Goal: Answer question/provide support: Share knowledge or assist other users

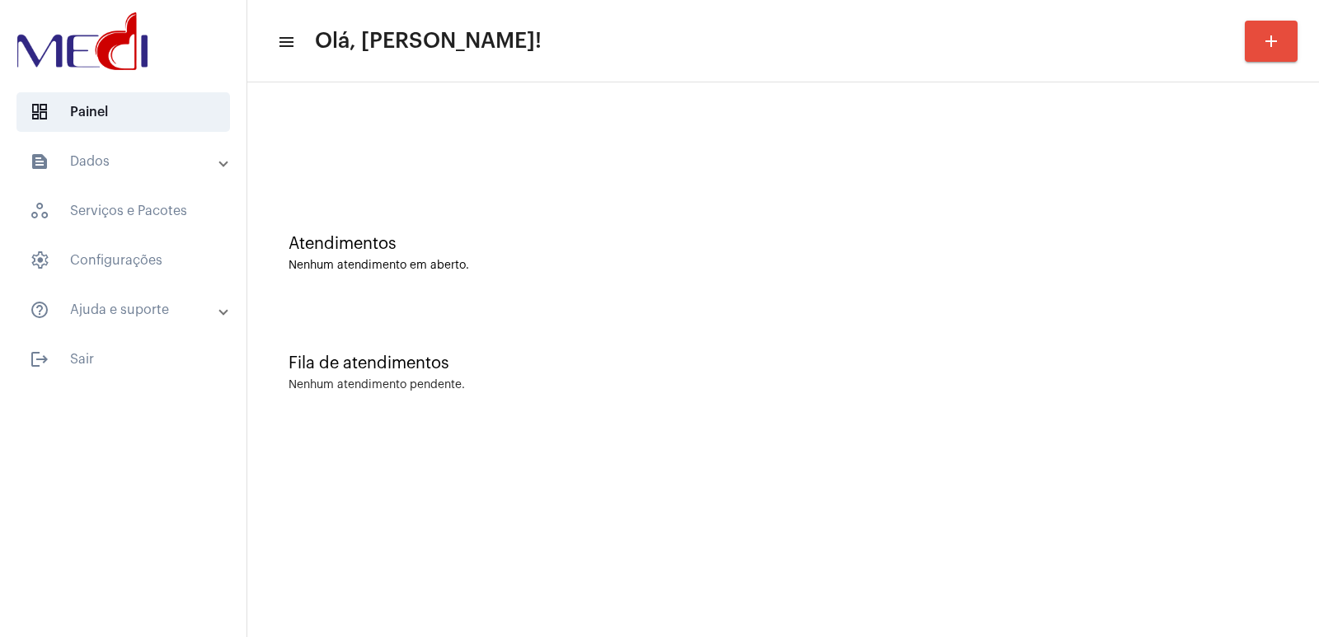
drag, startPoint x: 529, startPoint y: 319, endPoint x: 398, endPoint y: 181, distance: 190.7
click at [529, 319] on div "Fila de atendimentos Nenhum atendimento pendente." at bounding box center [783, 365] width 1055 height 120
click at [760, 71] on mat-toolbar "menu Olá, [PERSON_NAME]! add" at bounding box center [783, 41] width 1072 height 82
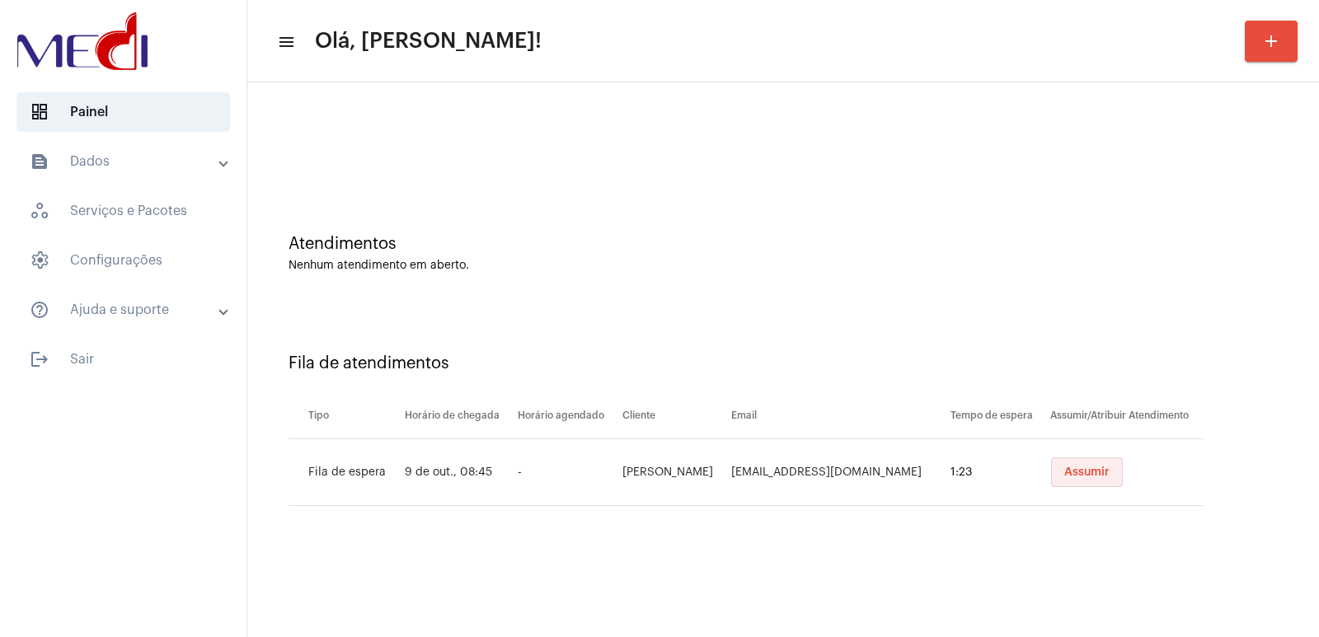
click at [1117, 483] on button "Assumir" at bounding box center [1087, 473] width 72 height 30
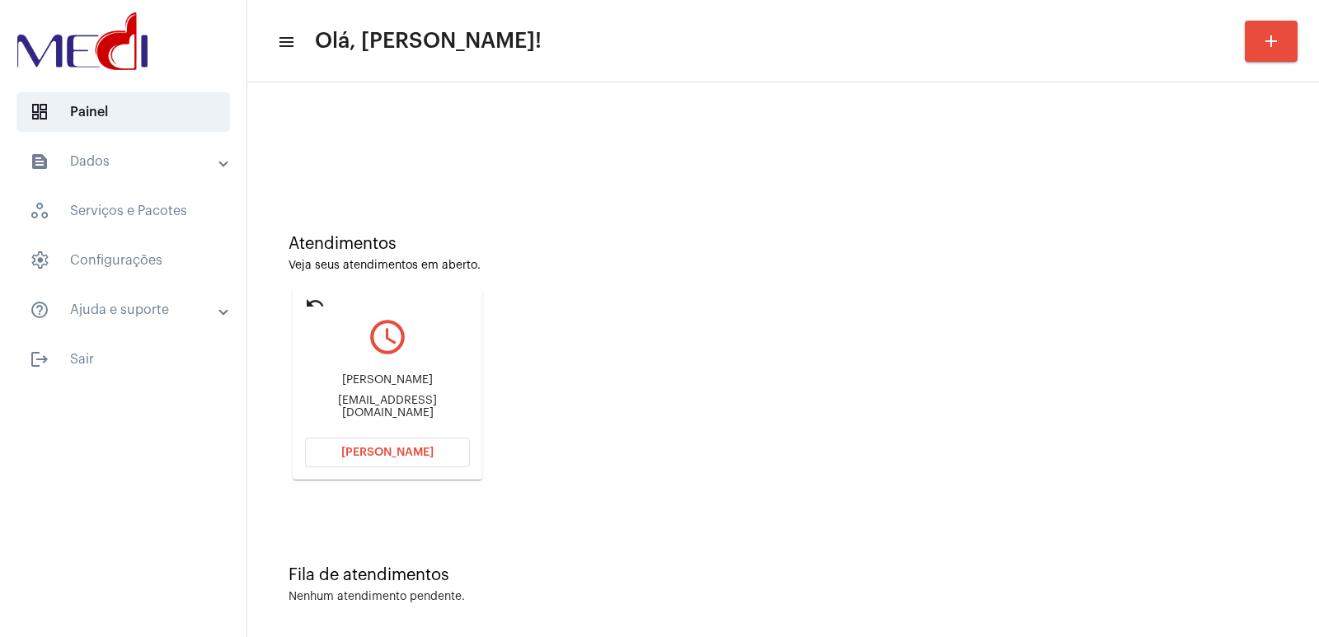
drag, startPoint x: 393, startPoint y: 365, endPoint x: 379, endPoint y: 388, distance: 27.0
click at [381, 384] on div "Henrique Coelho Martins Neto mercadoautonomomatao@gmail.com" at bounding box center [387, 396] width 165 height 74
click at [378, 387] on div "[PERSON_NAME] [PERSON_NAME] [PERSON_NAME]" at bounding box center [387, 380] width 165 height 12
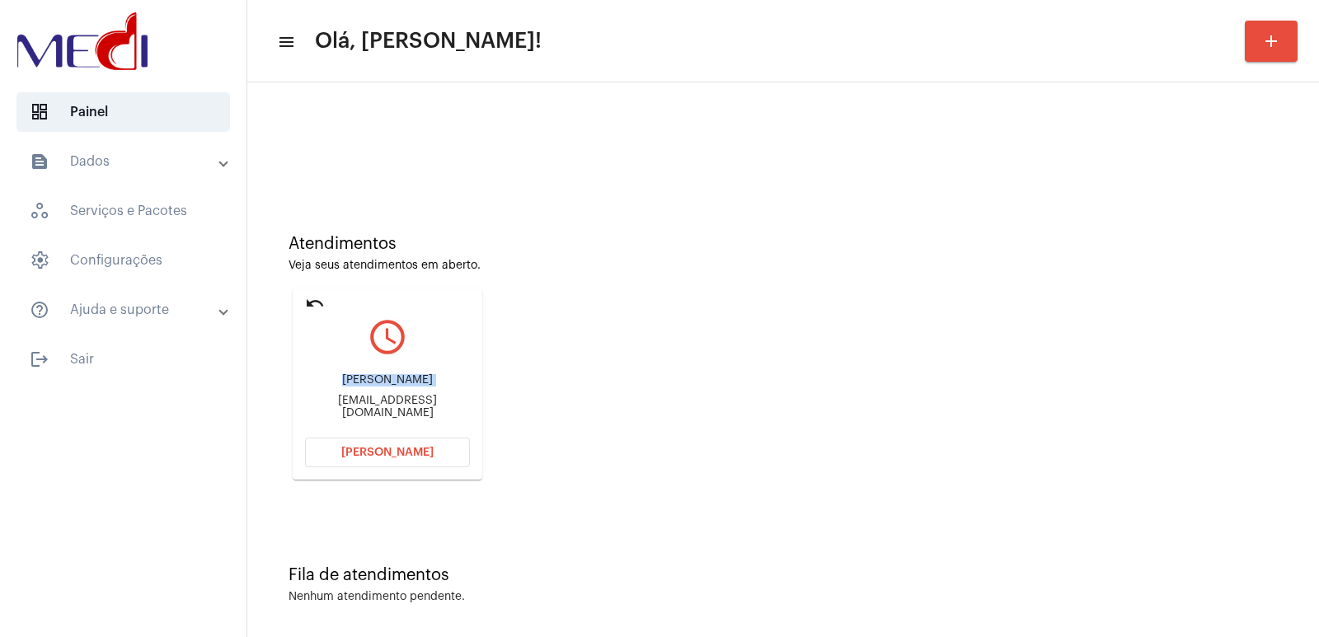
copy div "[PERSON_NAME] [PERSON_NAME] [PERSON_NAME]"
click at [374, 460] on button "Abrir Chamada" at bounding box center [387, 453] width 165 height 30
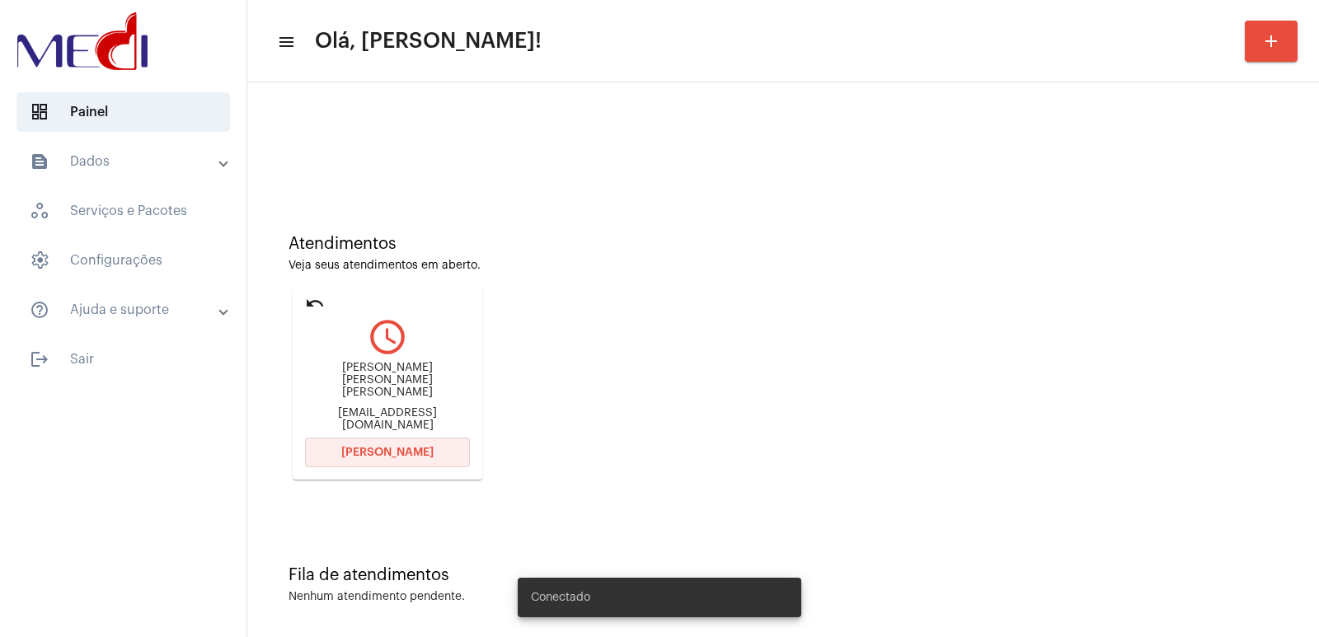
click at [377, 453] on span "[PERSON_NAME]" at bounding box center [387, 453] width 92 height 12
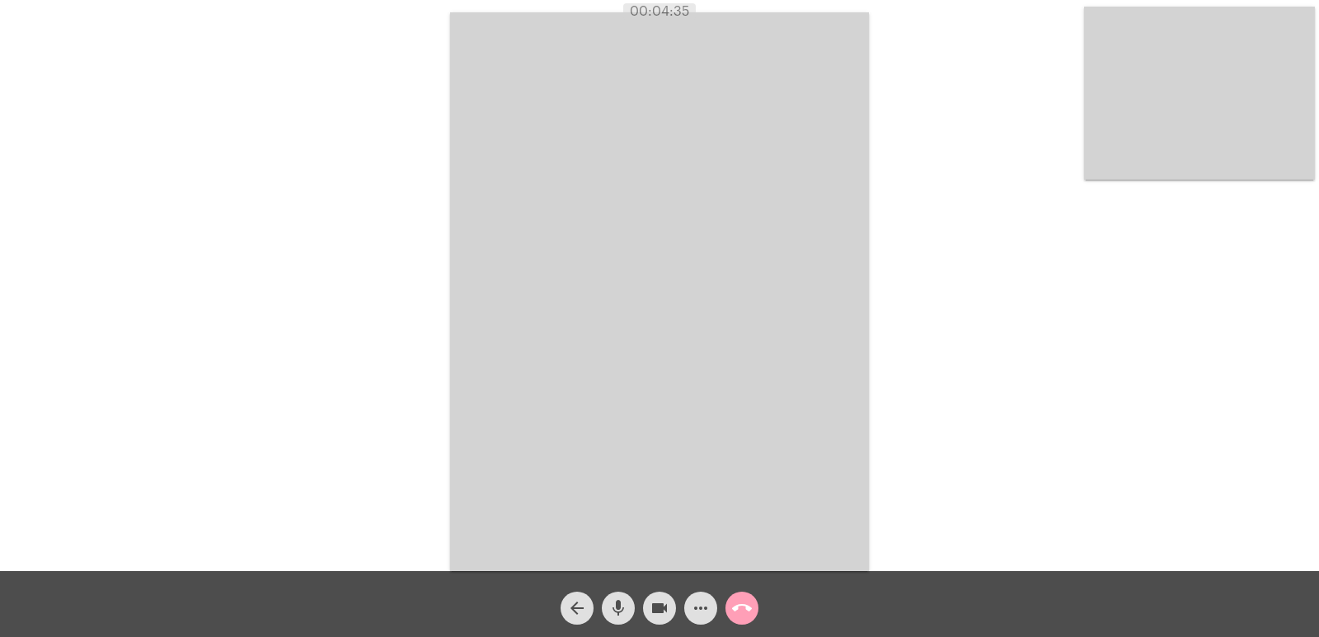
click at [738, 603] on mat-icon "call_end" at bounding box center [742, 609] width 20 height 20
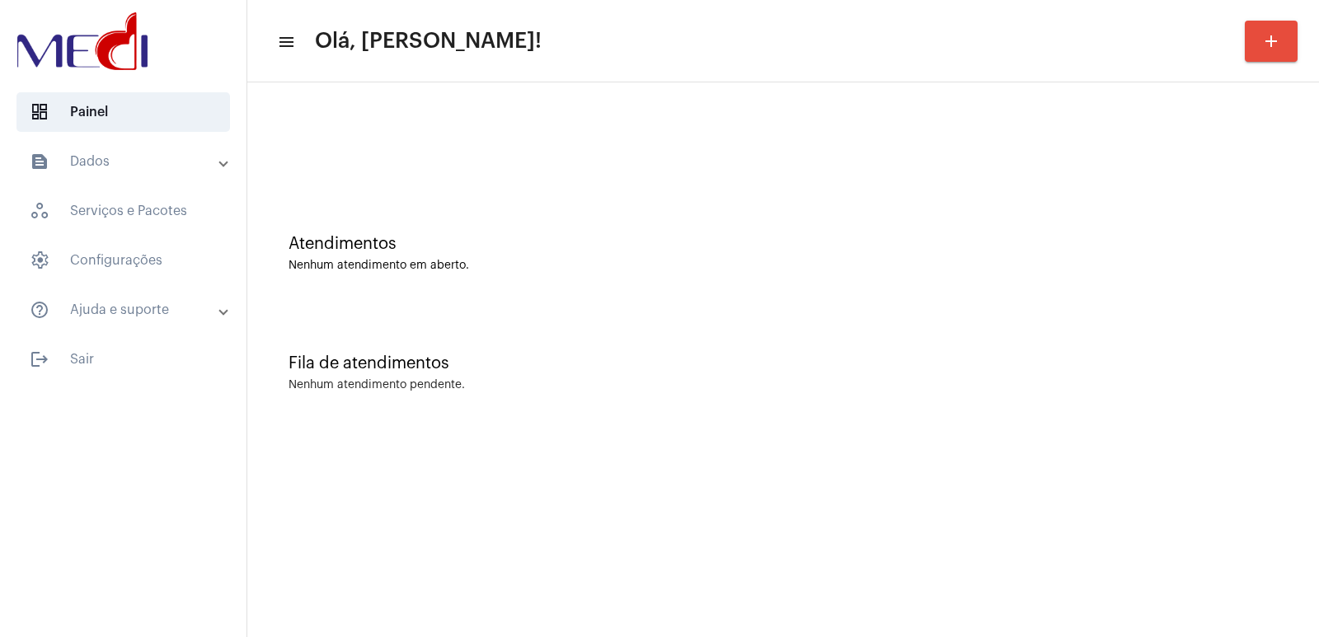
click at [1045, 425] on div "Atendimentos Nenhum atendimento em aberto. Fila de atendimentos Nenhum atendime…" at bounding box center [783, 257] width 1072 height 350
click at [976, 140] on div at bounding box center [783, 146] width 989 height 12
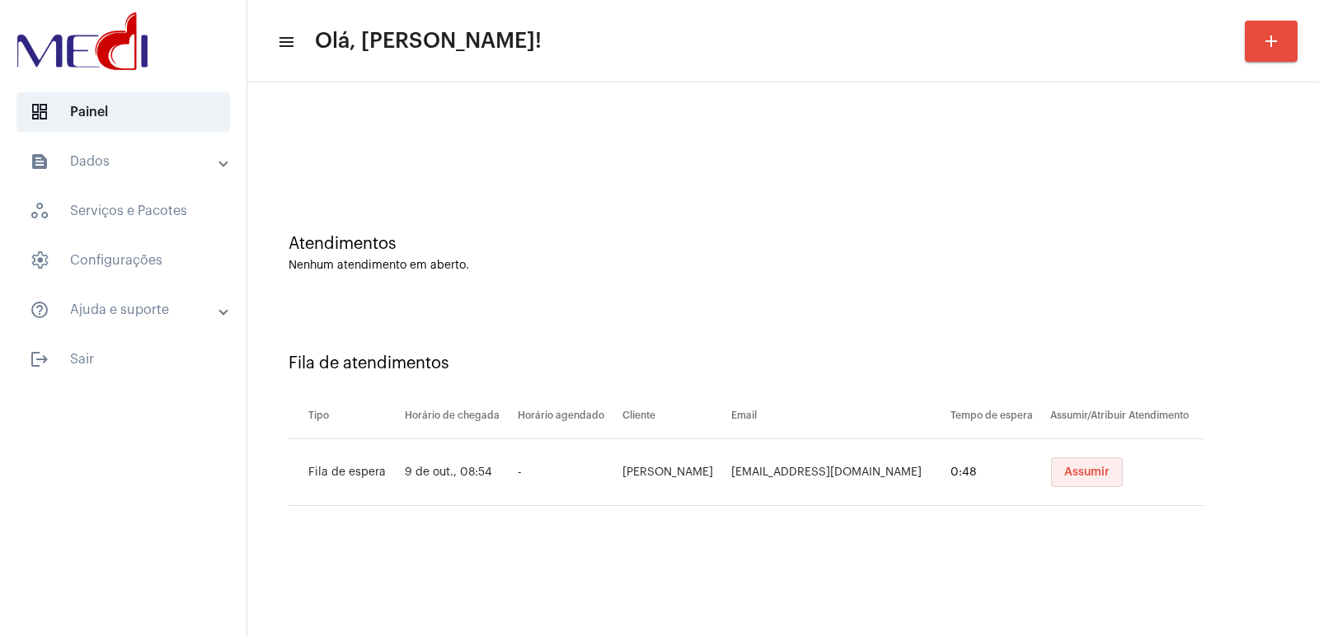
click at [1072, 478] on button "Assumir" at bounding box center [1087, 473] width 72 height 30
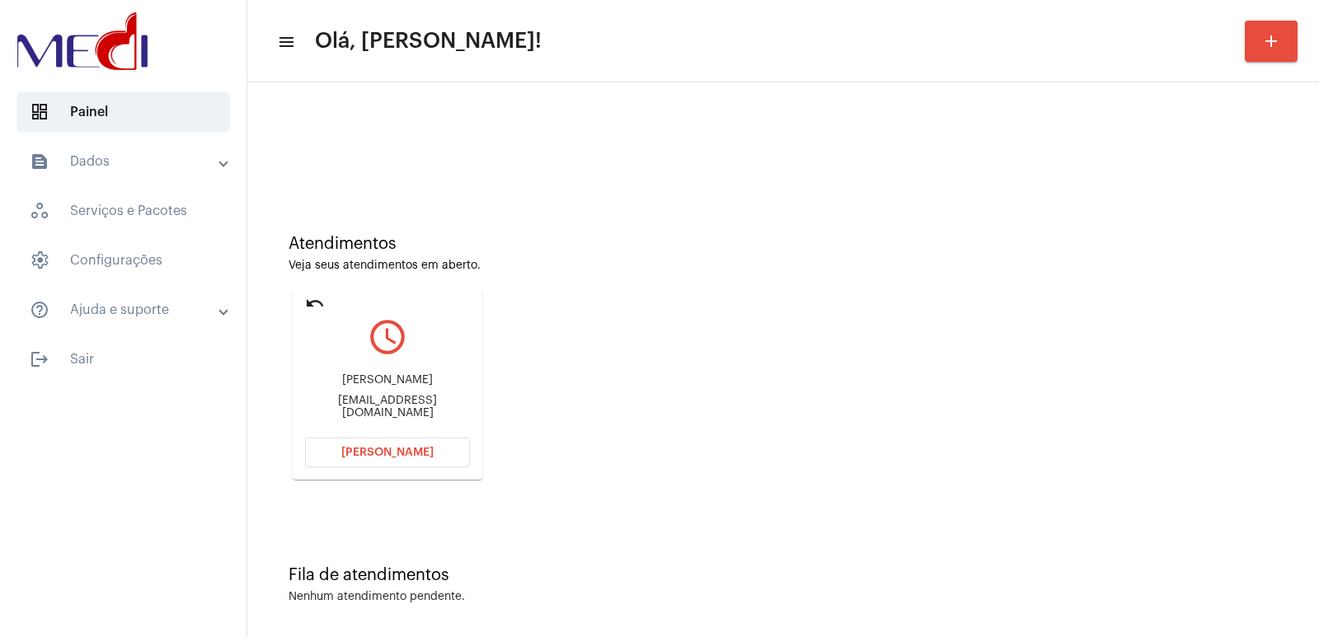
click at [404, 395] on div "[PERSON_NAME] [EMAIL_ADDRESS][DOMAIN_NAME]" at bounding box center [387, 396] width 165 height 74
click at [404, 395] on div "Cleonise Gonçalves Nice.goncalves@yahoo.com.br" at bounding box center [387, 396] width 165 height 74
copy div "Cleonise Gonçalves"
click at [426, 442] on button "Abrir Chamada" at bounding box center [387, 453] width 165 height 30
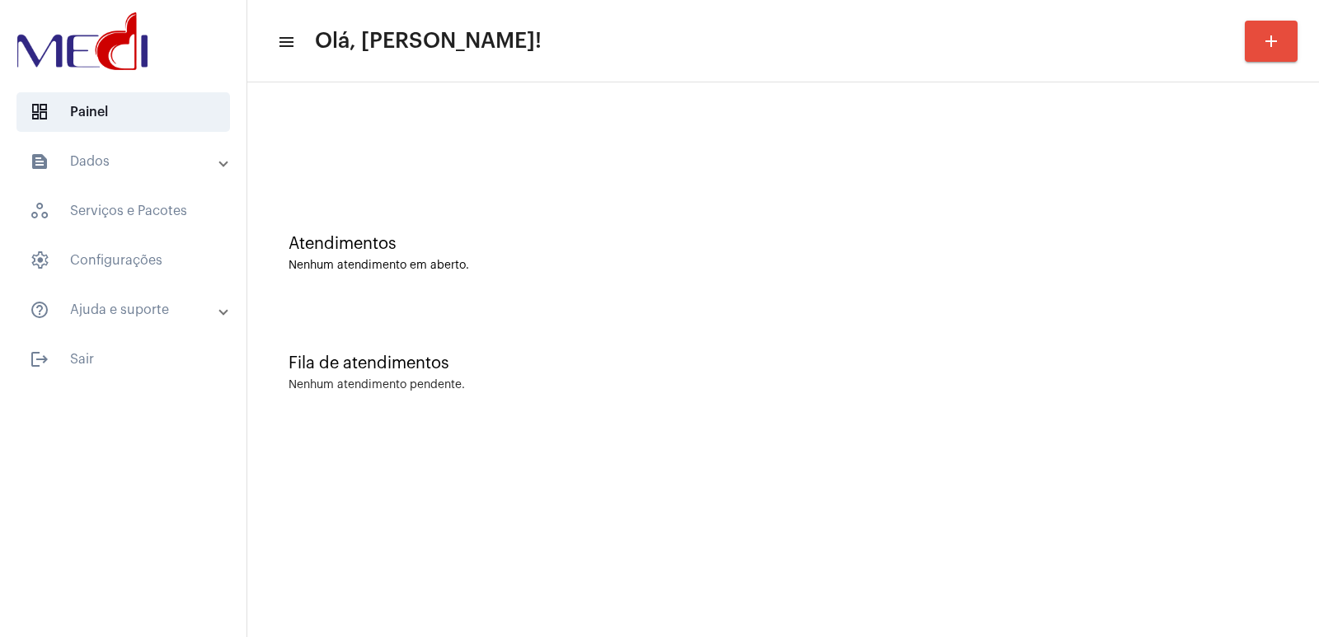
click at [1084, 392] on div "Fila de atendimentos Nenhum atendimento pendente." at bounding box center [783, 365] width 1055 height 120
click at [898, 466] on mat-sidenav-content "menu Olá, [PERSON_NAME]! add Atendimentos Nenhum atendimento em aberto. Fila de…" at bounding box center [783, 318] width 1072 height 637
click at [929, 279] on div "Atendimentos Nenhum atendimento em aberto." at bounding box center [783, 245] width 1055 height 120
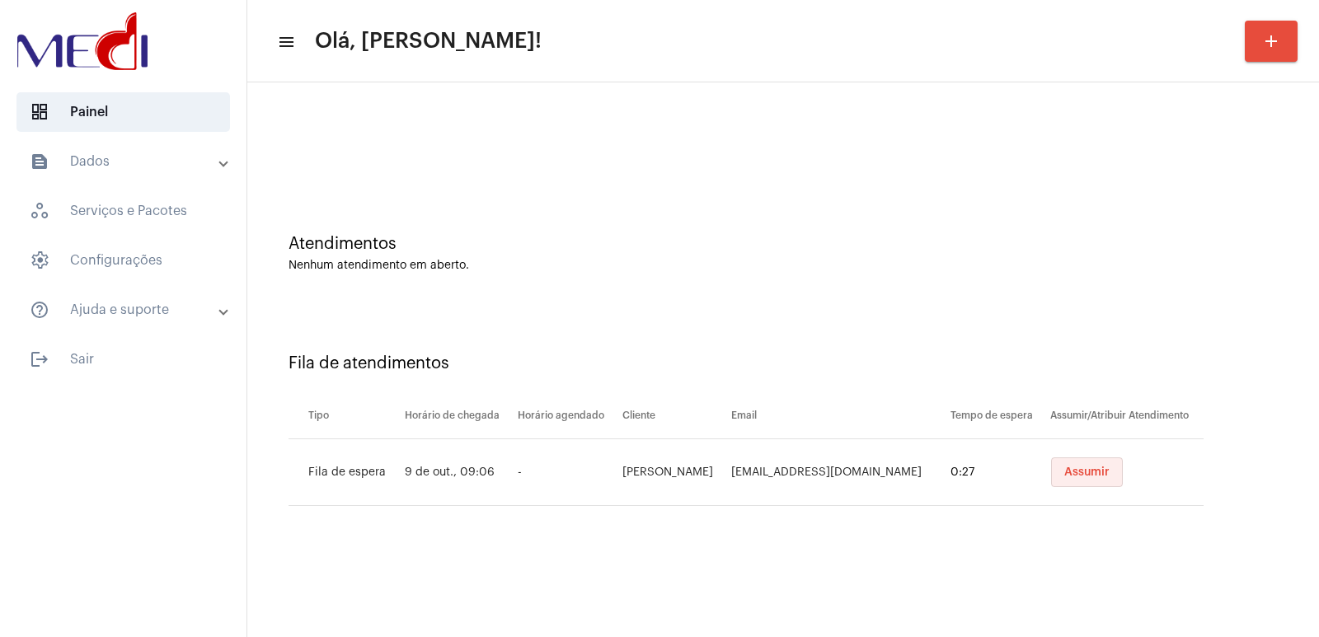
click at [1076, 471] on span "Assumir" at bounding box center [1086, 473] width 45 height 12
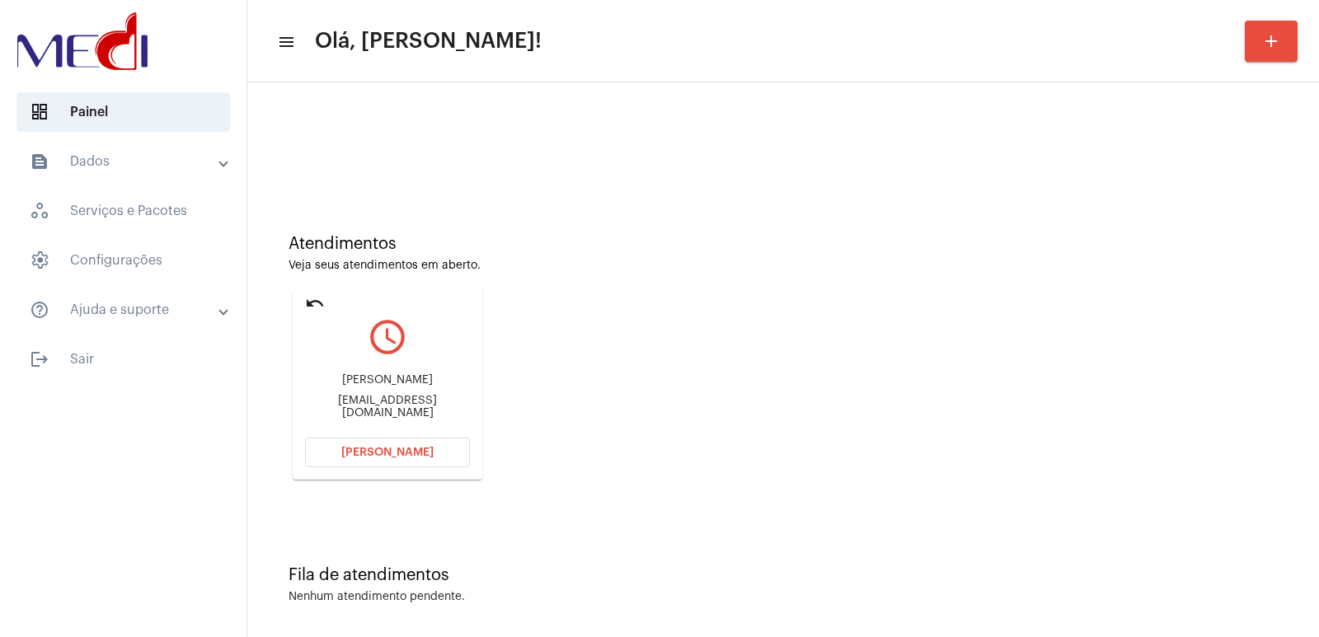
click at [355, 394] on div "Décio Martins Decioscalla@gmail.com" at bounding box center [387, 396] width 165 height 74
copy div "Décio Martins"
click at [374, 454] on span "Abrir Chamada" at bounding box center [387, 453] width 92 height 12
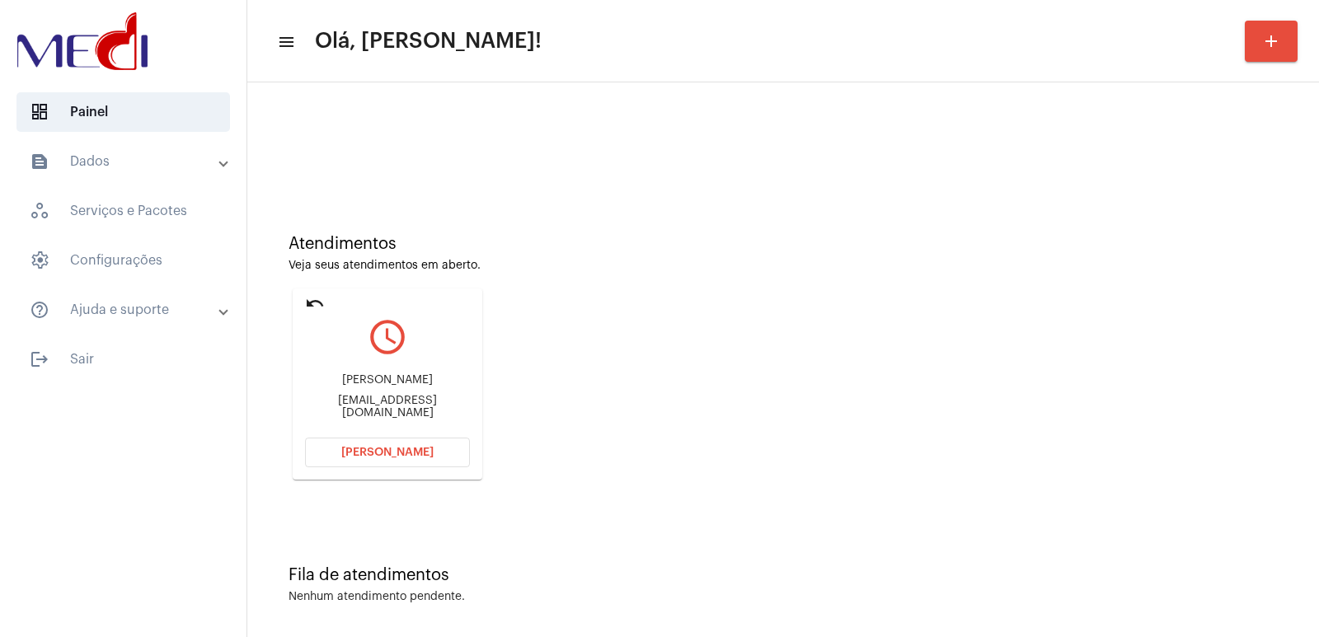
click at [379, 472] on mat-card "undo query_builder [PERSON_NAME] [PERSON_NAME][EMAIL_ADDRESS][DOMAIN_NAME] [PER…" at bounding box center [388, 384] width 190 height 191
click at [392, 458] on span "[PERSON_NAME]" at bounding box center [387, 453] width 92 height 12
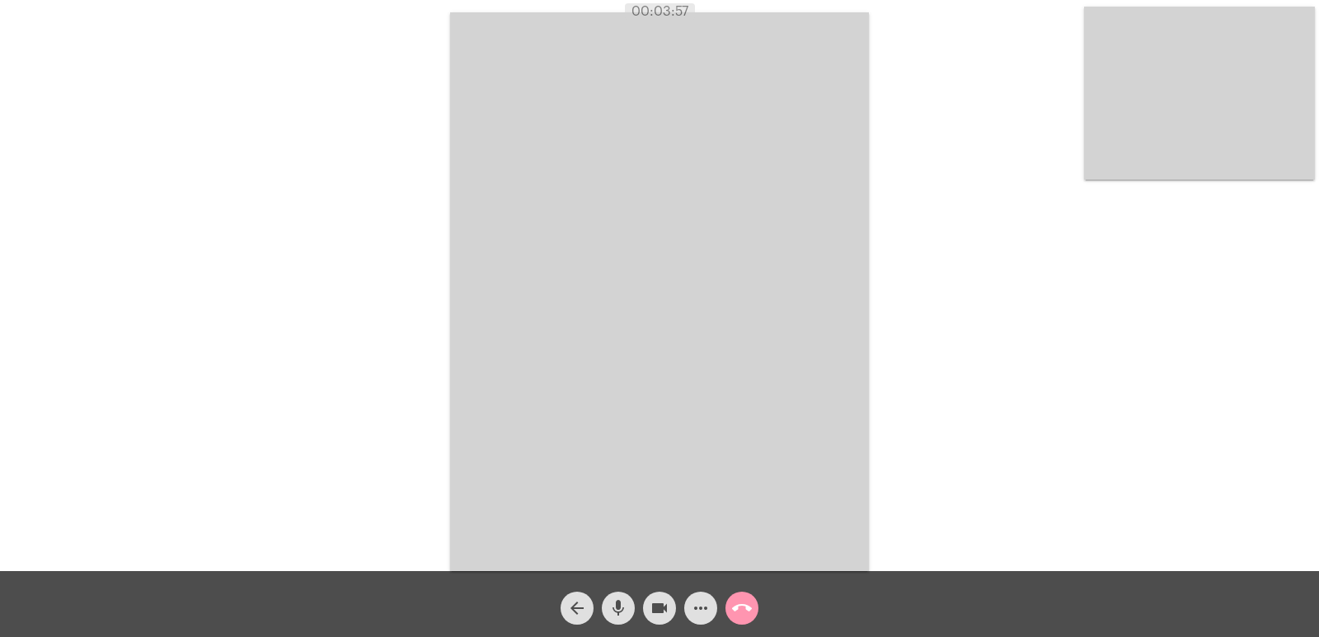
click at [747, 322] on video at bounding box center [659, 291] width 419 height 559
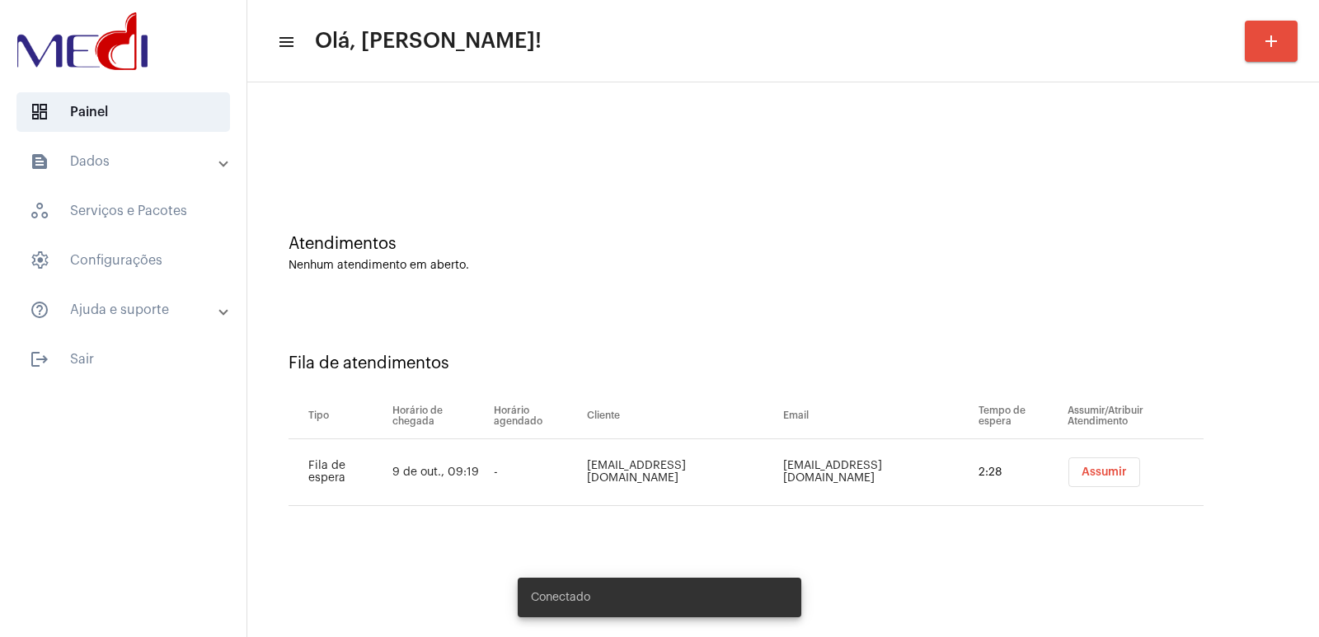
click at [642, 474] on td "[EMAIL_ADDRESS][DOMAIN_NAME]" at bounding box center [680, 472] width 195 height 67
click at [642, 474] on td "andressapontesbio@gmail.com" at bounding box center [680, 472] width 195 height 67
copy td "andressapontesbio@gmail.com"
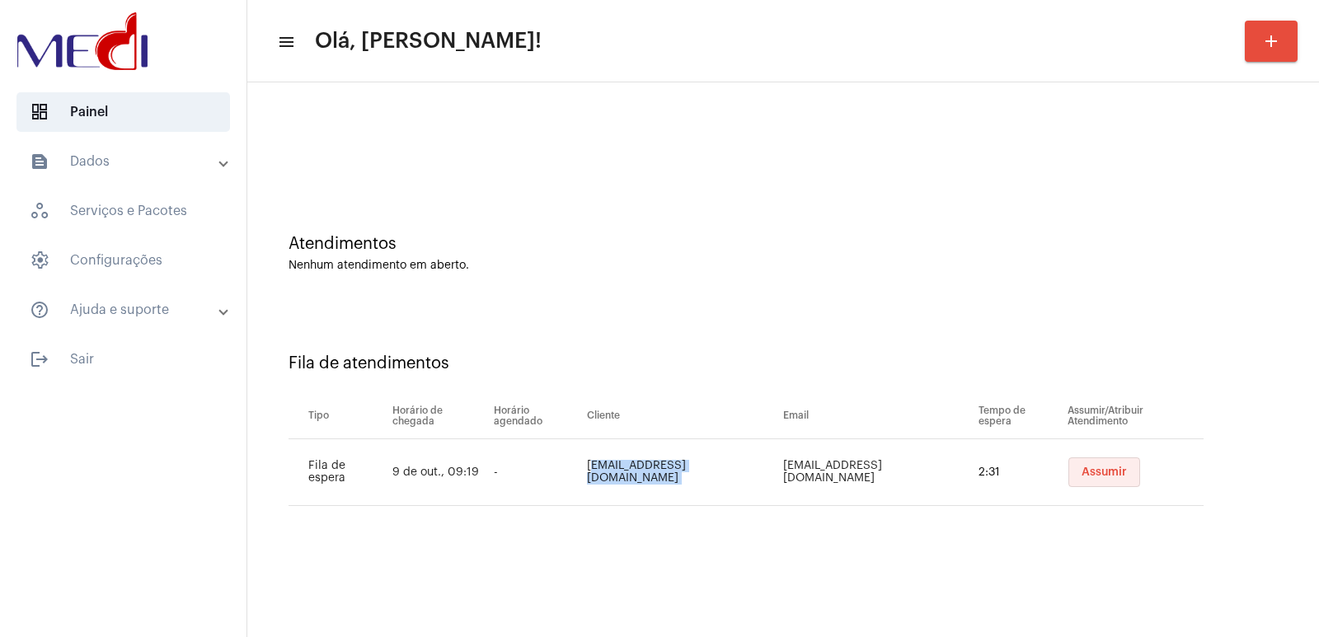
click at [1086, 481] on button "Assumir" at bounding box center [1104, 473] width 72 height 30
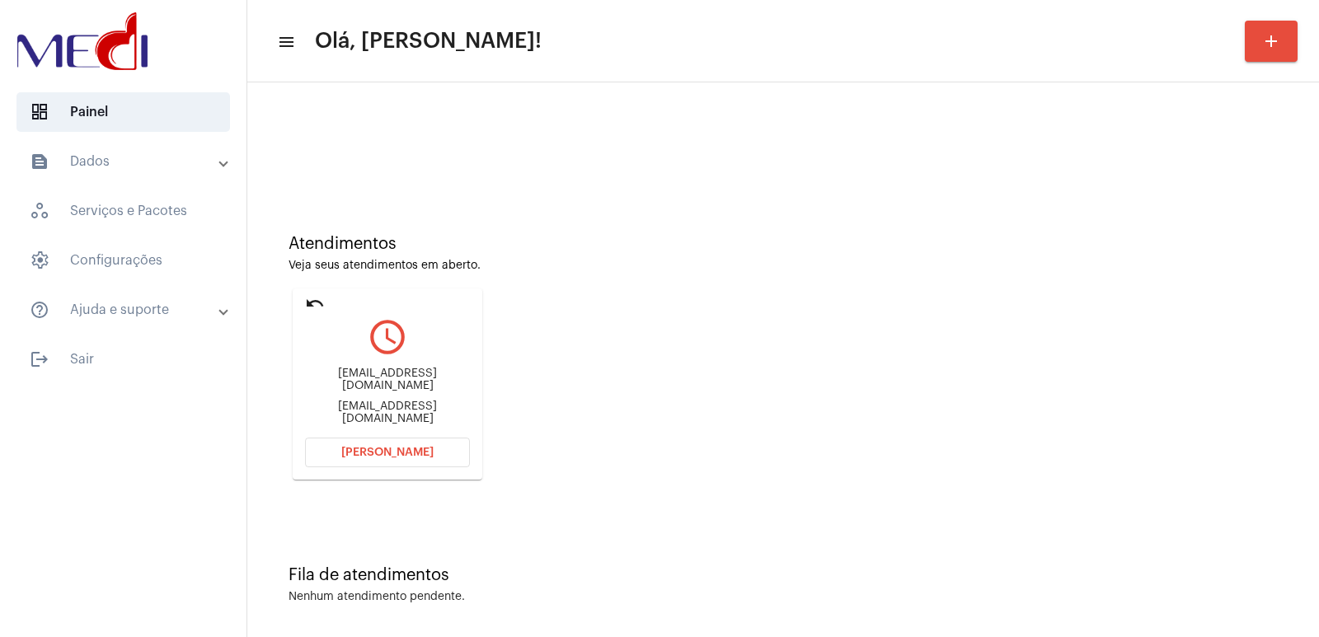
click at [405, 452] on span "[PERSON_NAME]" at bounding box center [387, 453] width 92 height 12
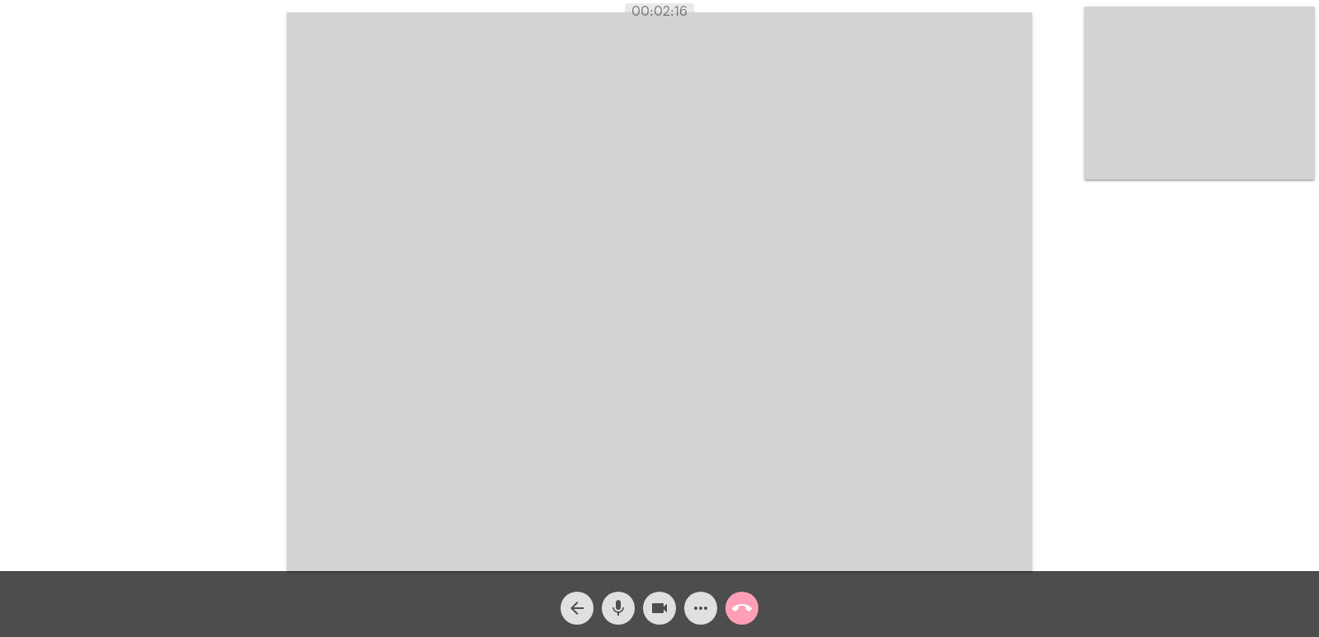
click at [738, 608] on mat-icon "call_end" at bounding box center [742, 609] width 20 height 20
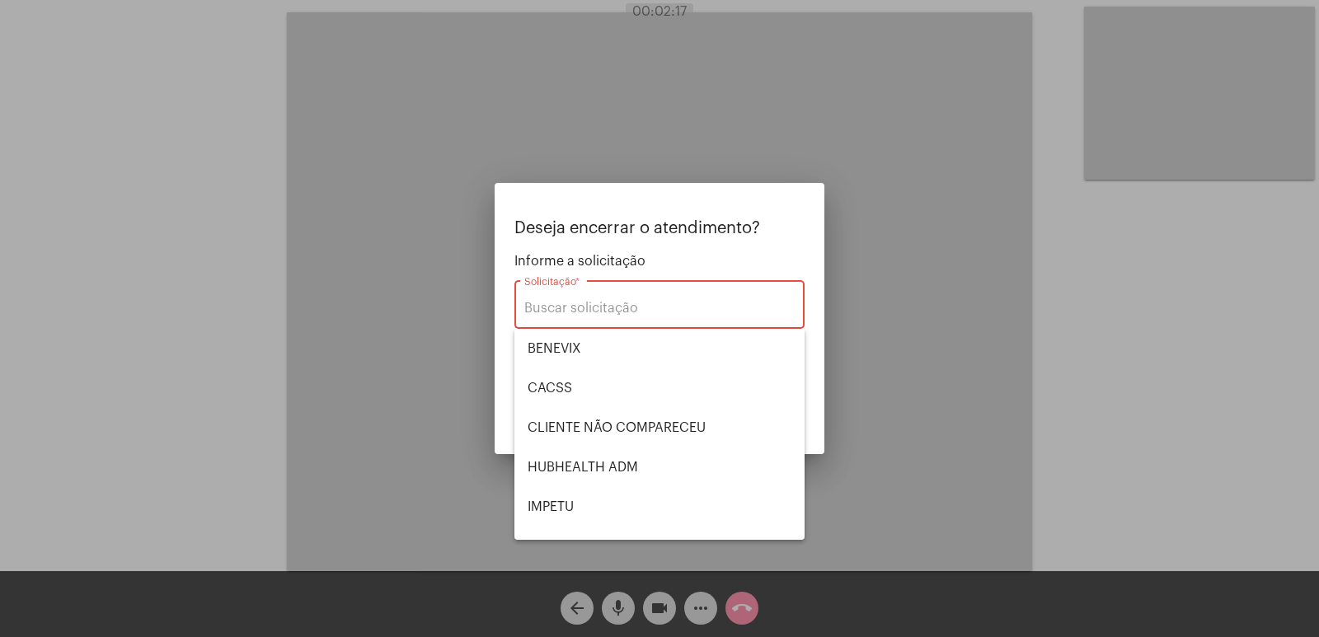
drag, startPoint x: 1314, startPoint y: 207, endPoint x: 1296, endPoint y: 194, distance: 22.4
click at [1311, 204] on div at bounding box center [659, 318] width 1319 height 637
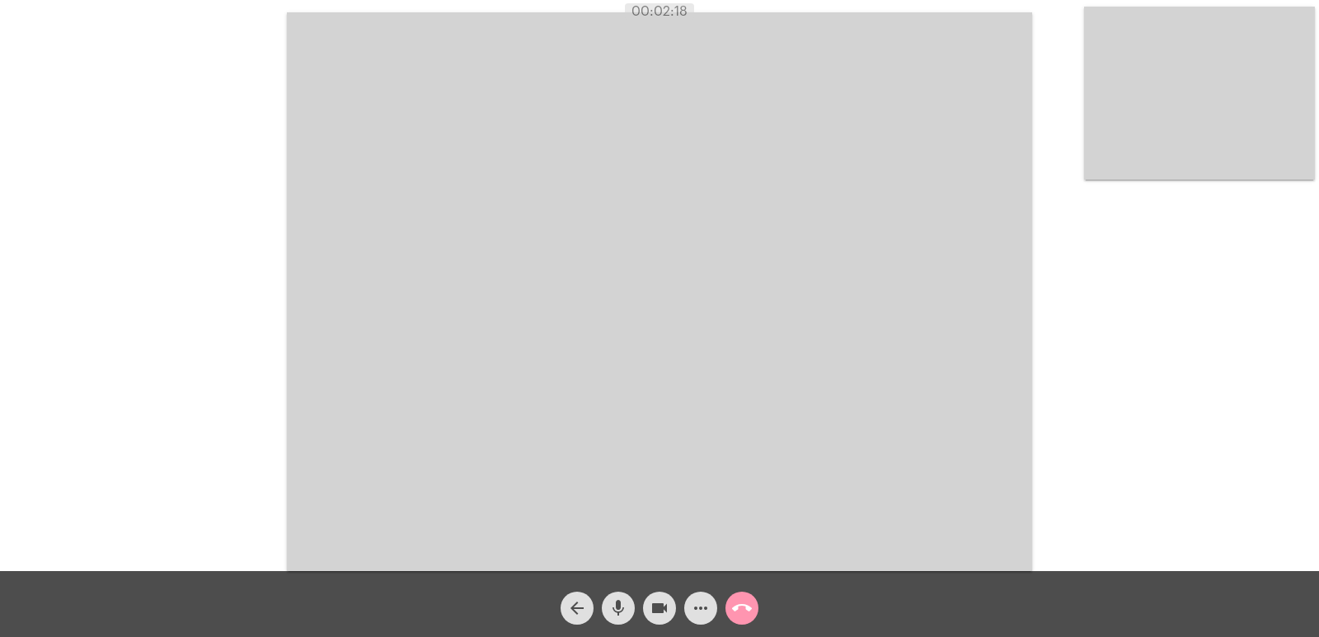
click at [1177, 154] on video at bounding box center [1199, 93] width 231 height 173
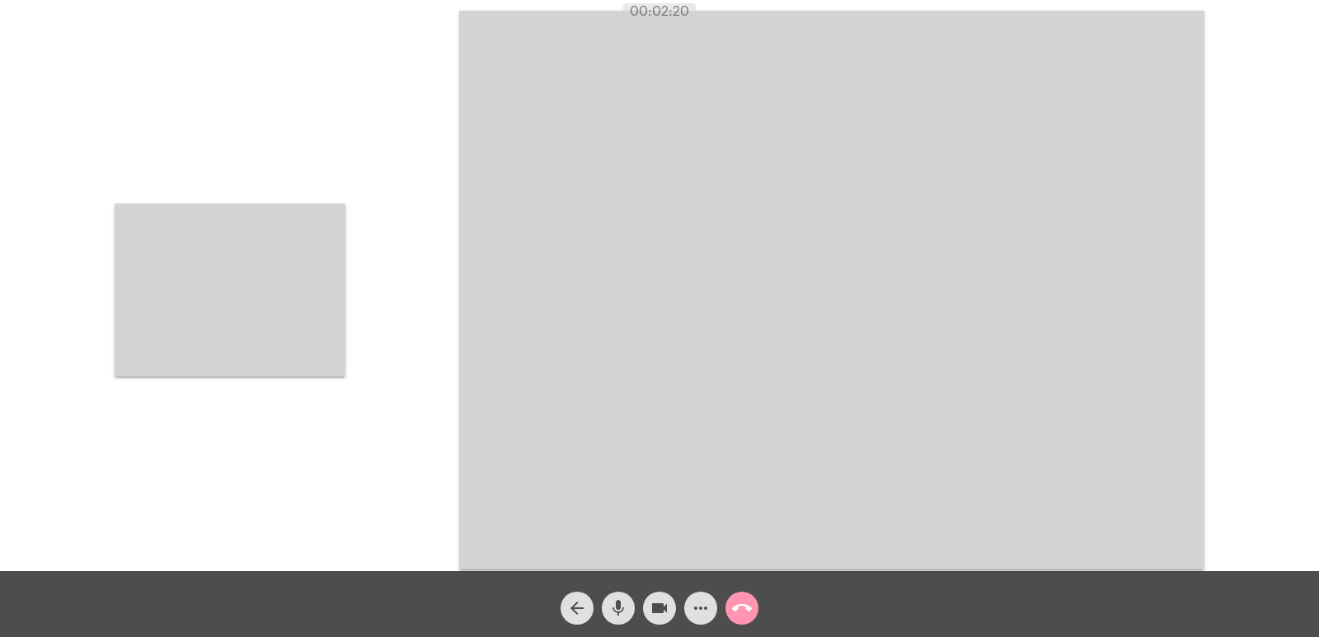
click at [342, 254] on video at bounding box center [230, 290] width 231 height 173
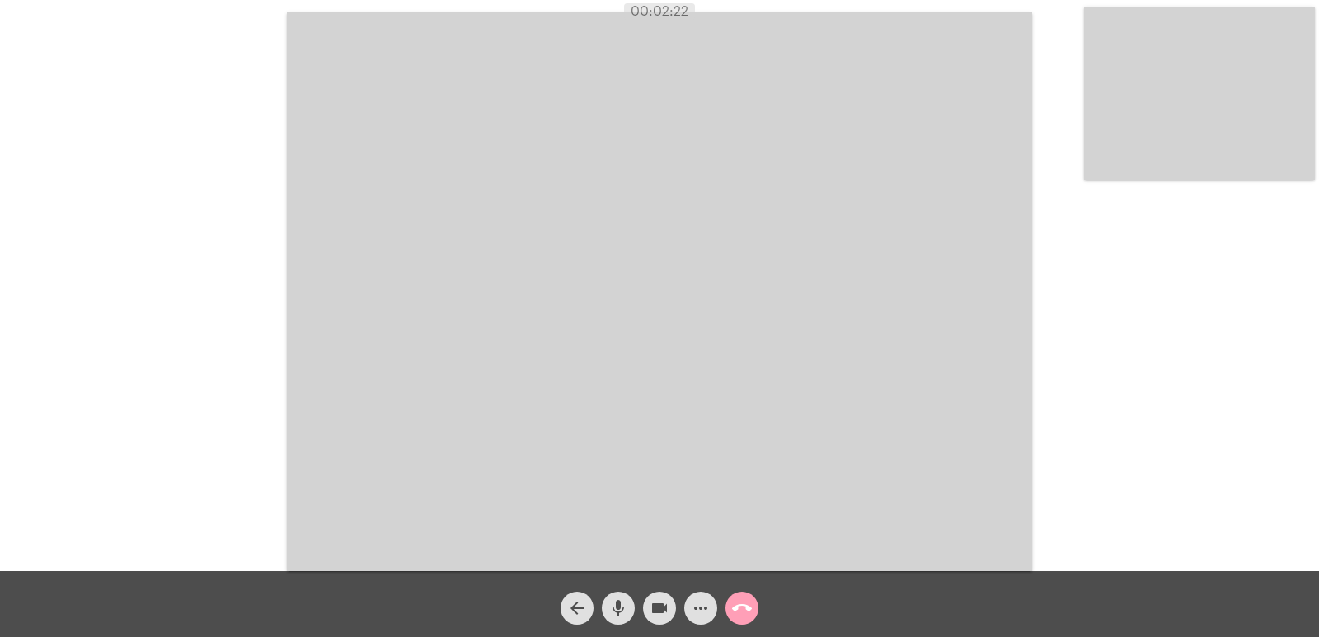
click at [737, 598] on span "call_end" at bounding box center [742, 608] width 20 height 33
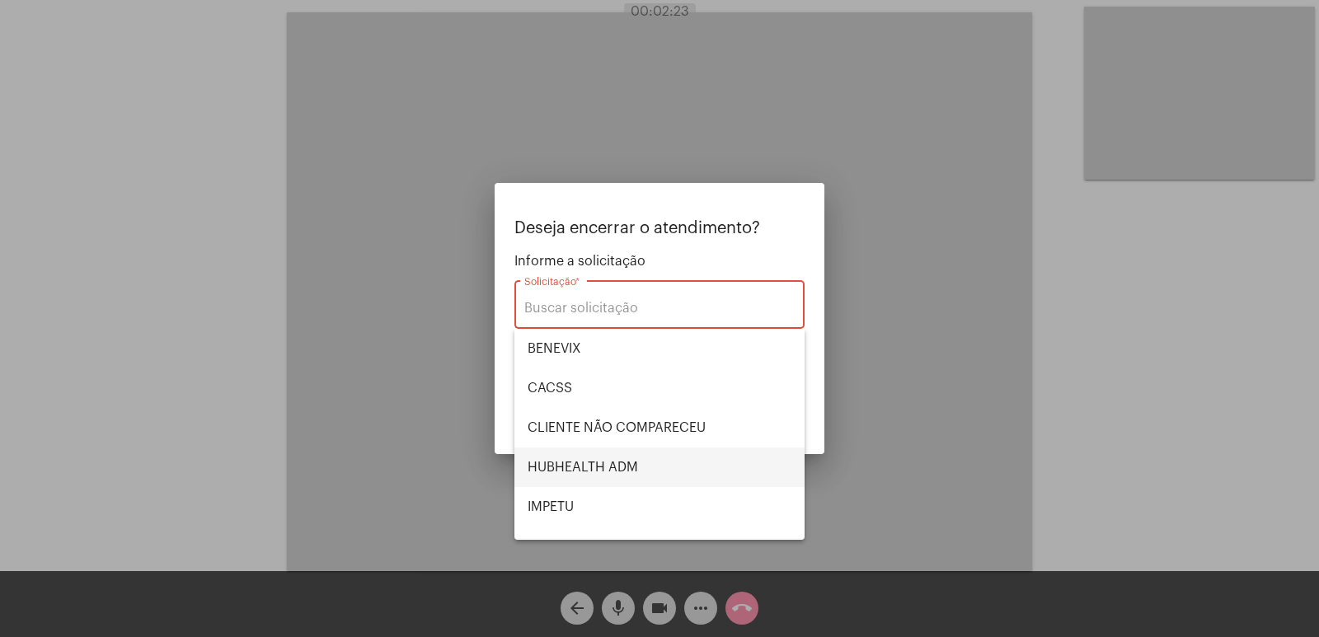
click at [581, 453] on span "HUBHEALTH ADM" at bounding box center [660, 468] width 264 height 40
type input "HUBHEALTH ADM"
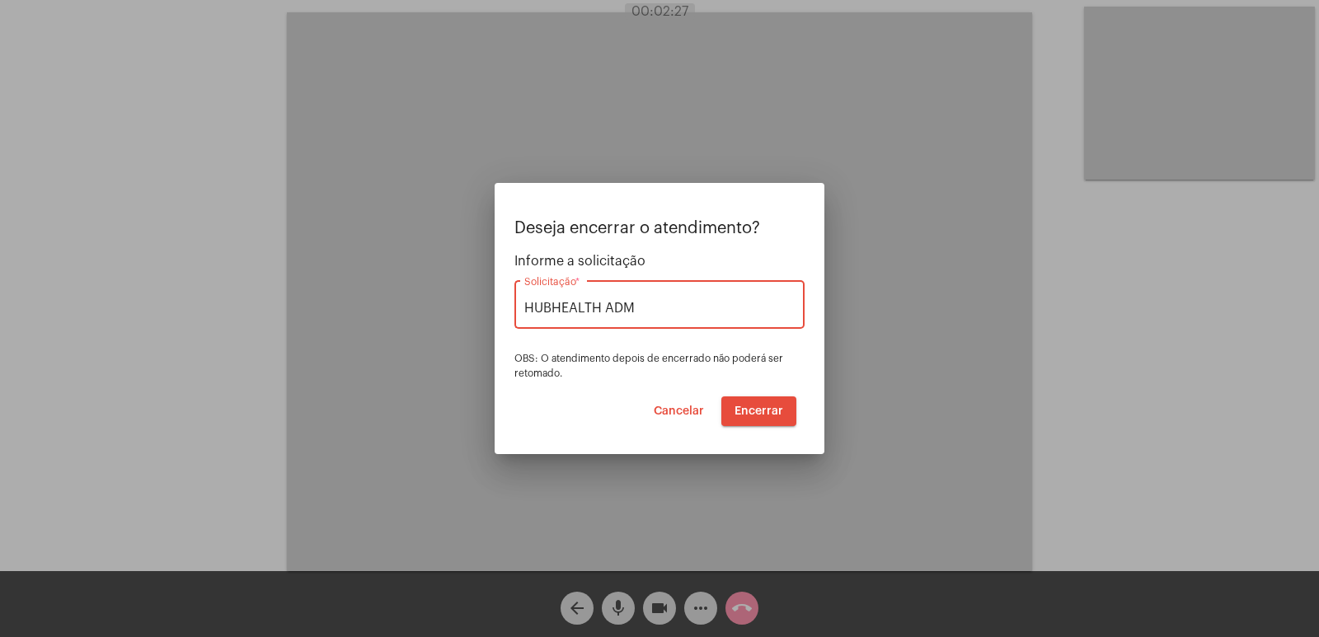
click at [751, 406] on span "Encerrar" at bounding box center [759, 412] width 49 height 12
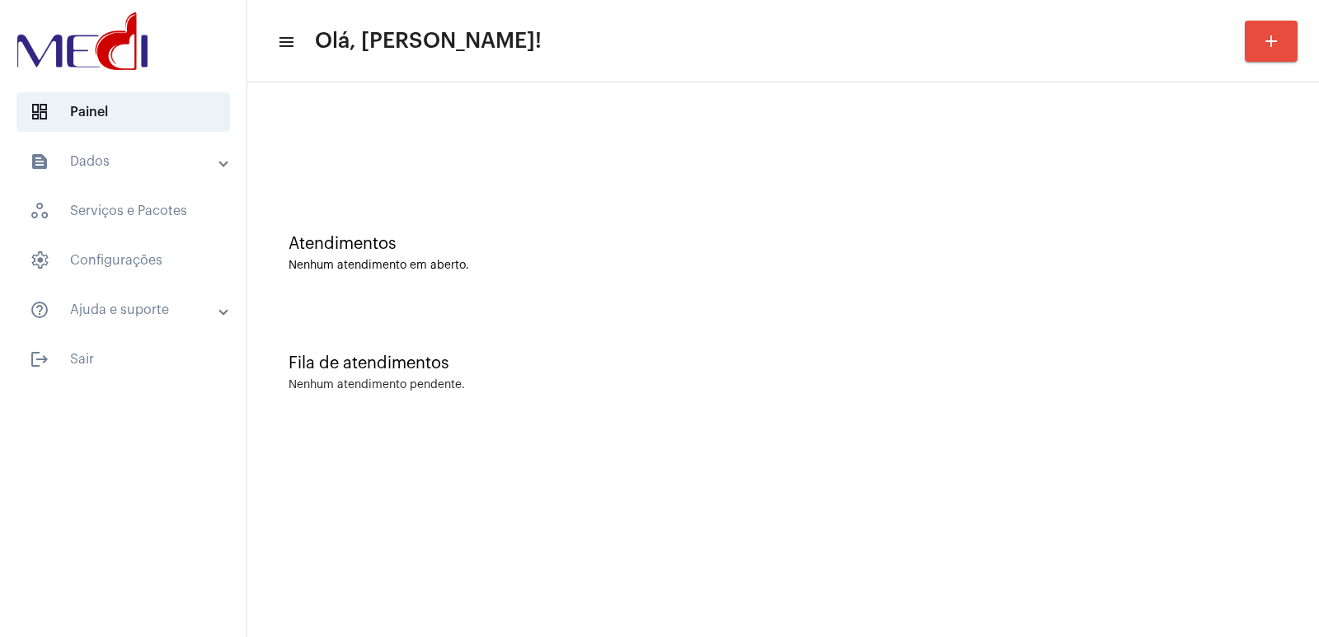
click at [882, 425] on div "Atendimentos Nenhum atendimento em aberto. Fila de atendimentos Nenhum atendime…" at bounding box center [783, 257] width 1072 height 350
click at [935, 461] on mat-sidenav-content "menu Olá, Vivian! add Atendimentos Nenhum atendimento em aberto. Fila de atendi…" at bounding box center [783, 318] width 1072 height 637
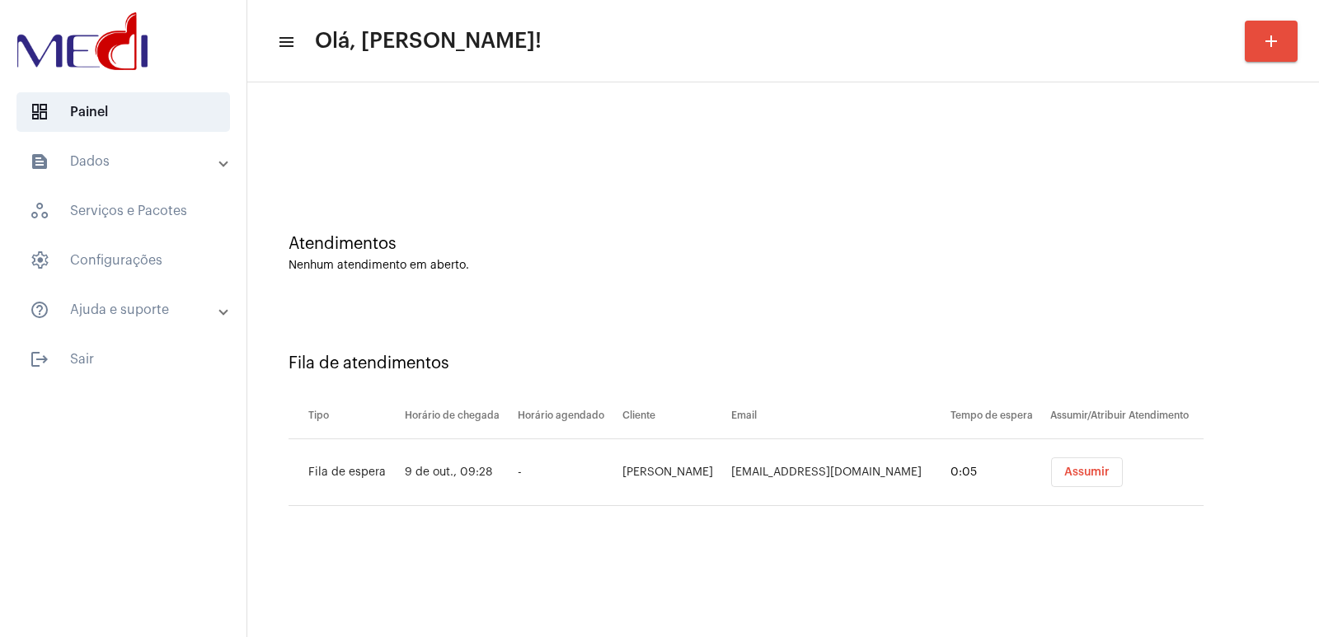
click at [1095, 468] on span "Assumir" at bounding box center [1086, 473] width 45 height 12
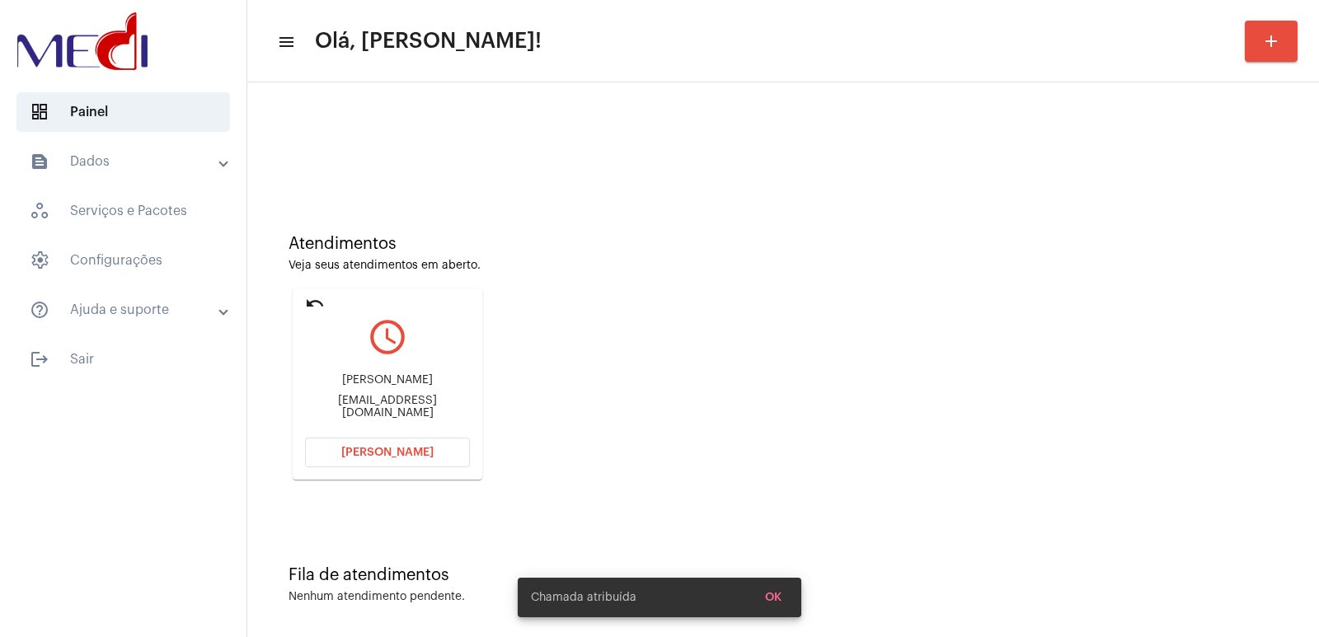
click at [392, 380] on div "[PERSON_NAME]" at bounding box center [387, 380] width 165 height 12
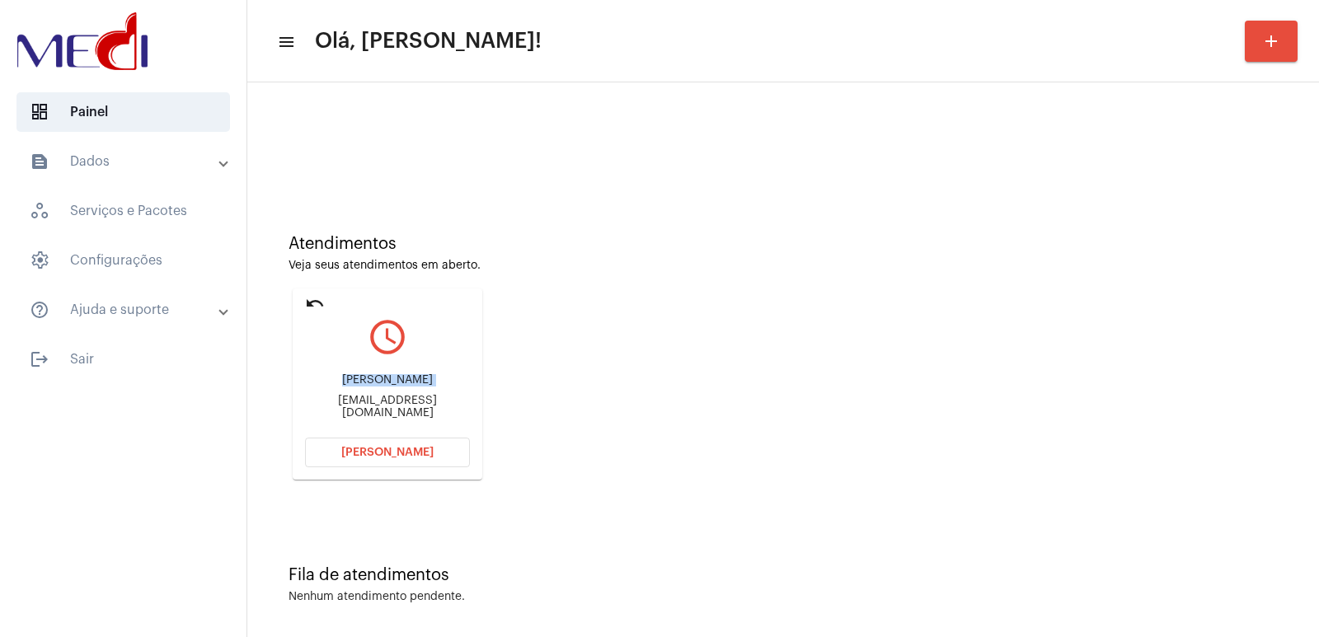
copy div "[PERSON_NAME]"
click at [378, 458] on span "[PERSON_NAME]" at bounding box center [387, 453] width 92 height 12
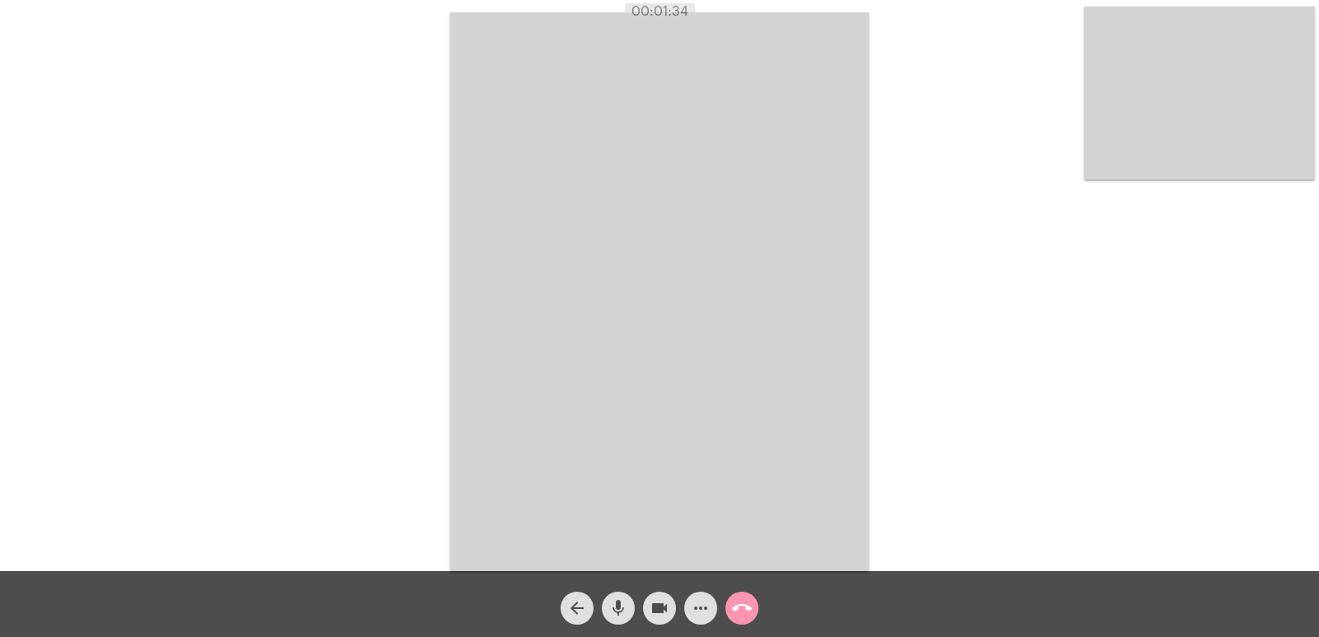
click at [742, 594] on span "call_end" at bounding box center [742, 608] width 20 height 33
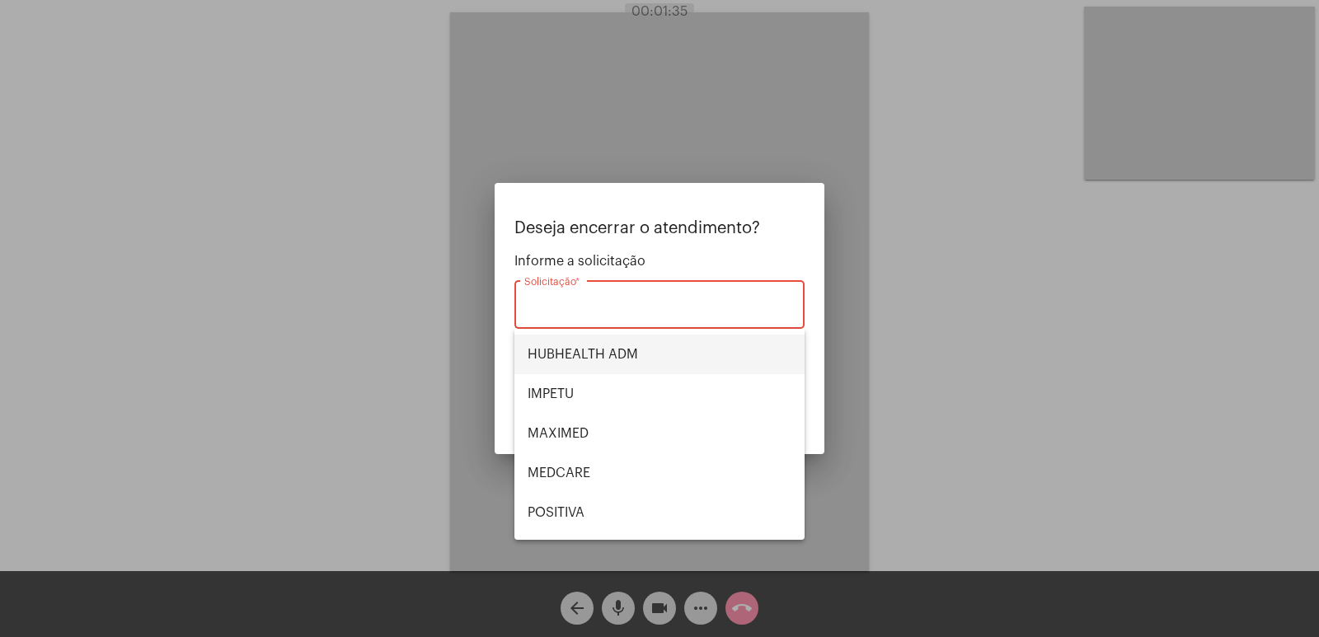
scroll to position [343, 0]
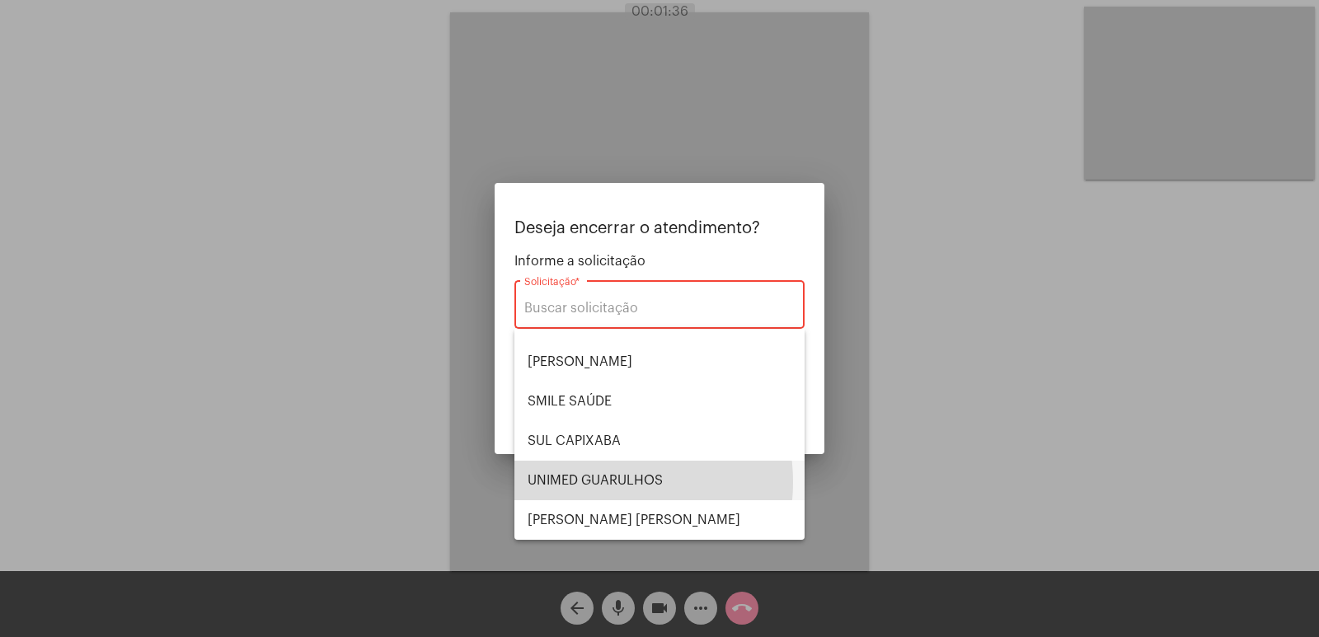
click at [589, 482] on span "UNIMED GUARULHOS" at bounding box center [660, 481] width 264 height 40
type input "UNIMED GUARULHOS"
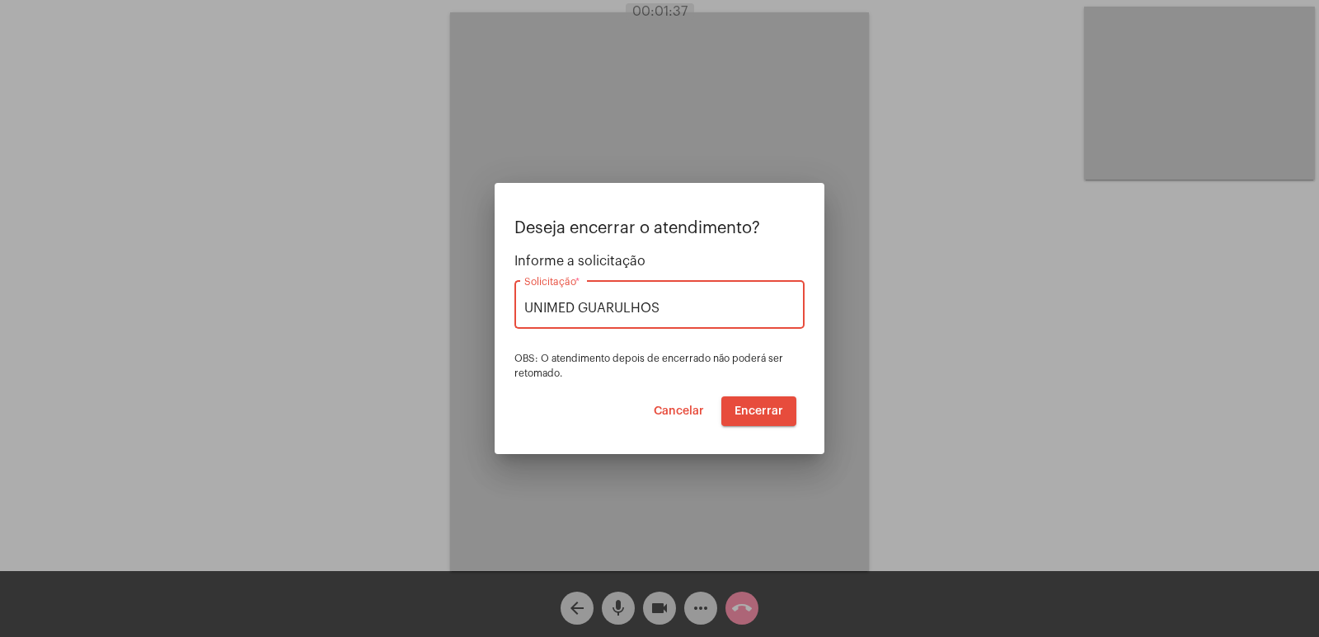
click at [767, 407] on span "Encerrar" at bounding box center [759, 412] width 49 height 12
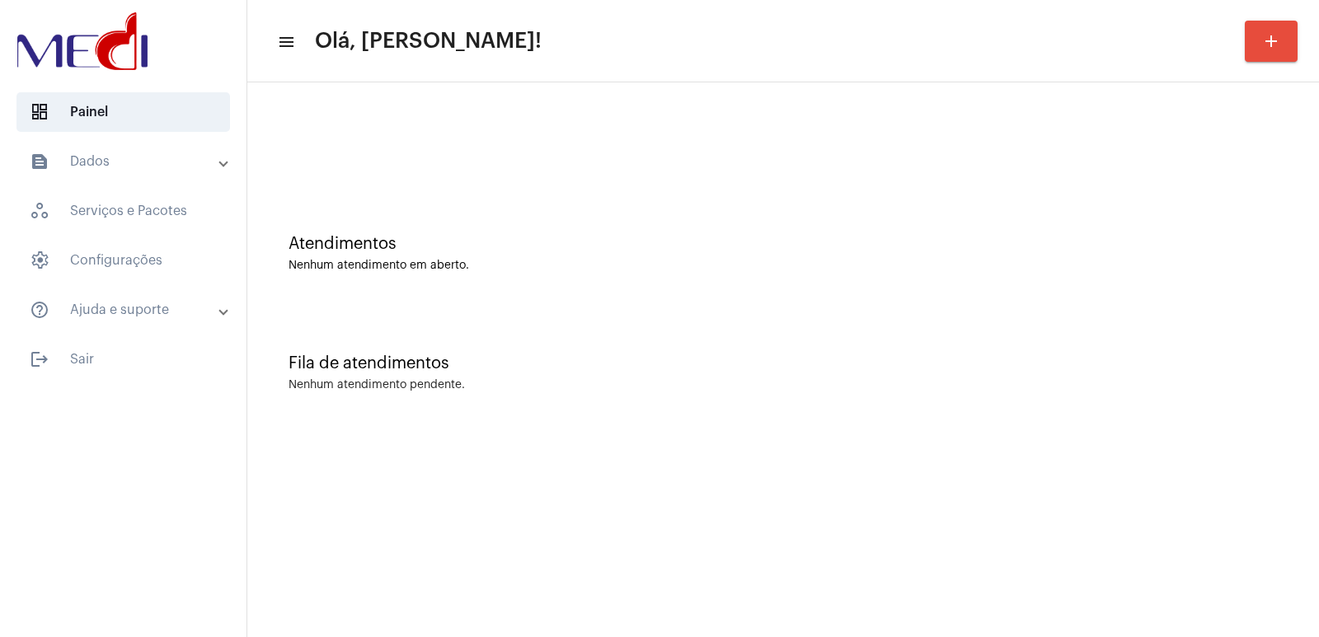
click at [891, 386] on div "Nenhum atendimento pendente." at bounding box center [783, 385] width 989 height 12
click at [947, 299] on div "Atendimentos Nenhum atendimento em aberto." at bounding box center [783, 245] width 1055 height 120
click at [73, 2] on div at bounding box center [123, 43] width 246 height 86
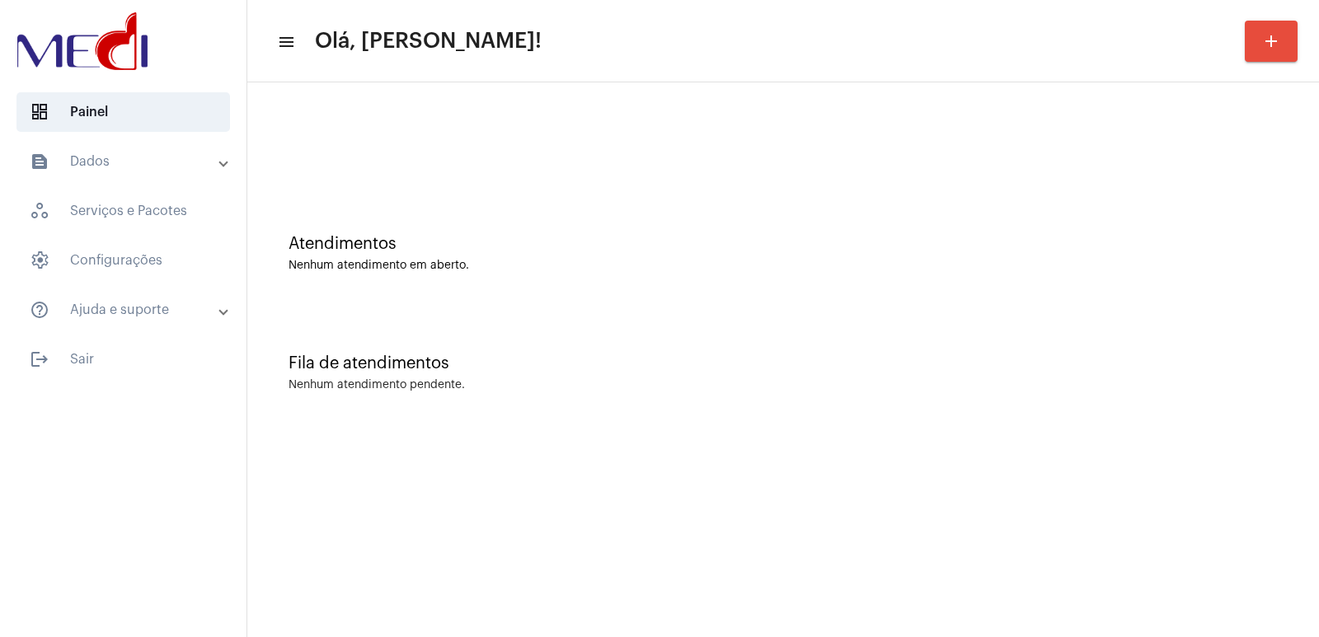
click at [961, 387] on div "Nenhum atendimento pendente." at bounding box center [783, 385] width 989 height 12
click at [990, 274] on div "Atendimentos Nenhum atendimento em aberto." at bounding box center [783, 245] width 1055 height 120
drag, startPoint x: 0, startPoint y: 0, endPoint x: 990, endPoint y: 297, distance: 1033.6
click at [988, 293] on div "Atendimentos Nenhum atendimento em aberto." at bounding box center [783, 245] width 1055 height 120
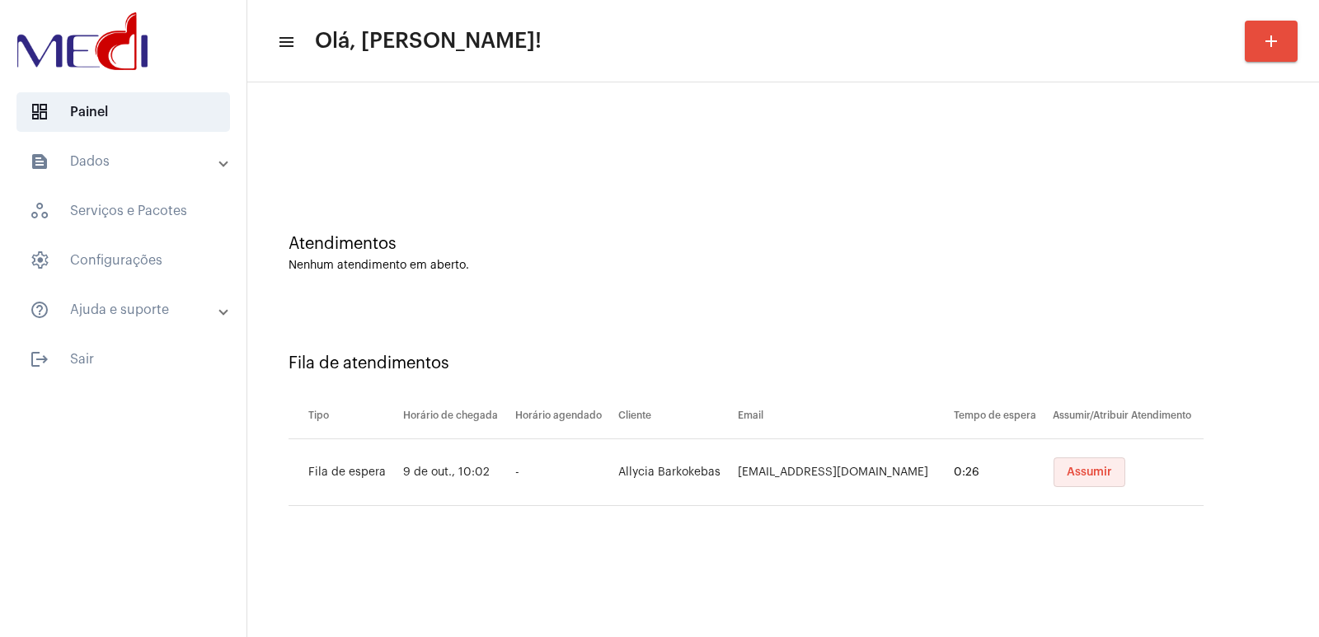
click at [1067, 472] on span "Assumir" at bounding box center [1089, 473] width 45 height 12
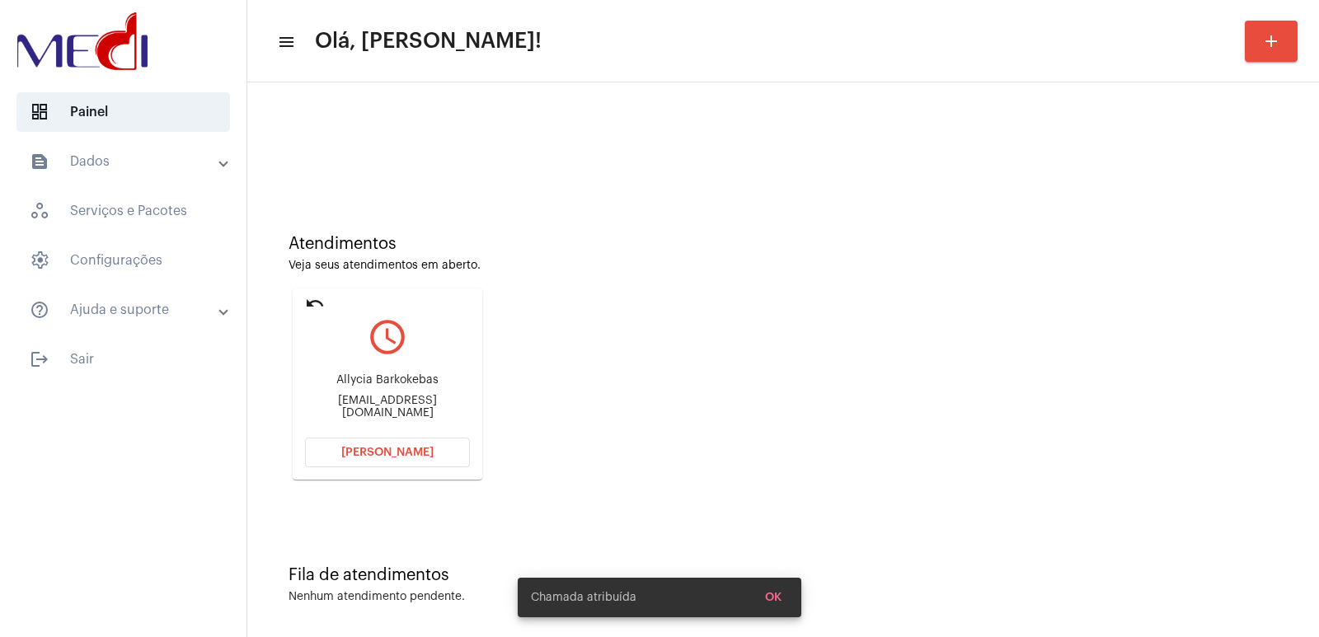
click at [376, 385] on div "Allycia Barkokebas" at bounding box center [387, 380] width 165 height 12
click at [376, 384] on div "Allycia Barkokebas" at bounding box center [387, 380] width 165 height 12
copy div "Allycia Barkokebas"
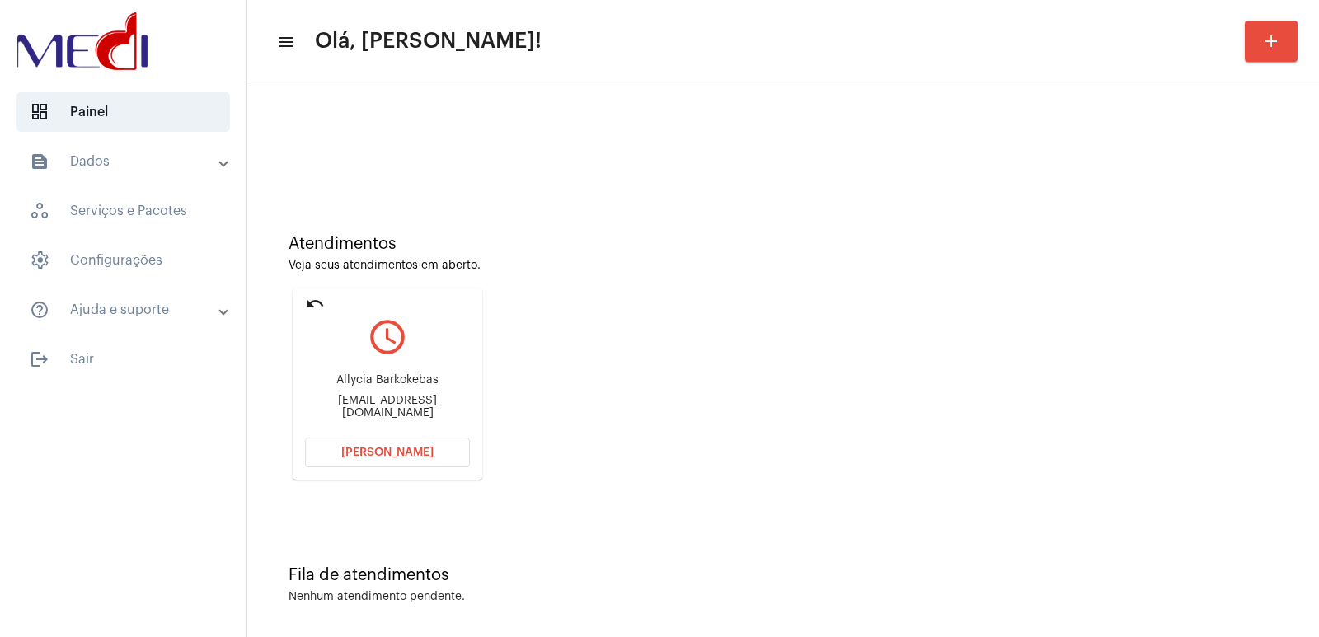
click at [375, 404] on div "allyciabarko@gmail.com" at bounding box center [387, 407] width 165 height 25
copy mat-card-content "allyciabarko@gmail.com Abrir Chamada"
click at [1162, 308] on div "Atendimentos Veja seus atendimentos em aberto. undo query_builder Allycia Barko…" at bounding box center [783, 350] width 1055 height 331
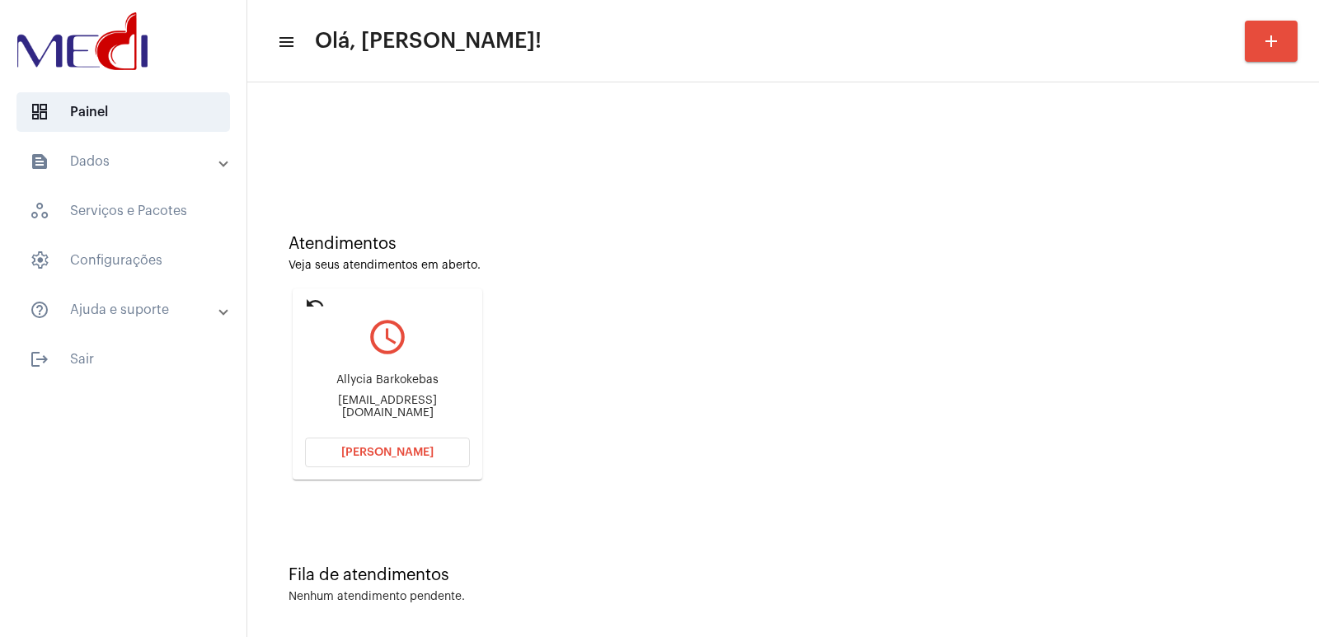
click at [388, 374] on div "Allycia Barkokebas allyciabarko@gmail.com" at bounding box center [387, 396] width 165 height 74
click at [382, 448] on span "Abrir Chamada" at bounding box center [387, 453] width 92 height 12
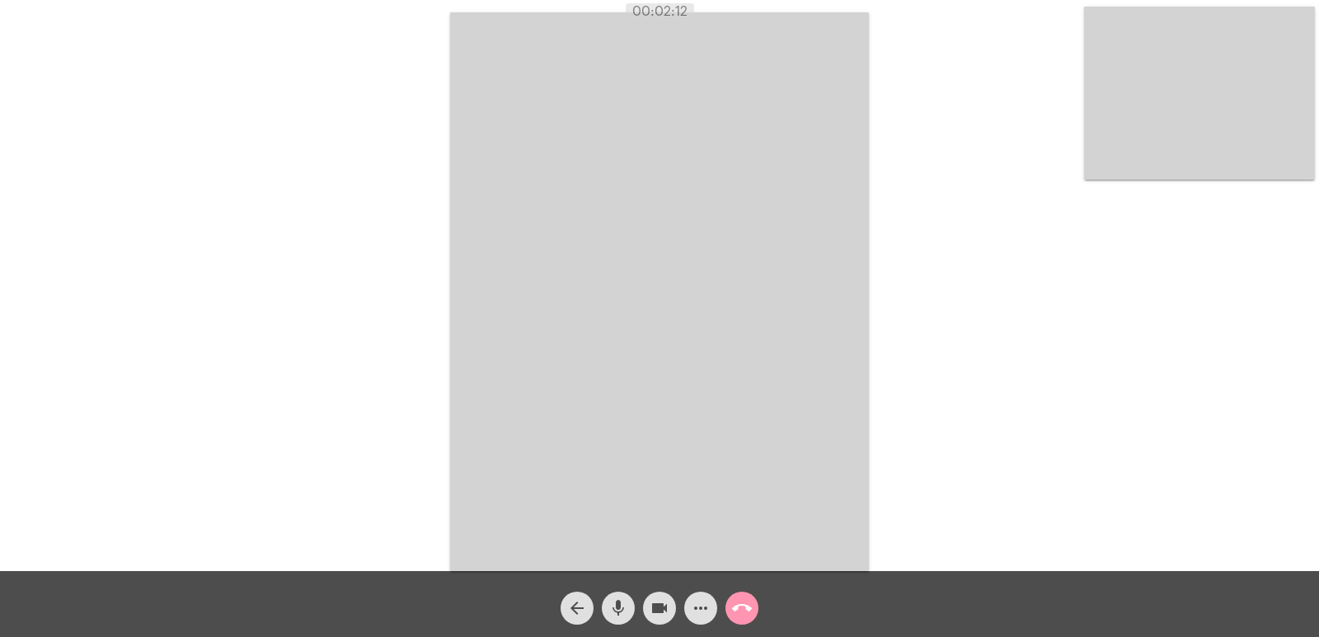
click at [737, 616] on mat-icon "call_end" at bounding box center [742, 609] width 20 height 20
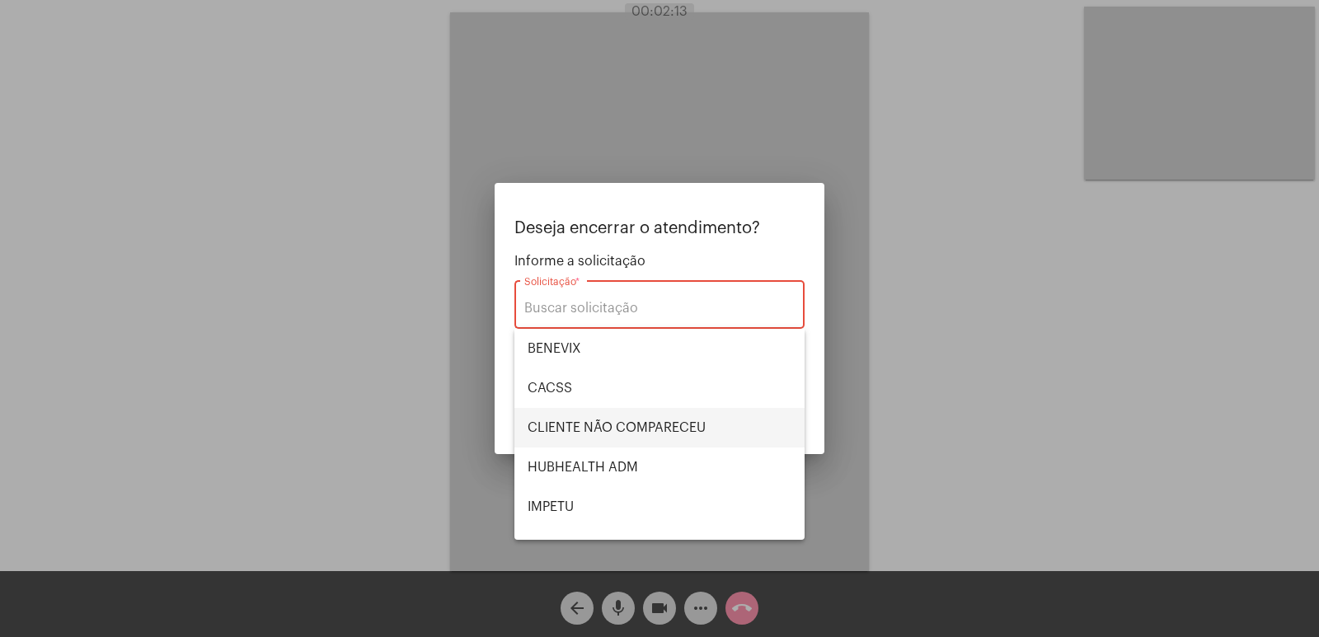
click at [552, 416] on span "CLIENTE NÃO COMPARECEU" at bounding box center [660, 428] width 264 height 40
type input "CLIENTE NÃO COMPARECEU"
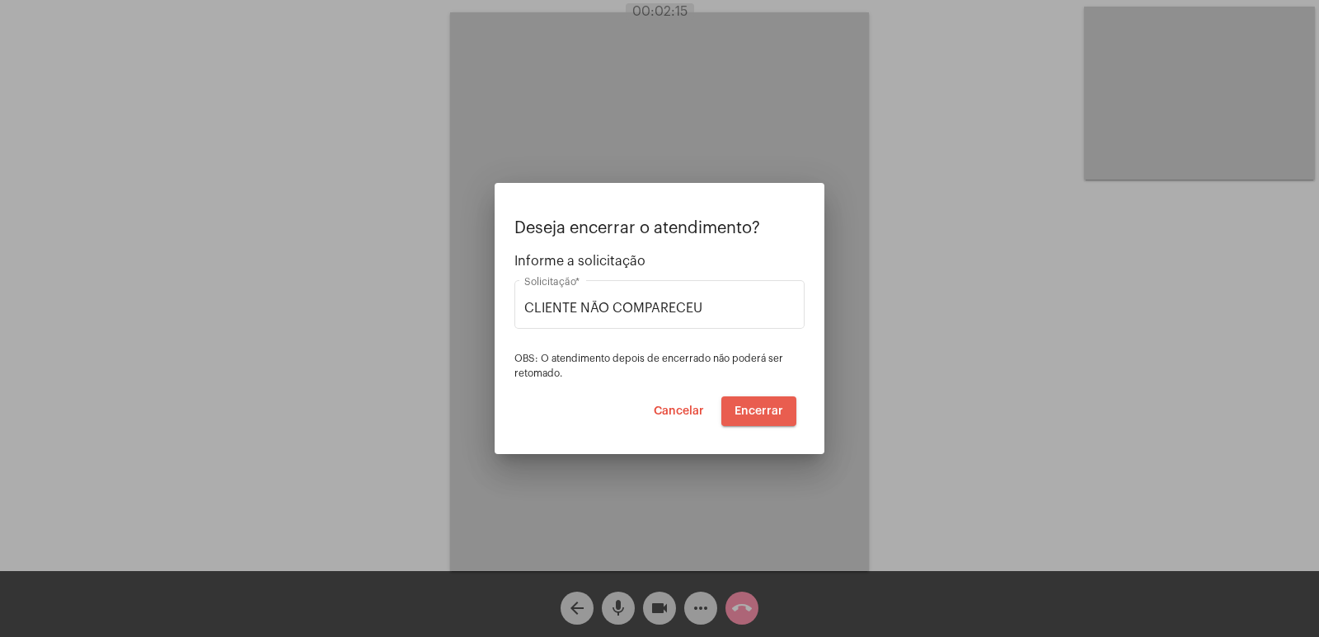
click at [758, 419] on button "Encerrar" at bounding box center [758, 412] width 75 height 30
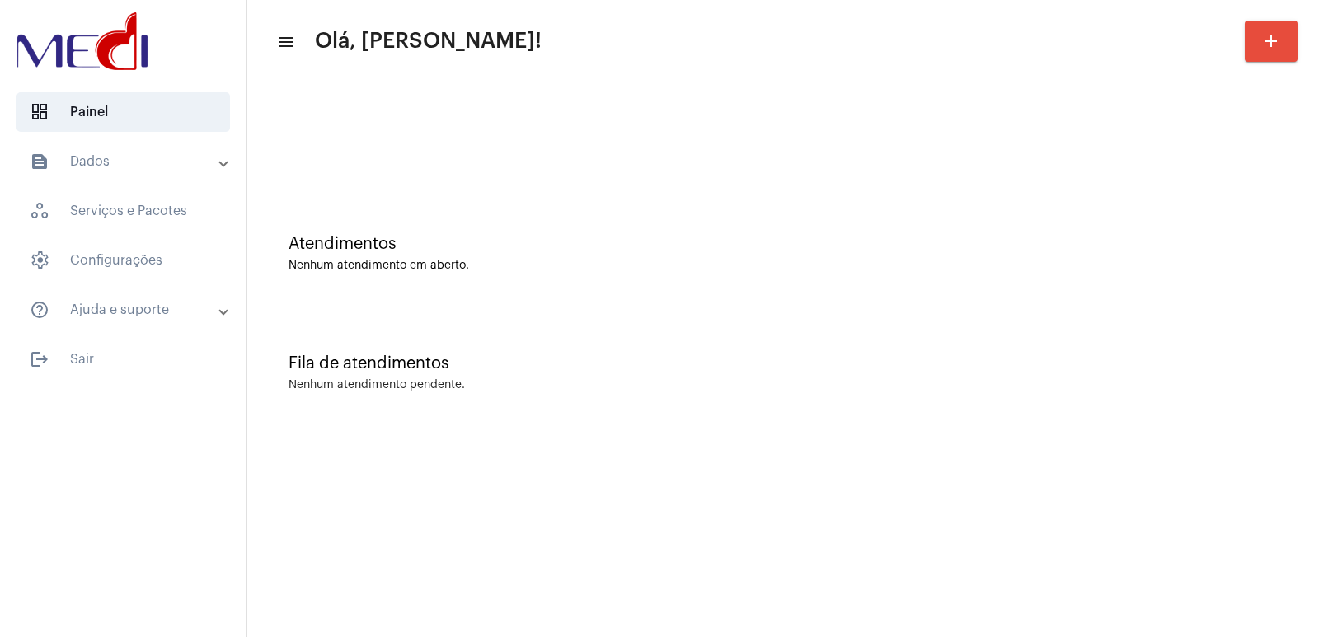
drag, startPoint x: 1048, startPoint y: 190, endPoint x: 1025, endPoint y: 190, distance: 23.1
click at [1048, 190] on div "Atendimentos Nenhum atendimento em aberto." at bounding box center [783, 245] width 1055 height 120
click at [957, 389] on div "Nenhum atendimento pendente." at bounding box center [783, 385] width 989 height 12
drag, startPoint x: 944, startPoint y: 135, endPoint x: 554, endPoint y: 4, distance: 411.4
click at [944, 134] on div at bounding box center [783, 138] width 1055 height 95
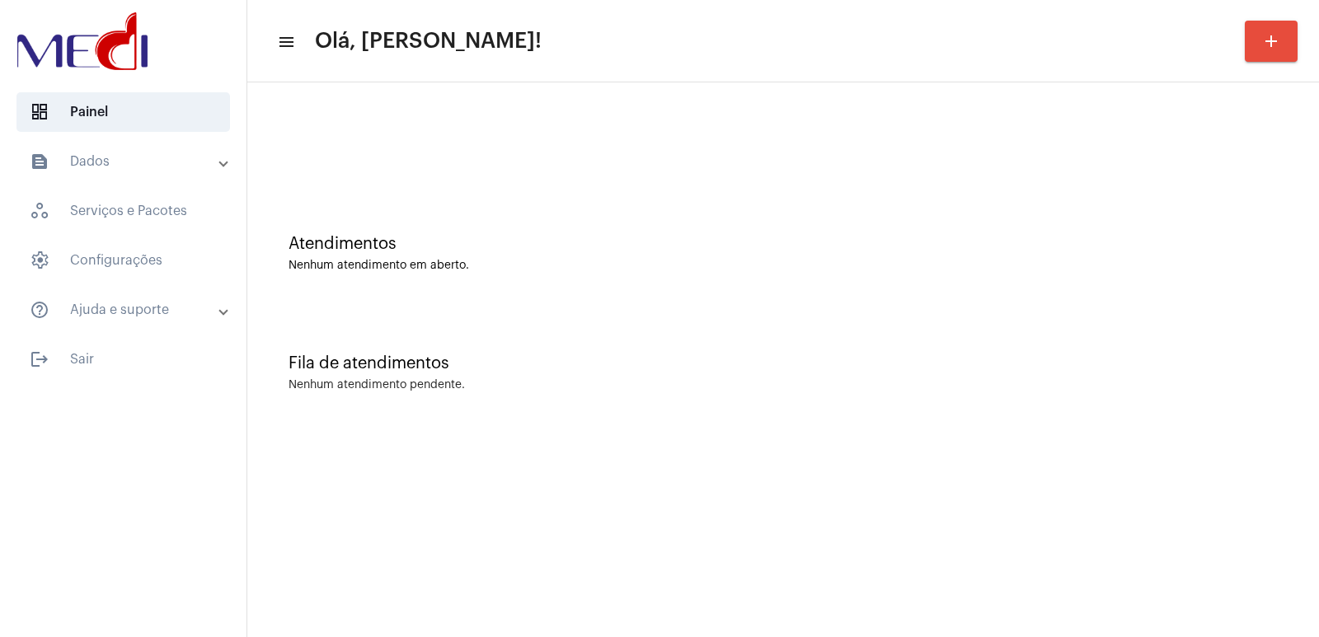
drag, startPoint x: 737, startPoint y: 588, endPoint x: 696, endPoint y: 558, distance: 50.8
click at [696, 582] on mat-sidenav-content "menu Olá, Vivian! add Atendimentos Nenhum atendimento em aberto. Fila de atendi…" at bounding box center [783, 318] width 1072 height 637
click at [988, 392] on div "Fila de atendimentos Nenhum atendimento pendente." at bounding box center [783, 365] width 1055 height 120
drag, startPoint x: 1010, startPoint y: 267, endPoint x: 989, endPoint y: 279, distance: 23.6
click at [1005, 269] on div "Nenhum atendimento em aberto." at bounding box center [783, 266] width 989 height 12
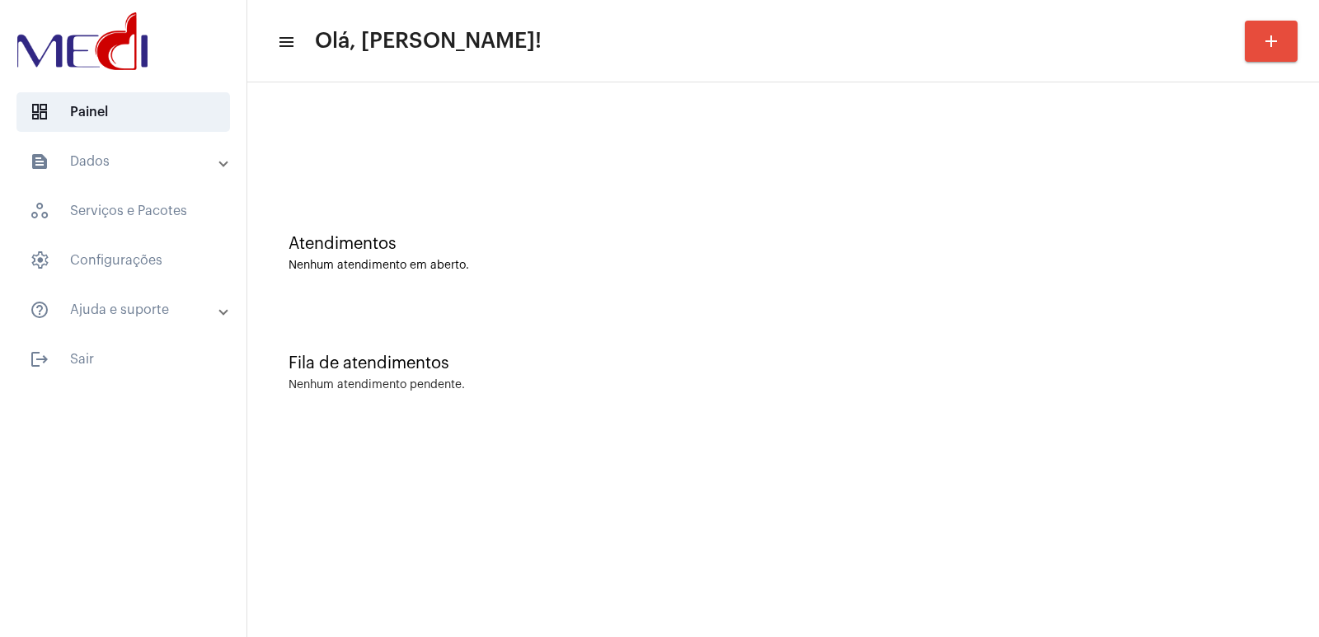
click at [110, 167] on mat-panel-title "text_snippet_outlined Dados" at bounding box center [125, 162] width 190 height 20
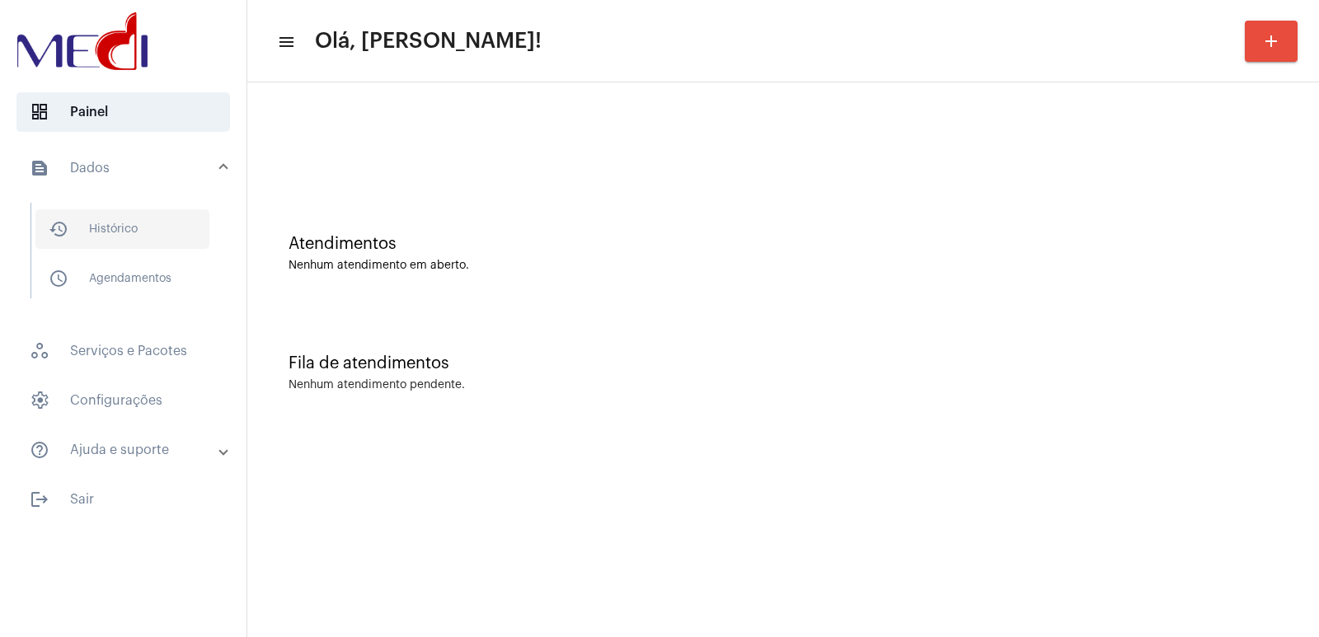
click at [154, 238] on span "history_outlined Histórico" at bounding box center [122, 229] width 174 height 40
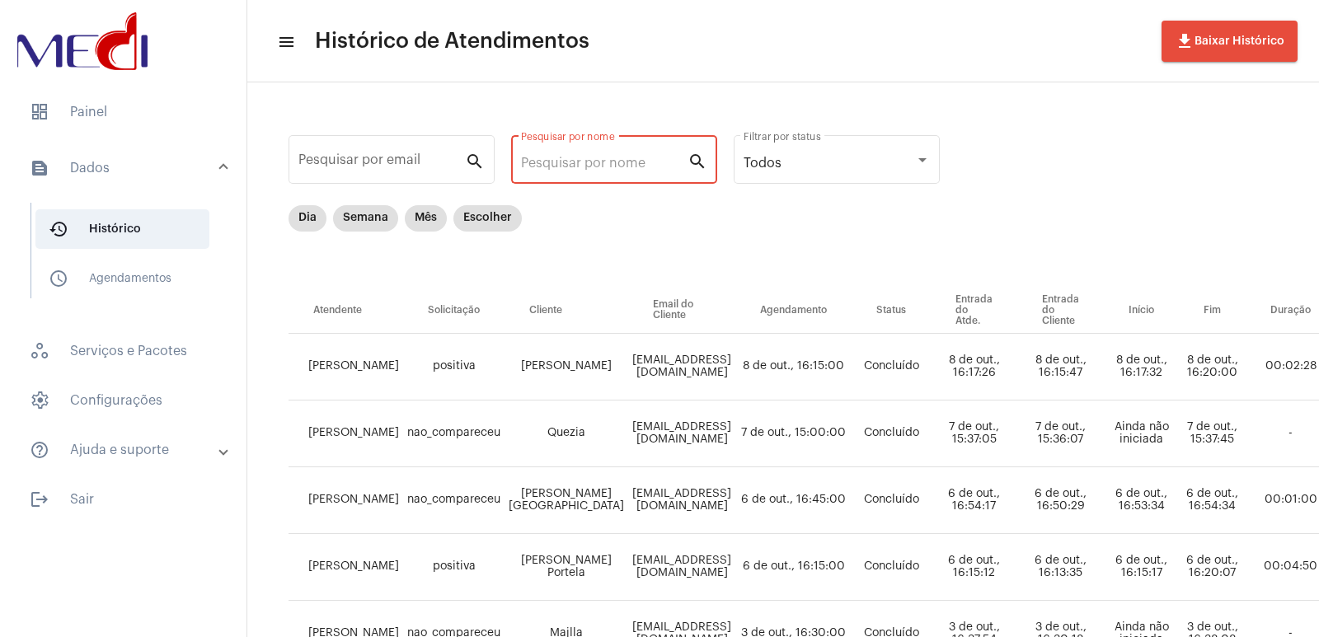
click at [590, 157] on input "Pesquisar por nome" at bounding box center [604, 163] width 167 height 15
paste input "TITULAR INFORMOU MEDIDAS ANTROPOMETRICAS DE KG E 1,M. IMC: . NEGA DOENÇAS CRÔNI…"
type input "TITULAR INFORMOU MEDIDAS ANTROPOMETRICAS DE KG E 1,M. IMC: . NEGA DOENÇAS CRÔNI…"
click at [894, 272] on div "Dia Semana Mês Escolher" at bounding box center [862, 246] width 1146 height 82
click at [555, 163] on input "Pesquisar por nome" at bounding box center [604, 163] width 167 height 15
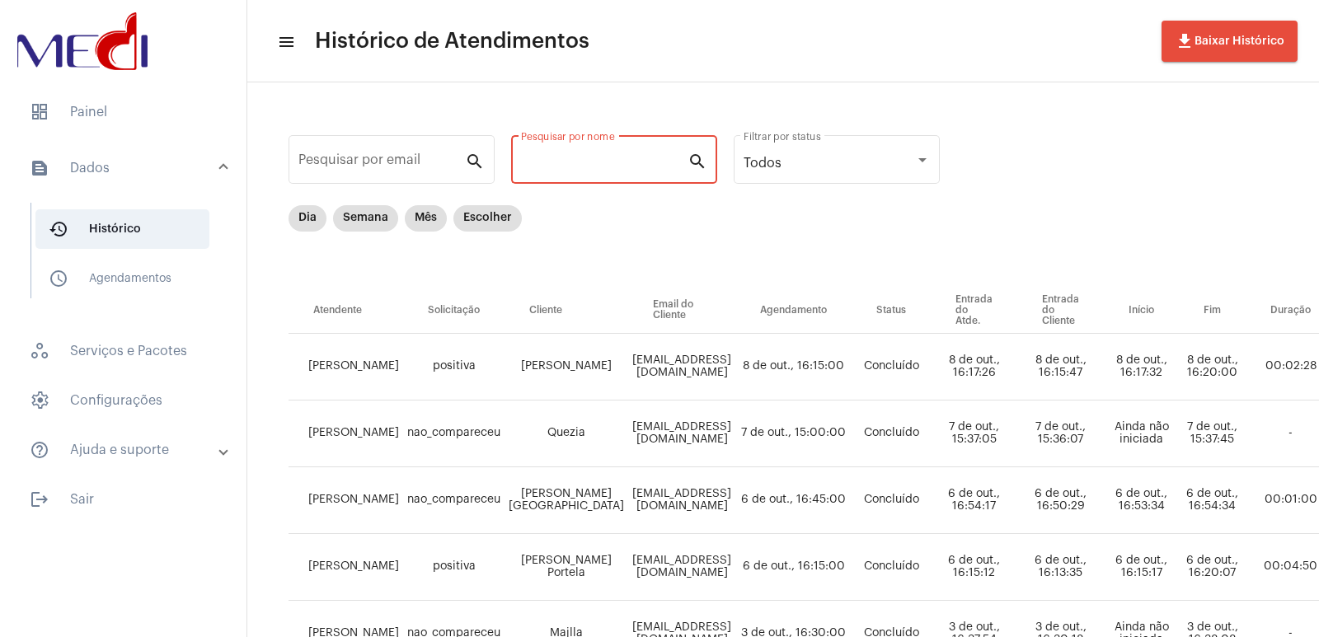
paste input "PAULO CHRISTIANO SOUZA DE ASSIS"
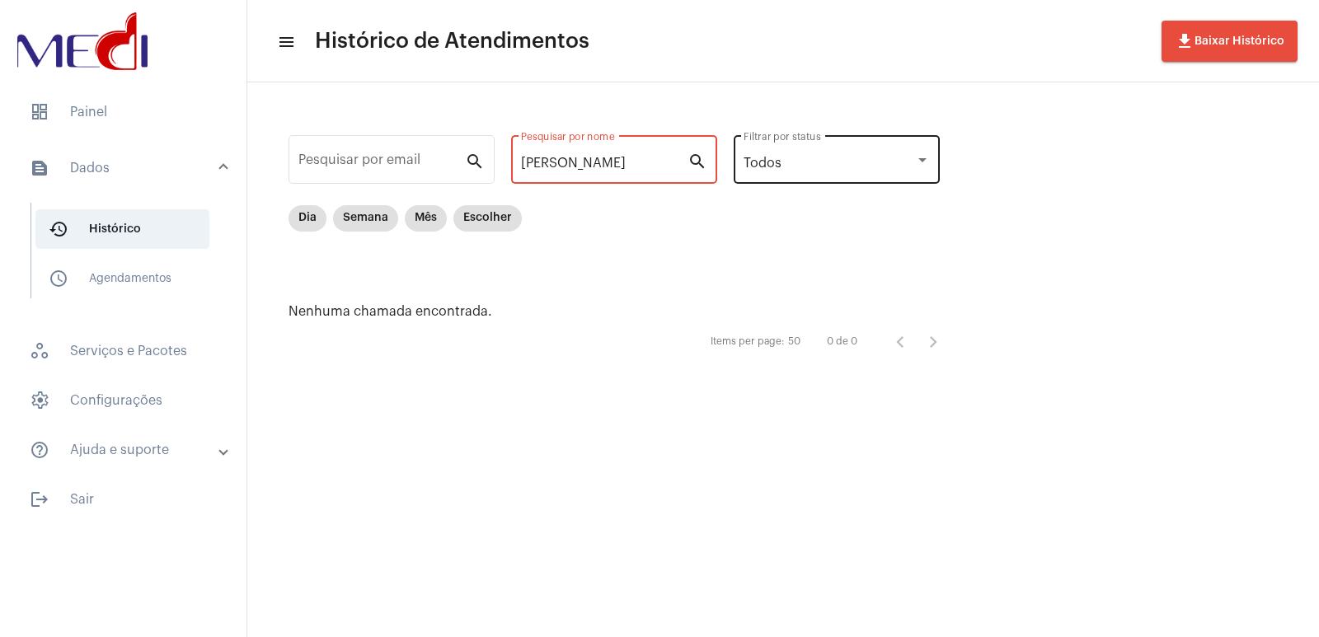
scroll to position [0, 68]
drag, startPoint x: 580, startPoint y: 161, endPoint x: 829, endPoint y: 161, distance: 249.8
click at [829, 161] on div "Pesquisar por email search PAULO CHRISTIANO SOUZA DE ASSIS Pesquisar por nome s…" at bounding box center [622, 244] width 717 height 291
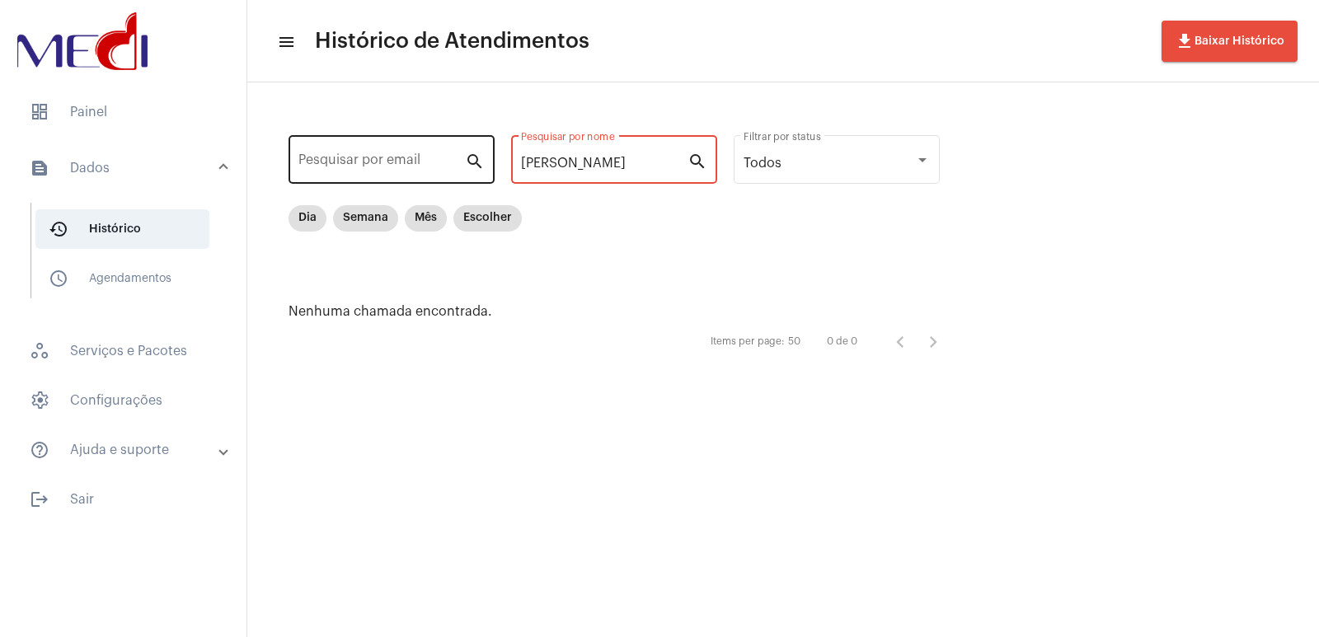
drag, startPoint x: 561, startPoint y: 158, endPoint x: 455, endPoint y: 161, distance: 106.4
click at [455, 161] on div "Pesquisar por email search PAULO CHRISTIANO Pesquisar por nome search Todos Fil…" at bounding box center [622, 244] width 717 height 291
type input "CHRISTIANO"
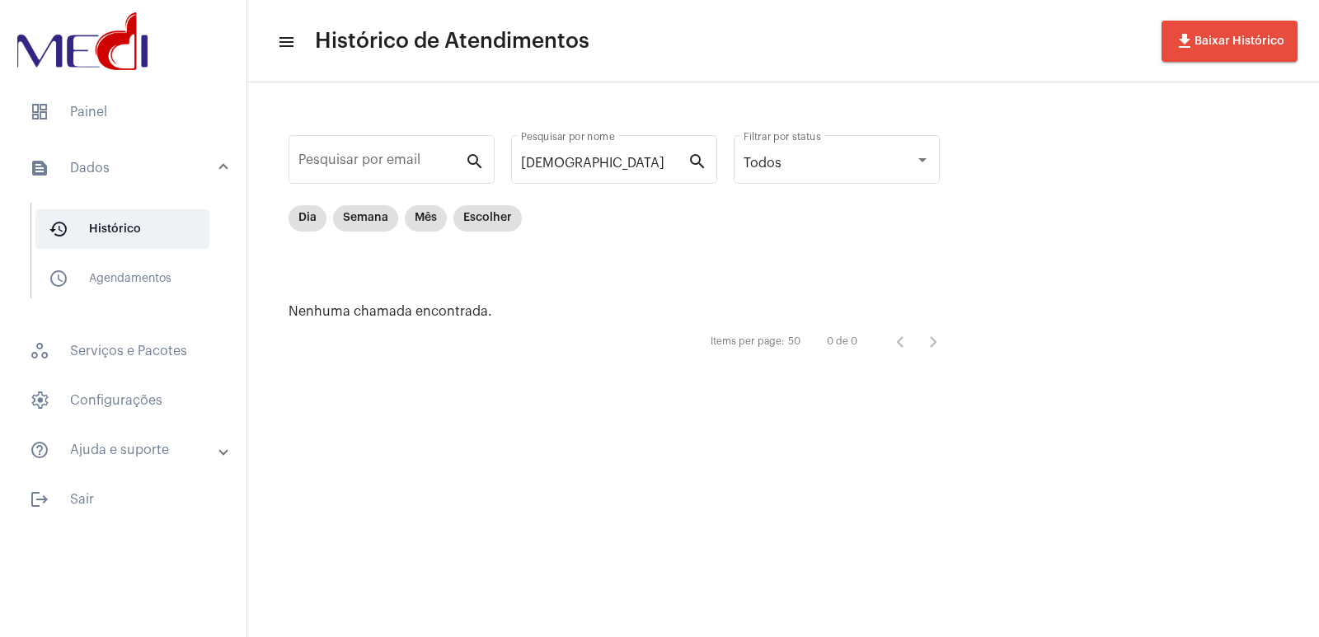
click at [830, 439] on mat-sidenav-content "menu Histórico de Atendimentos file_download Baixar Histórico Pesquisar por ema…" at bounding box center [783, 318] width 1072 height 637
click at [122, 122] on span "dashboard Painel" at bounding box center [123, 112] width 214 height 40
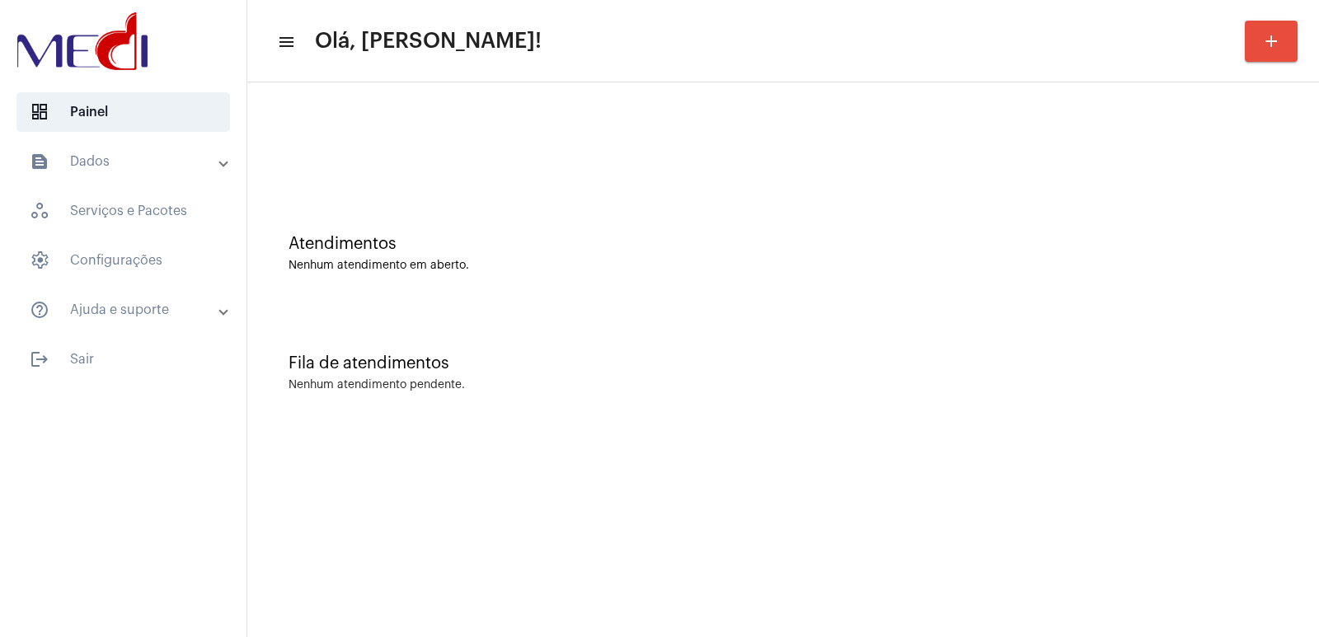
click at [880, 346] on div "Fila de atendimentos Nenhum atendimento pendente." at bounding box center [783, 365] width 1055 height 120
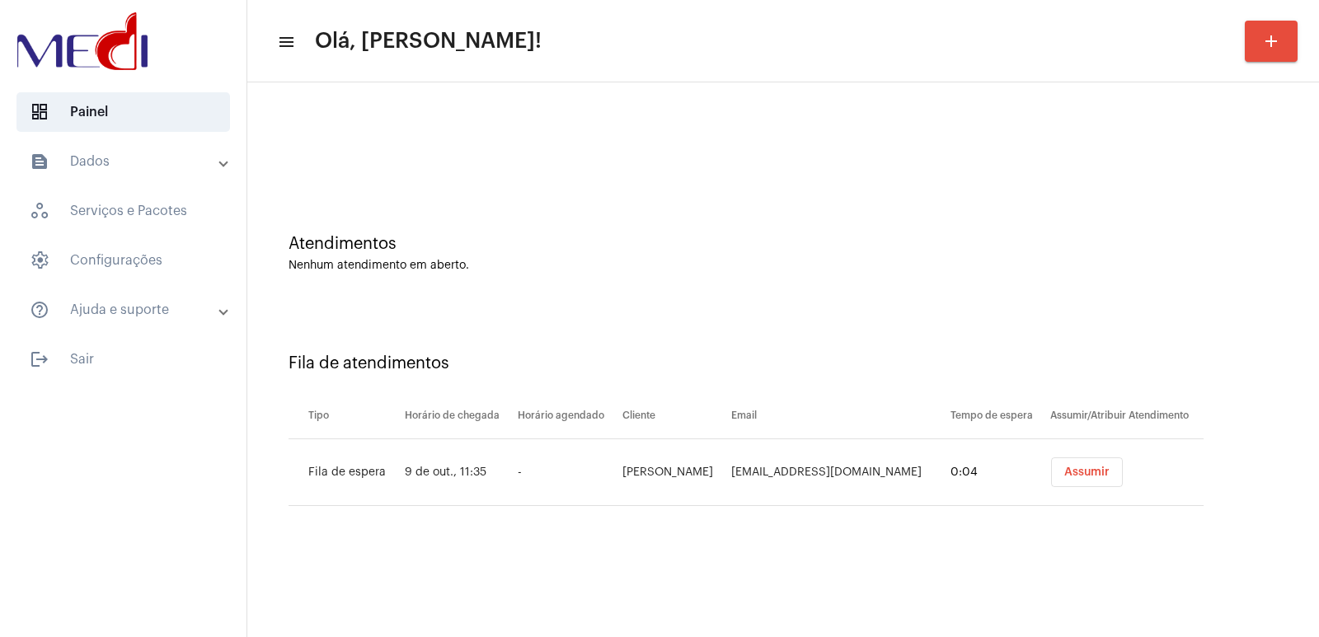
click at [1063, 488] on td "Assumir" at bounding box center [1124, 472] width 157 height 67
click at [1064, 476] on span "Assumir" at bounding box center [1086, 473] width 45 height 12
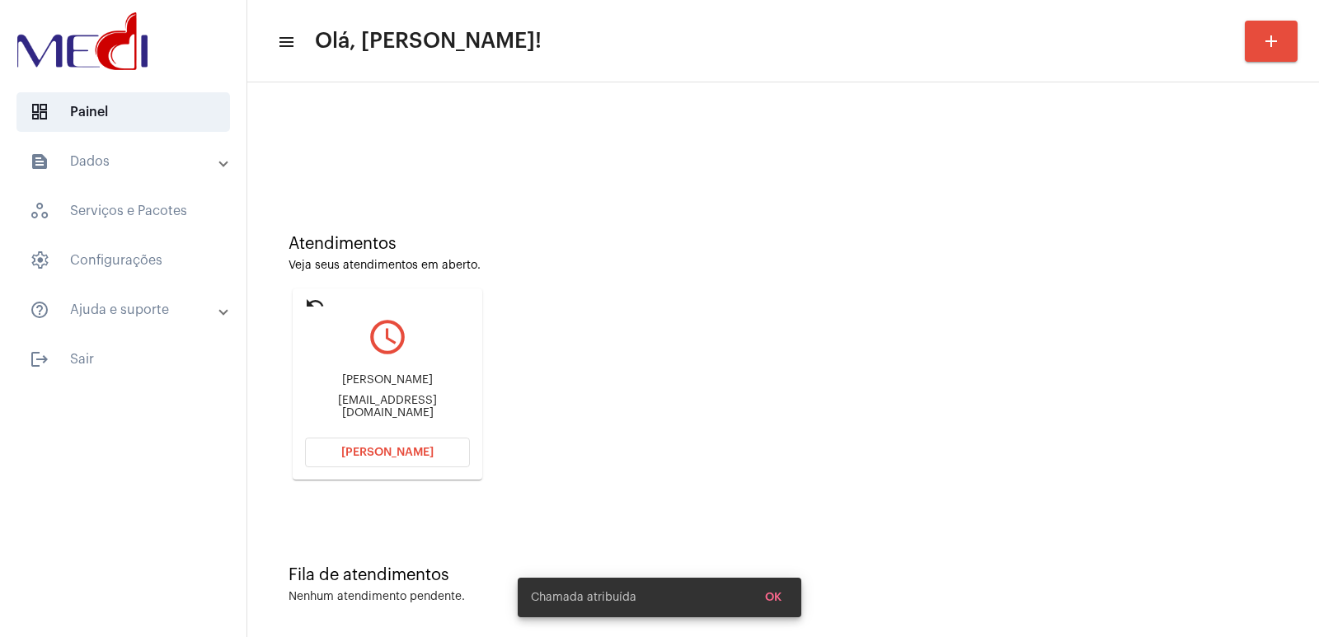
click at [368, 394] on div "Marcio marciogomes.vp@hotmail.com" at bounding box center [387, 396] width 165 height 74
drag, startPoint x: 320, startPoint y: 416, endPoint x: 337, endPoint y: 401, distance: 22.8
click at [327, 407] on div "Marcio marciogomes.vp@hotmail.com" at bounding box center [387, 396] width 165 height 74
click at [337, 401] on div "marciogomes.vp@hotmail.com" at bounding box center [387, 407] width 165 height 25
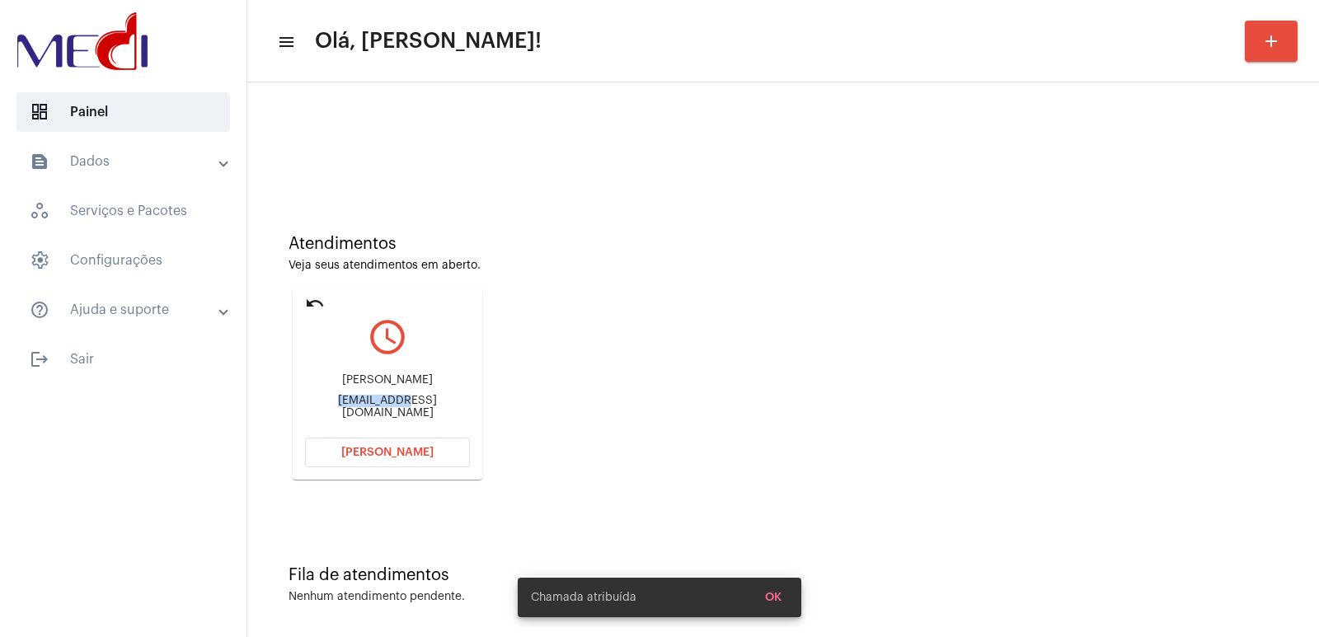
click at [337, 401] on div "marciogomes.vp@hotmail.com" at bounding box center [387, 407] width 165 height 25
copy mat-card-content "marciogomes.vp@hotmail.com Abrir Chamada"
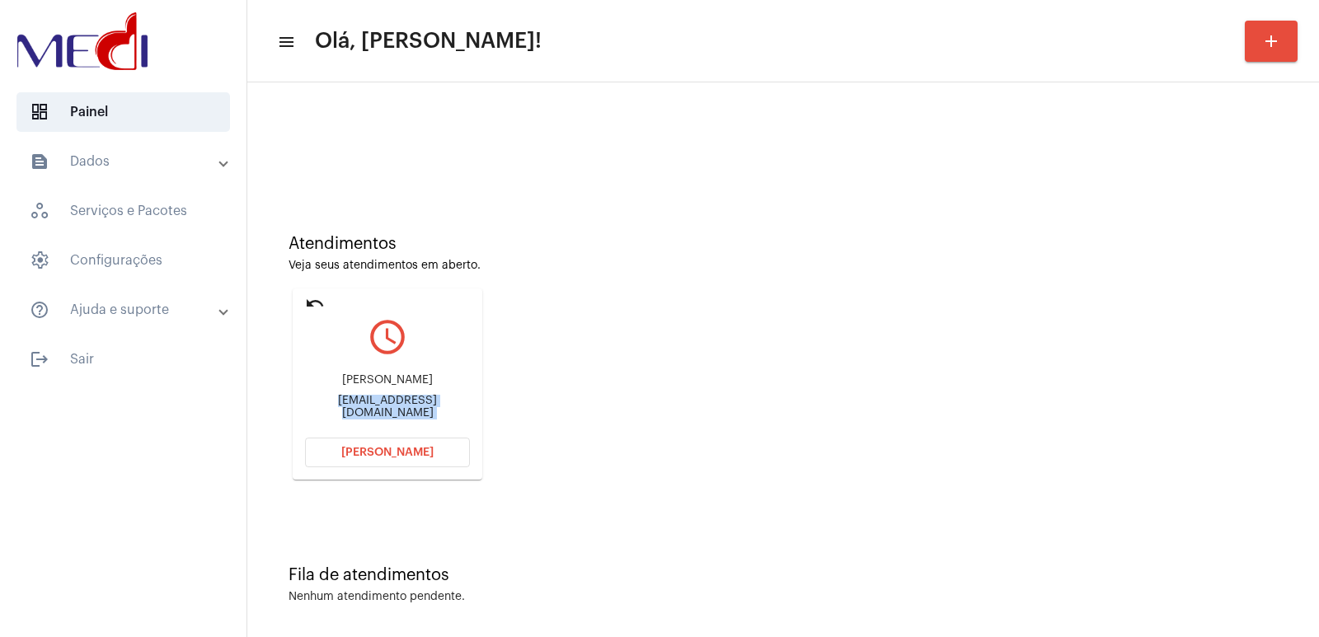
click at [375, 444] on button "Abrir Chamada" at bounding box center [387, 453] width 165 height 30
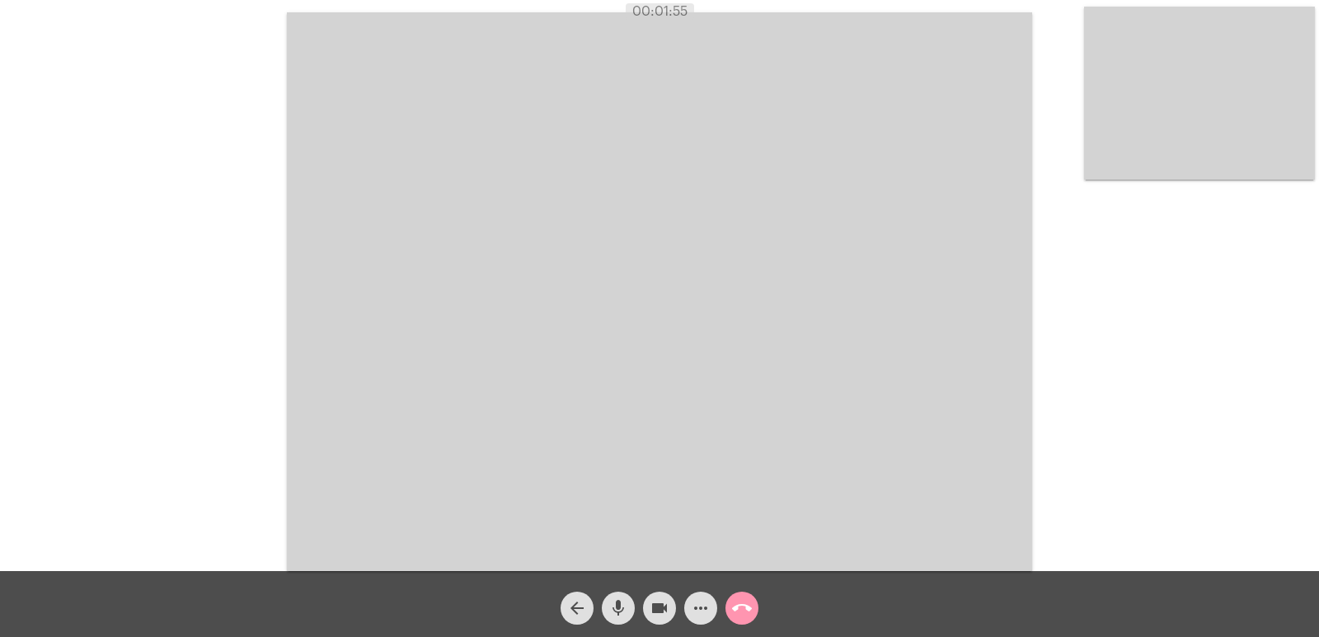
click at [1204, 120] on video at bounding box center [1199, 93] width 231 height 173
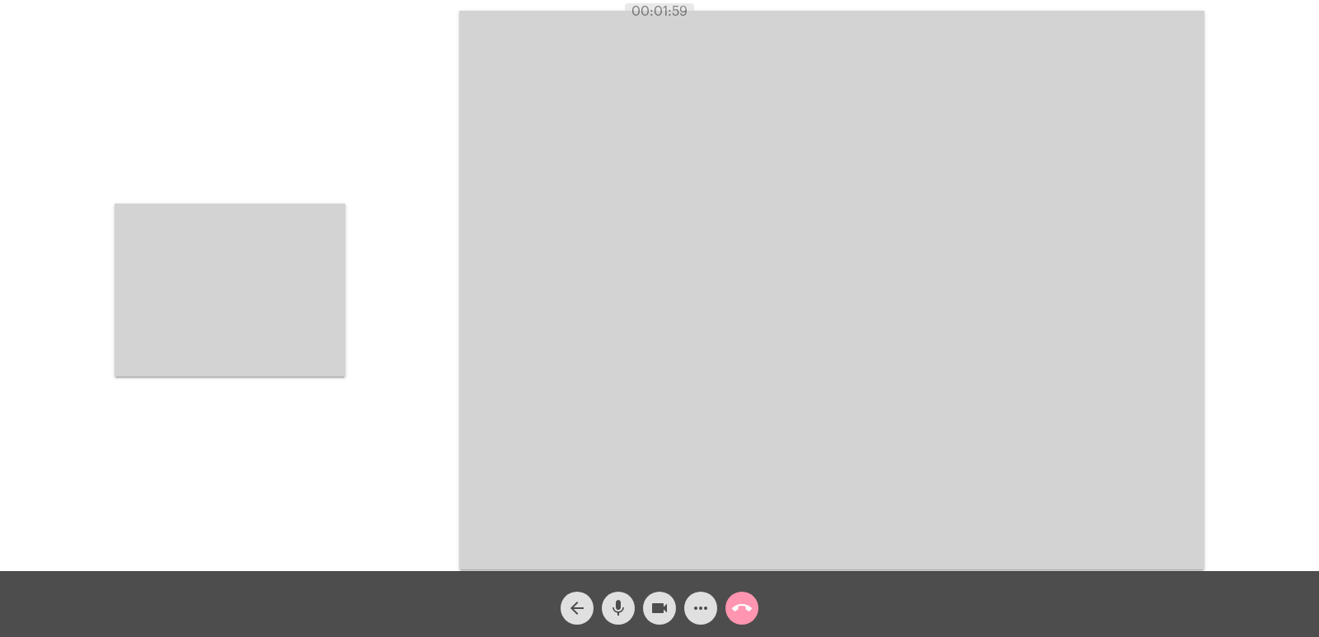
click at [490, 294] on video at bounding box center [831, 290] width 745 height 559
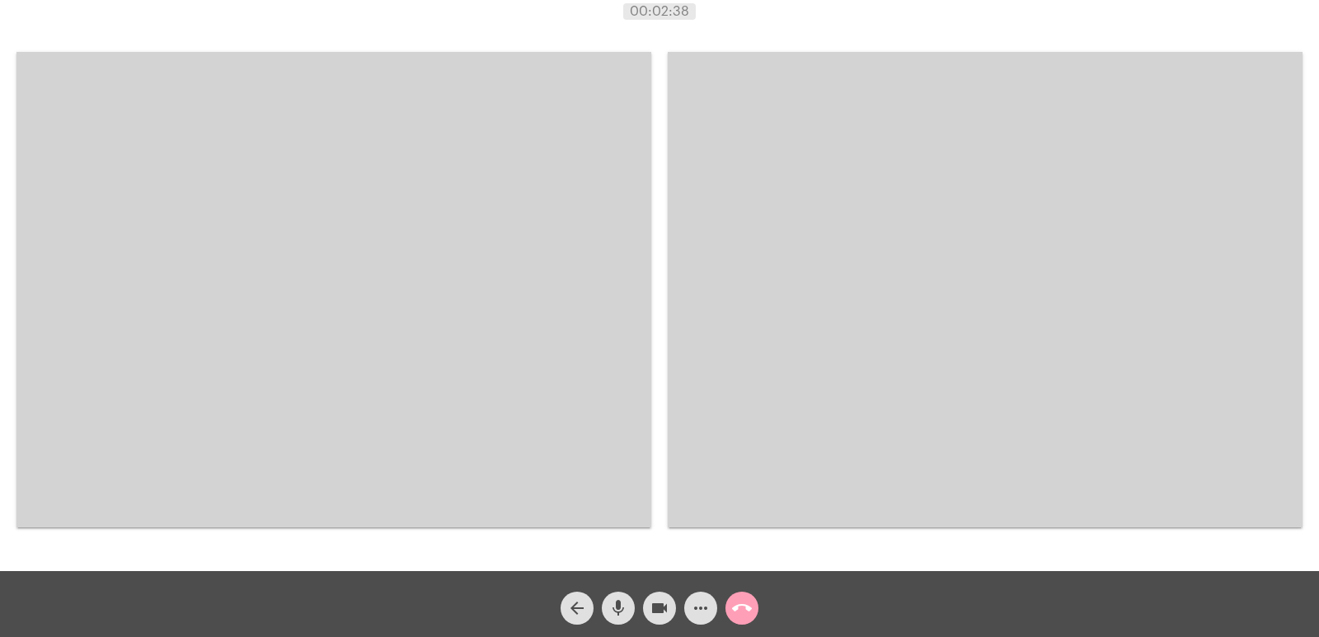
click at [753, 611] on button "call_end" at bounding box center [741, 608] width 33 height 33
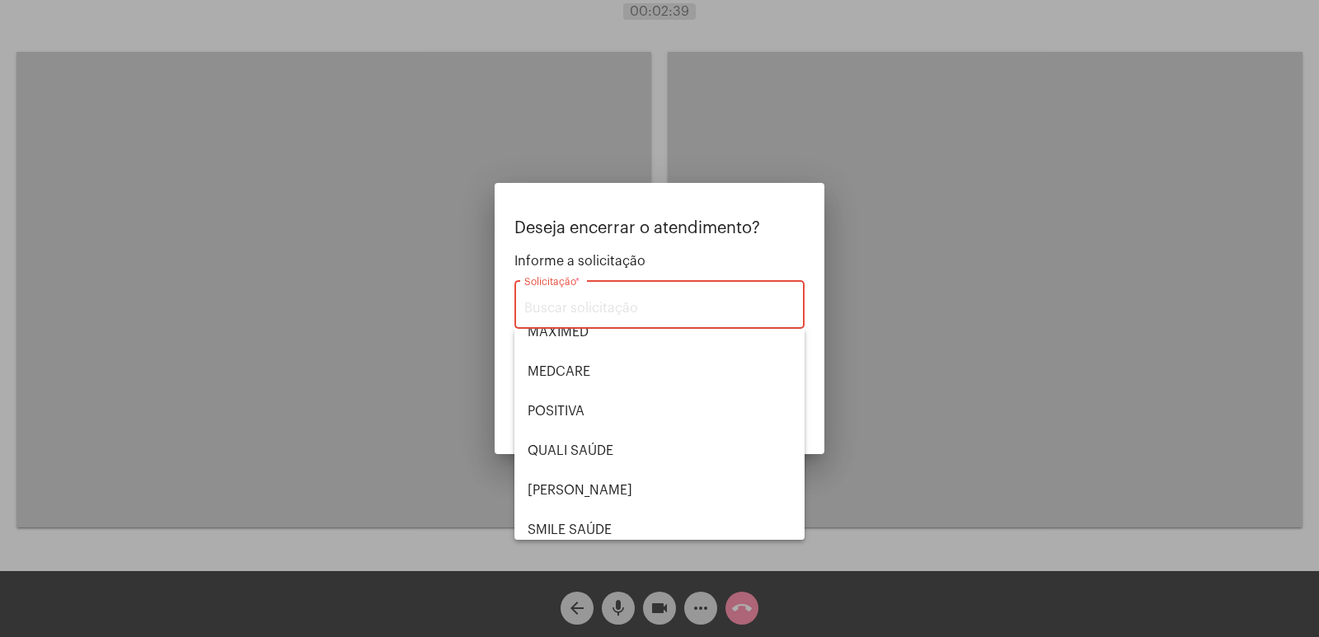
scroll to position [343, 0]
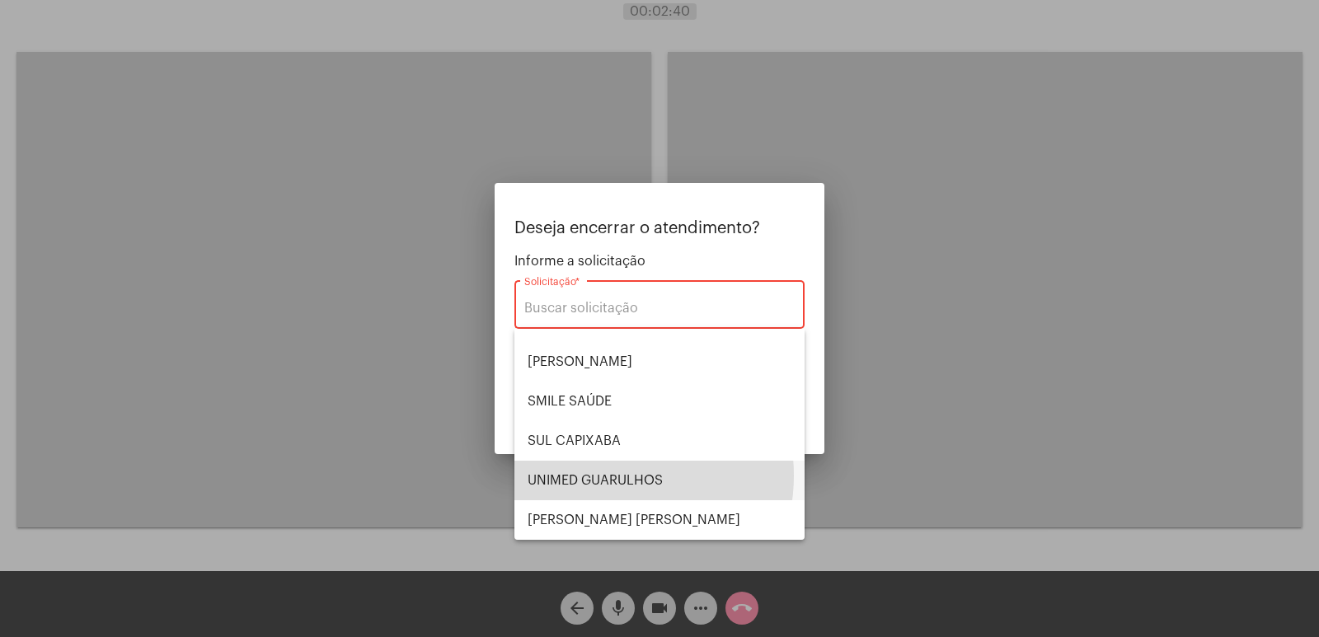
click at [604, 476] on span "UNIMED GUARULHOS" at bounding box center [660, 481] width 264 height 40
type input "UNIMED GUARULHOS"
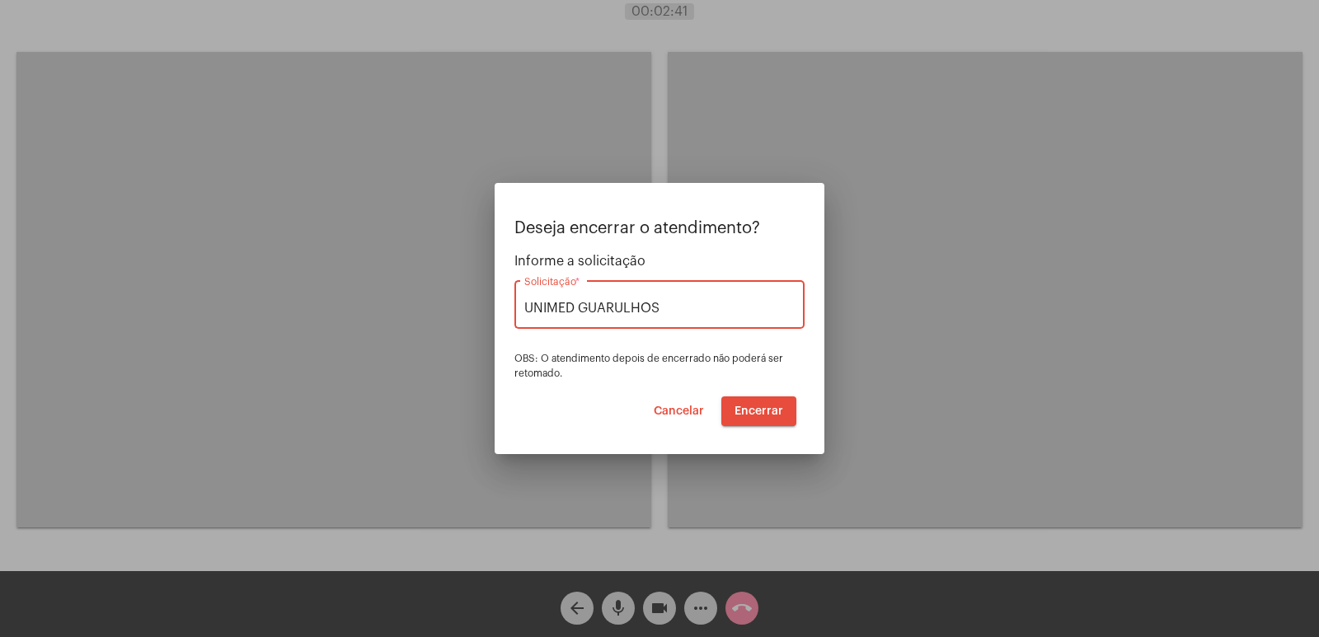
click at [745, 416] on span "Encerrar" at bounding box center [759, 412] width 49 height 12
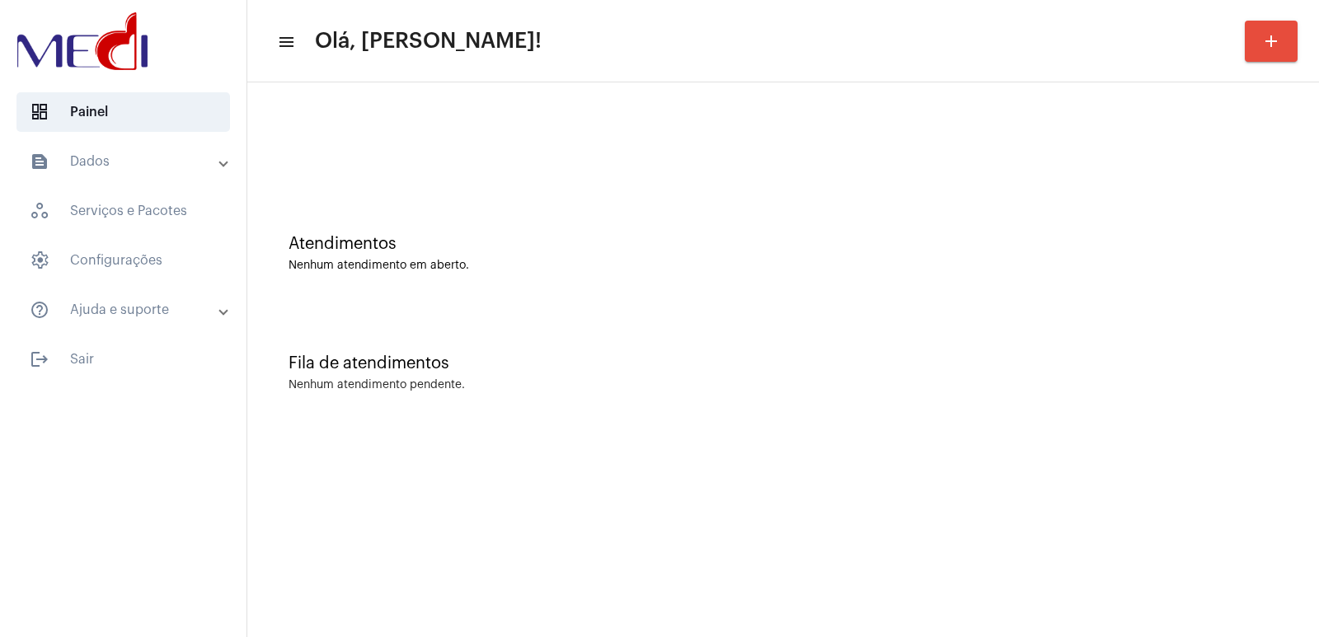
drag, startPoint x: 924, startPoint y: 412, endPoint x: 907, endPoint y: 412, distance: 17.3
click at [924, 412] on div "Fila de atendimentos Nenhum atendimento pendente." at bounding box center [783, 365] width 1055 height 120
click at [888, 393] on div "Fila de atendimentos Nenhum atendimento pendente." at bounding box center [783, 365] width 1055 height 120
click at [133, 165] on mat-panel-title "text_snippet_outlined Dados" at bounding box center [125, 162] width 190 height 20
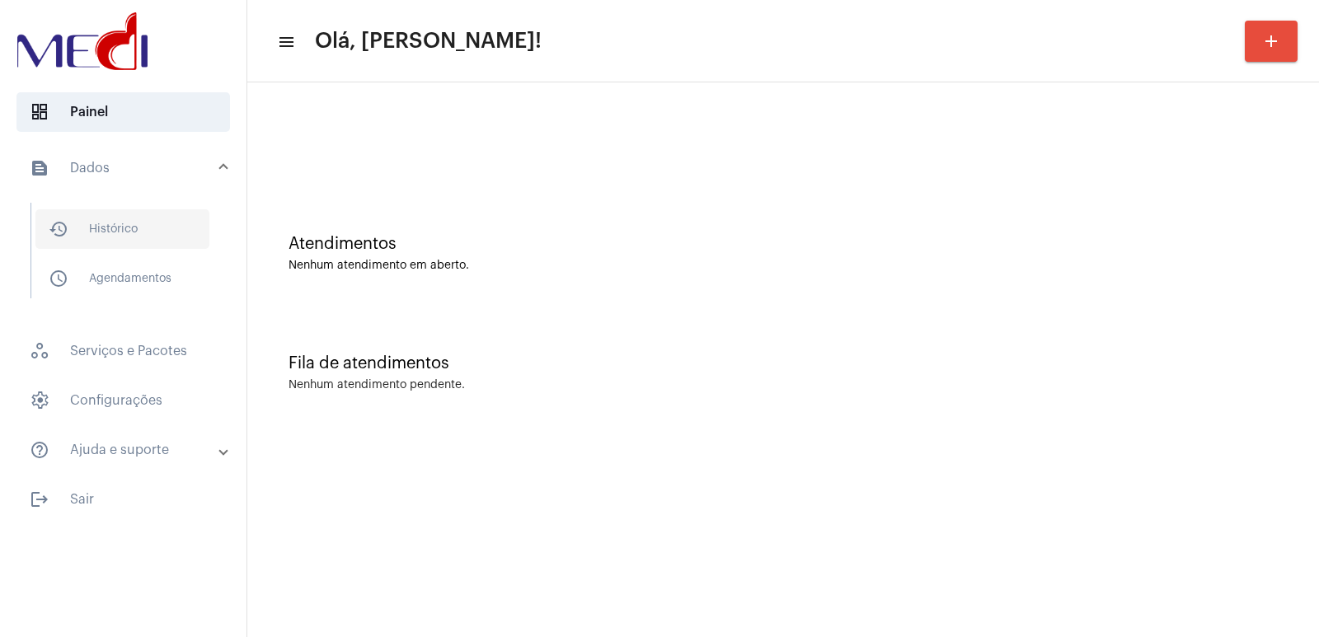
click at [119, 236] on span "history_outlined Histórico" at bounding box center [122, 229] width 174 height 40
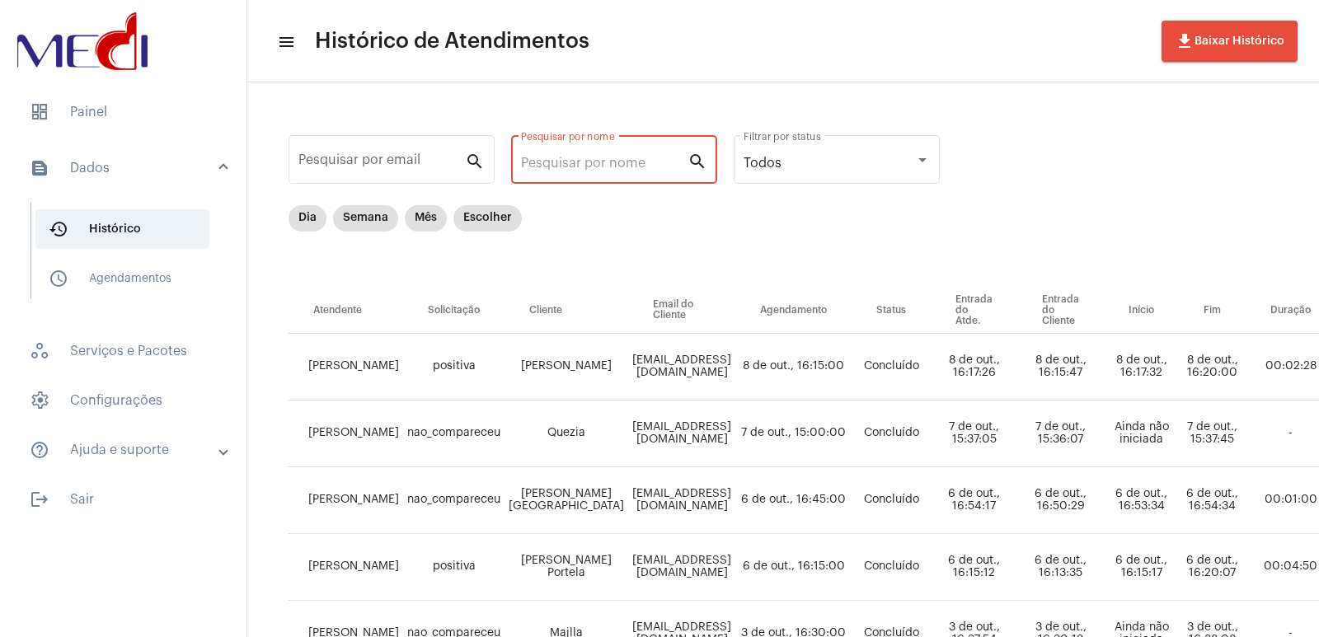
click at [534, 167] on input "Pesquisar por nome" at bounding box center [604, 163] width 167 height 15
paste input "[PERSON_NAME] PORTELA"
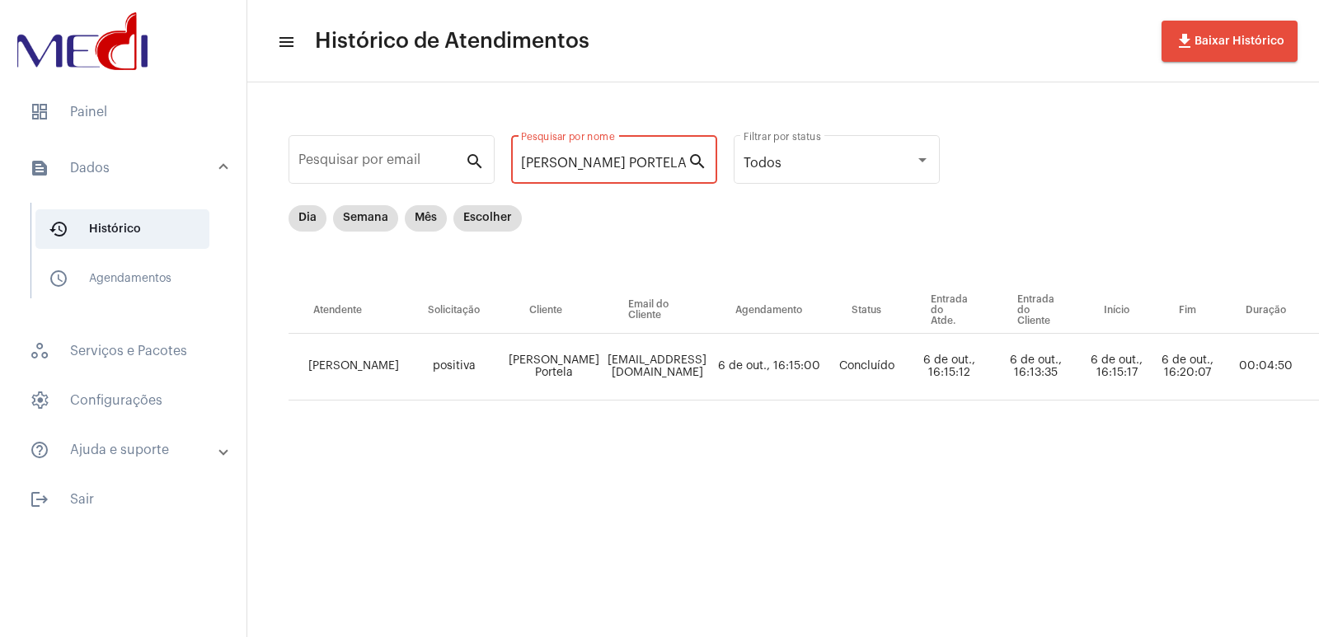
type input "[PERSON_NAME] PORTELA"
click at [942, 416] on div "Items per page: 1 1 - 1 de 1" at bounding box center [1096, 424] width 1614 height 46
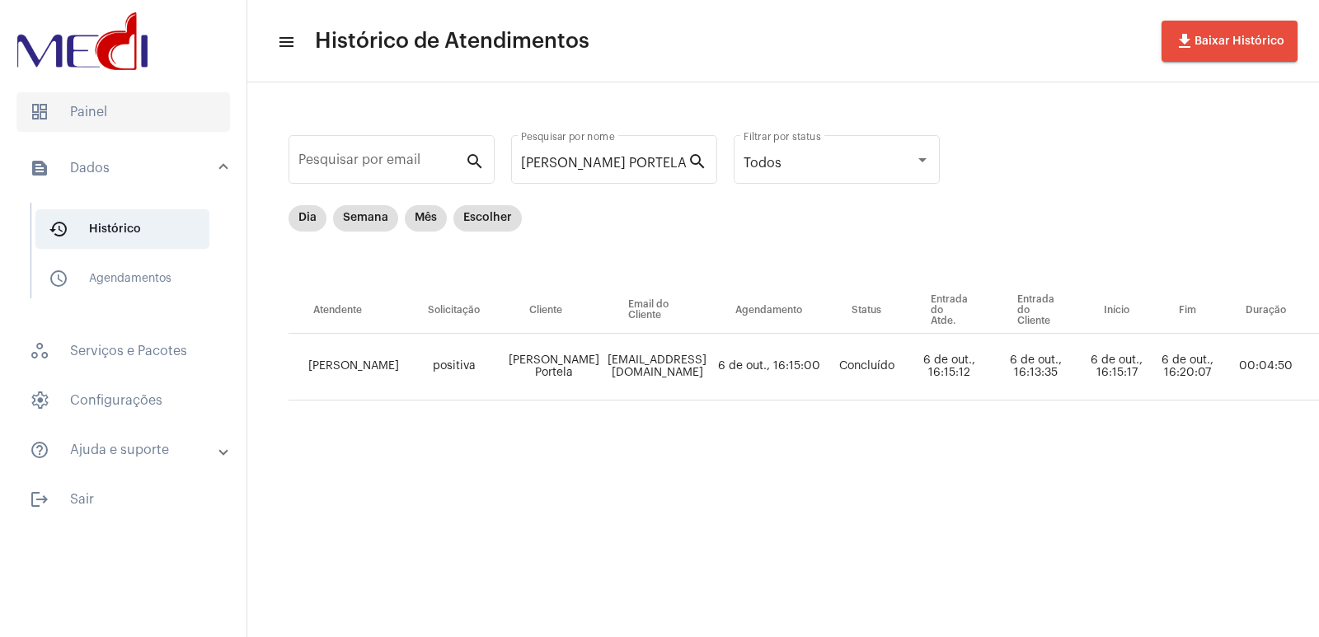
click at [60, 107] on span "dashboard Painel" at bounding box center [123, 112] width 214 height 40
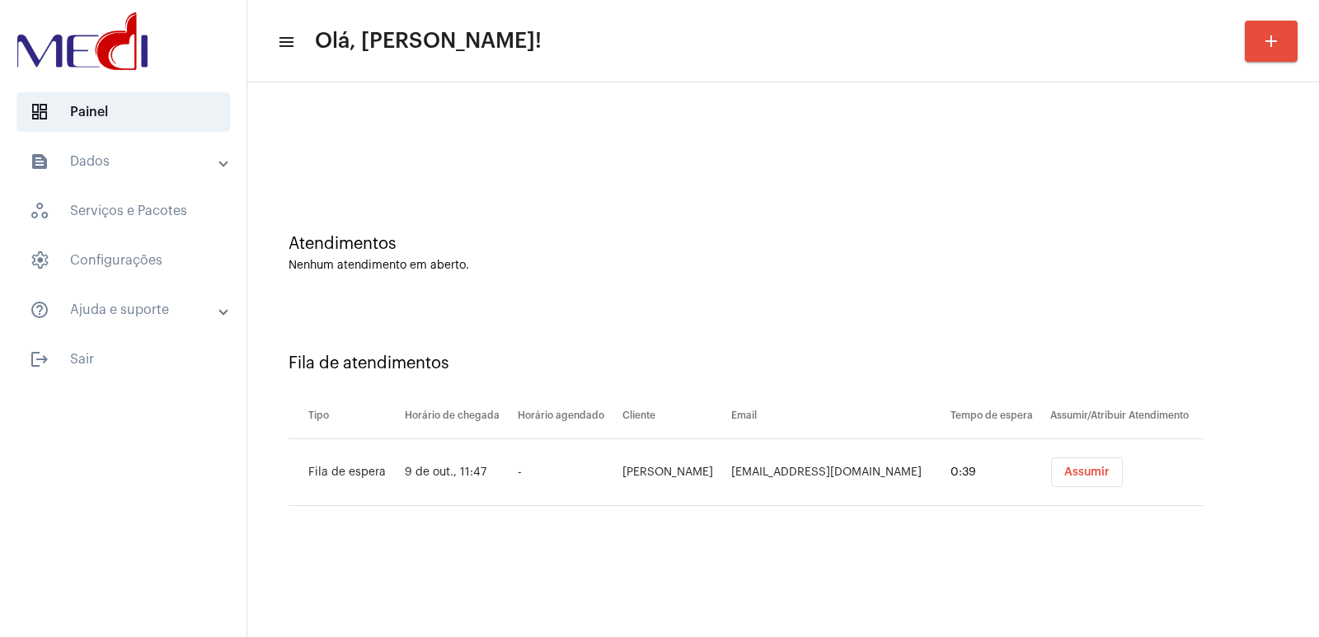
click at [685, 476] on td "[PERSON_NAME]" at bounding box center [672, 472] width 109 height 67
click at [685, 476] on td "Madja Melo" at bounding box center [672, 472] width 109 height 67
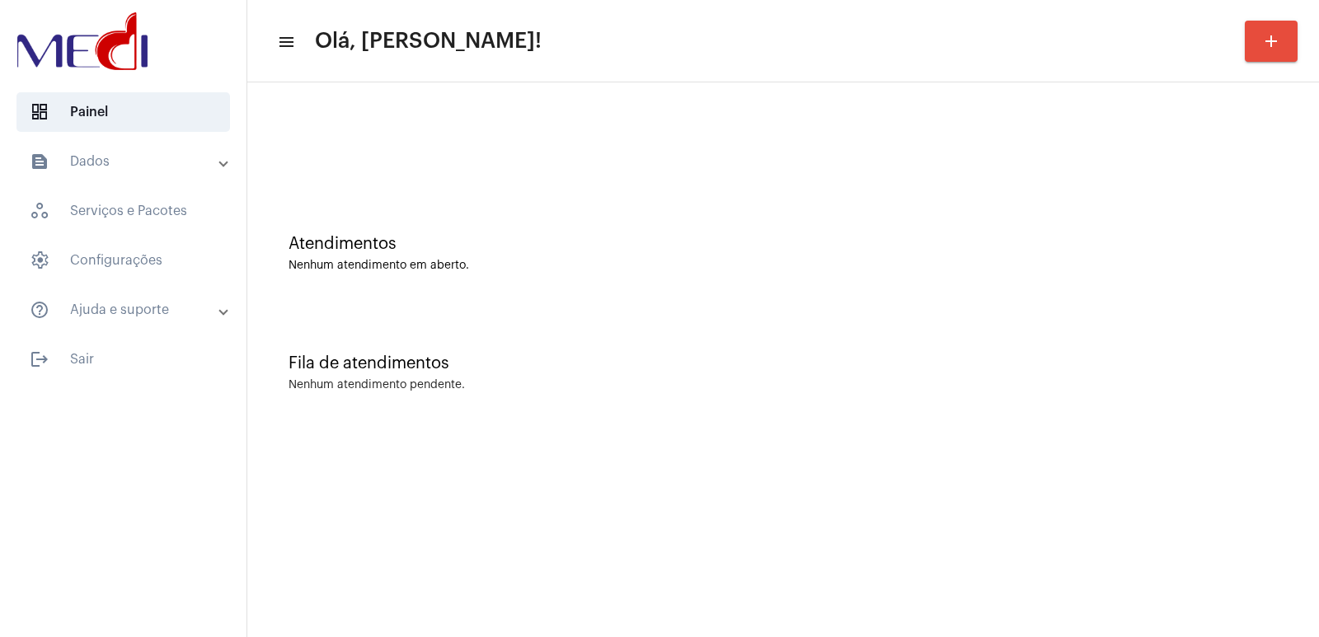
copy td "Madja Melo"
click at [935, 409] on div "Fila de atendimentos Nenhum atendimento pendente." at bounding box center [783, 365] width 1055 height 120
click at [1105, 349] on div "Fila de atendimentos Nenhum atendimento pendente." at bounding box center [783, 365] width 1055 height 120
click at [1133, 417] on div "Fila de atendimentos Nenhum atendimento pendente." at bounding box center [783, 365] width 1055 height 120
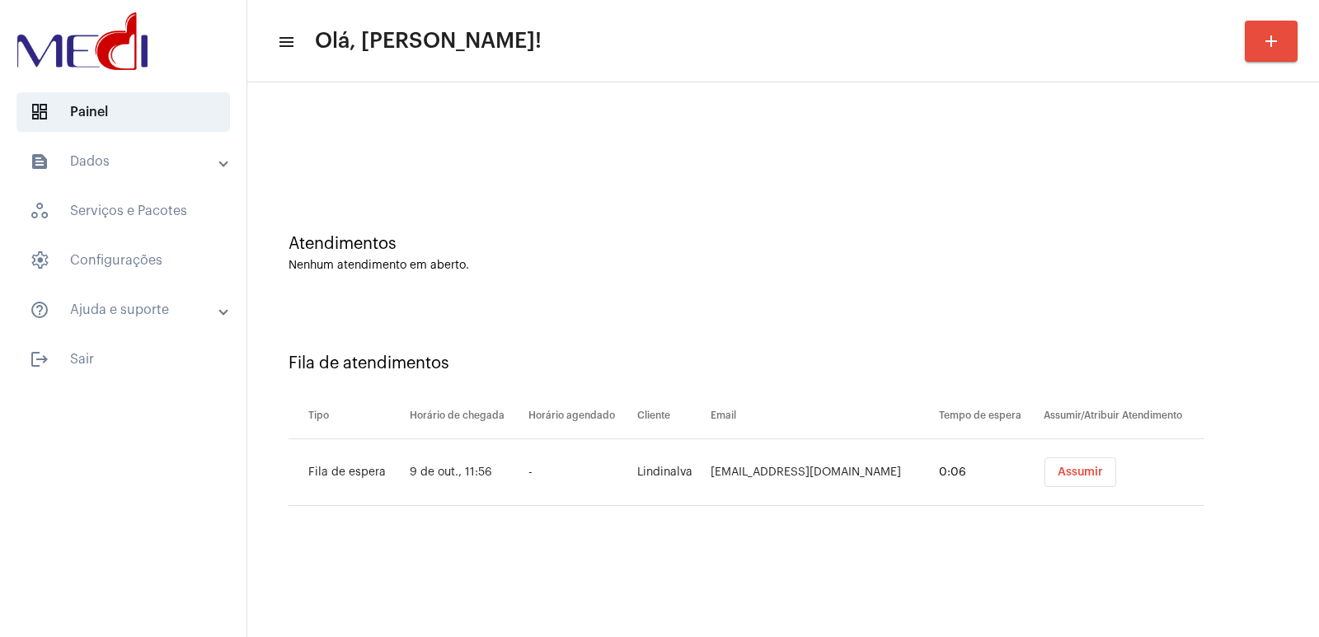
click at [1063, 466] on button "Assumir" at bounding box center [1081, 473] width 72 height 30
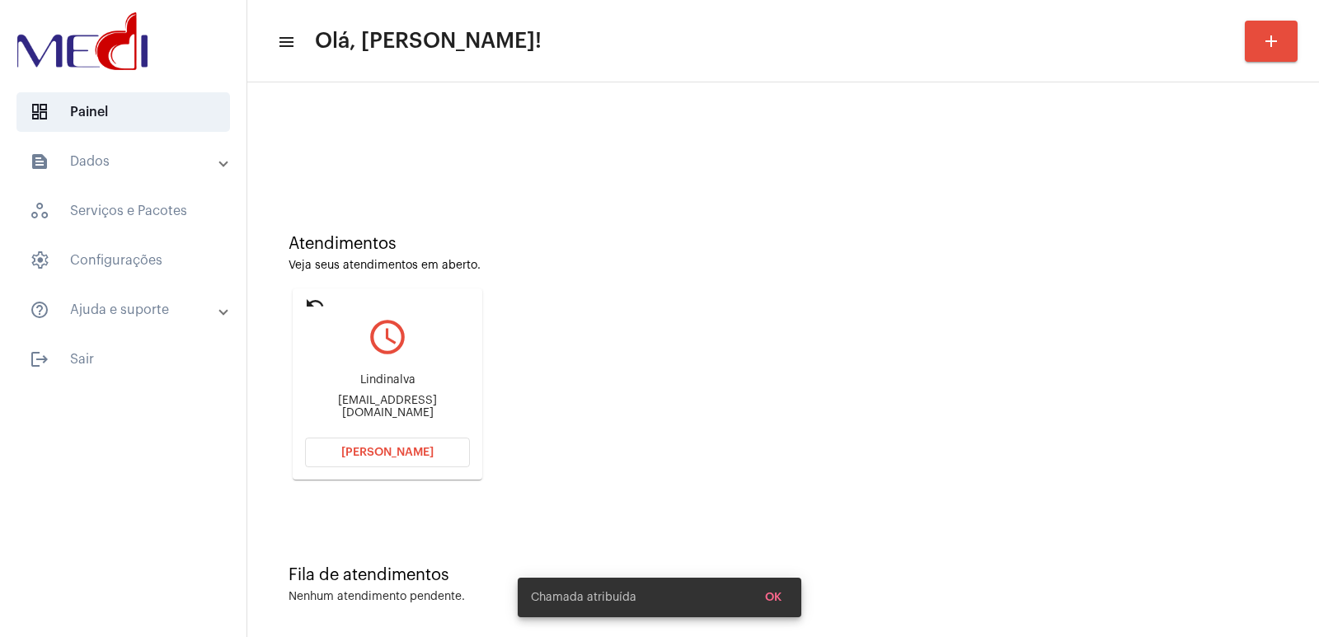
click at [405, 382] on div "Lindinalva" at bounding box center [387, 380] width 165 height 12
copy div "Lindinalva"
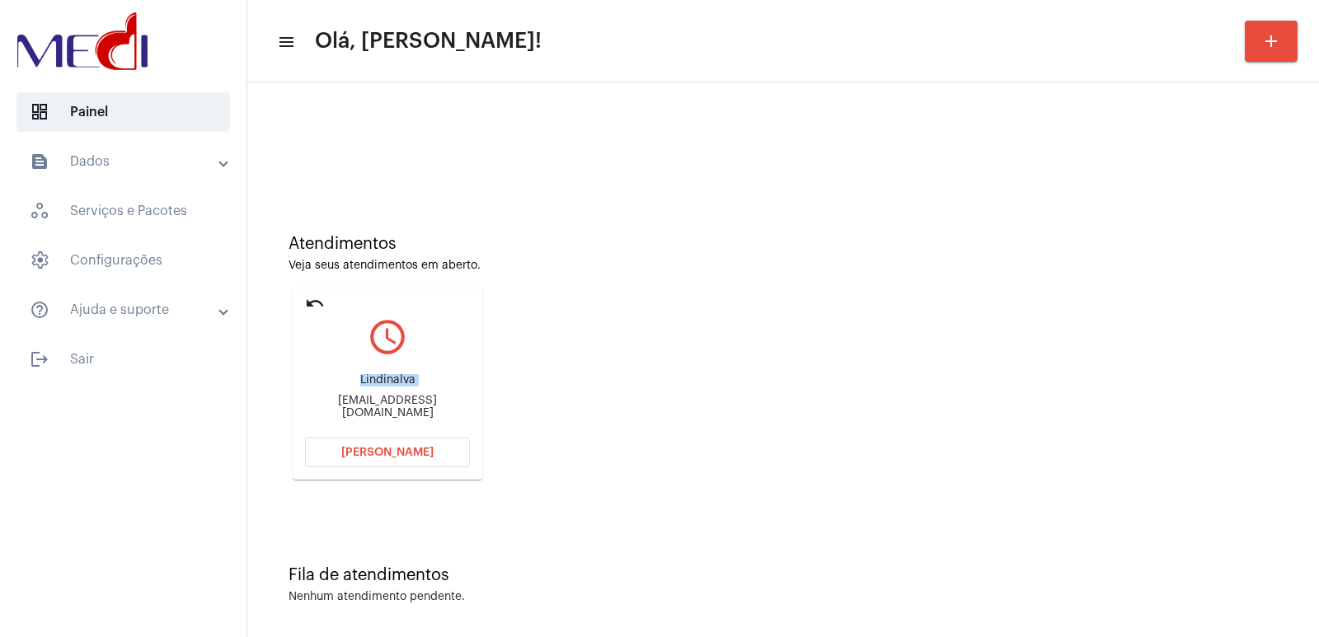
click at [371, 452] on span "Abrir Chamada" at bounding box center [387, 453] width 92 height 12
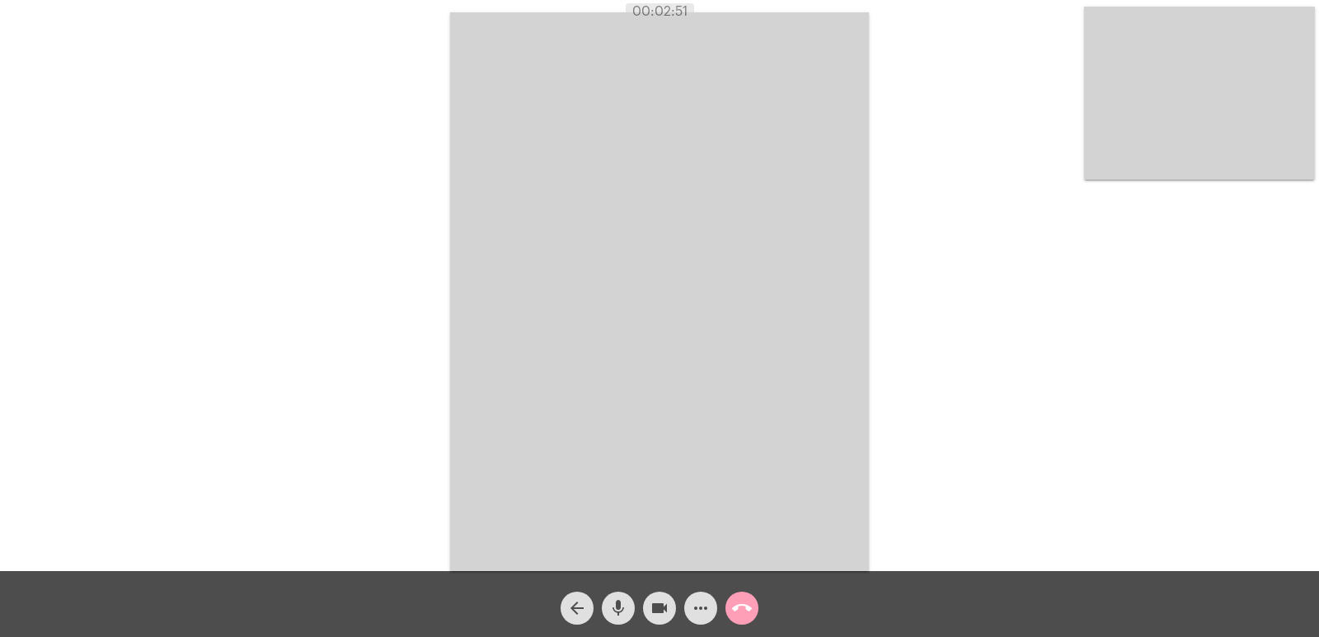
click at [749, 602] on mat-icon "call_end" at bounding box center [742, 609] width 20 height 20
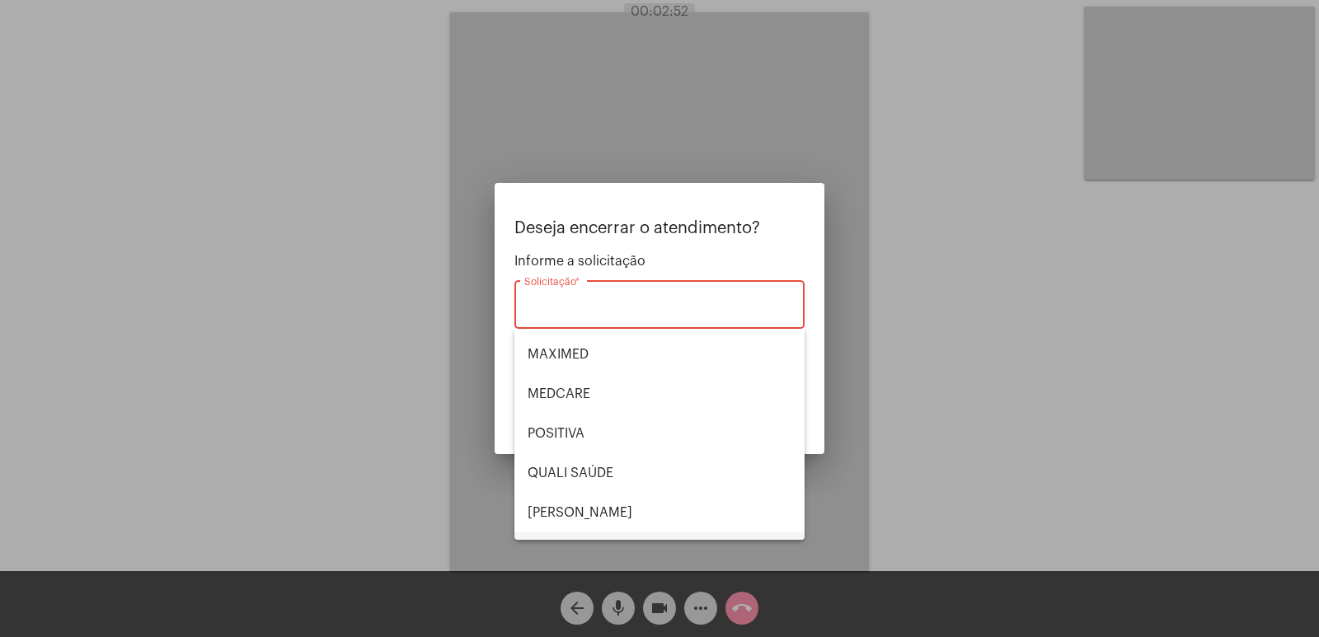
scroll to position [343, 0]
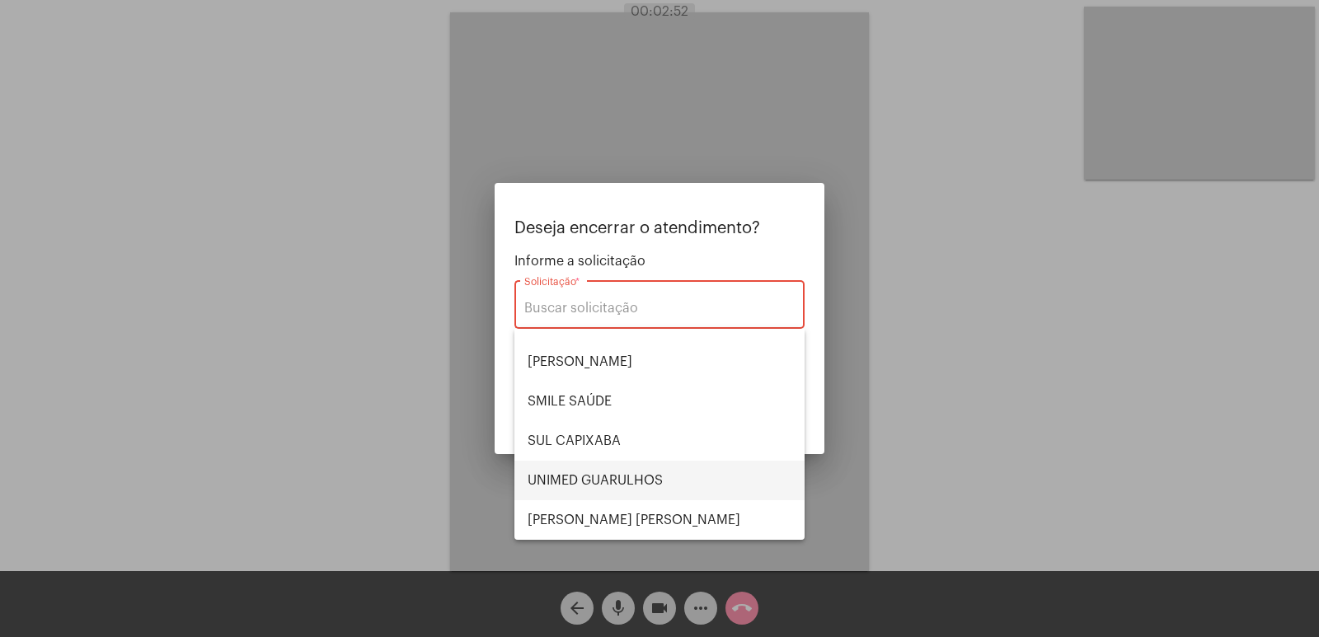
click at [578, 491] on span "UNIMED GUARULHOS" at bounding box center [660, 481] width 264 height 40
type input "UNIMED GUARULHOS"
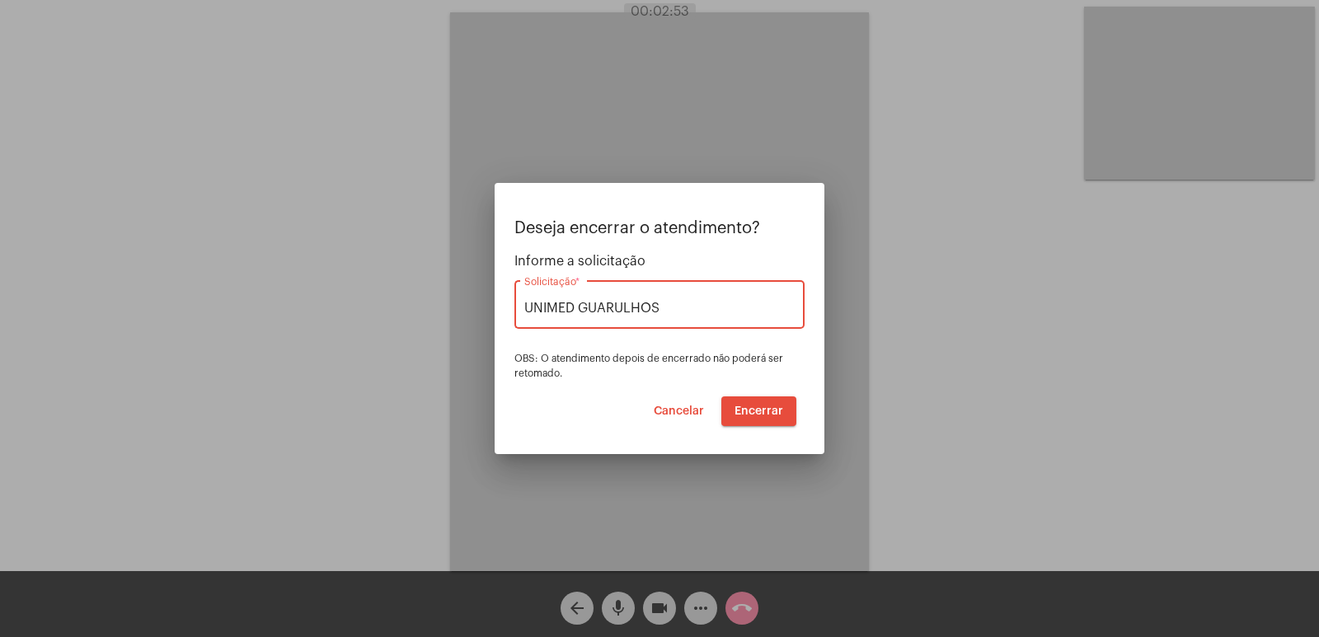
click at [748, 410] on span "Encerrar" at bounding box center [759, 412] width 49 height 12
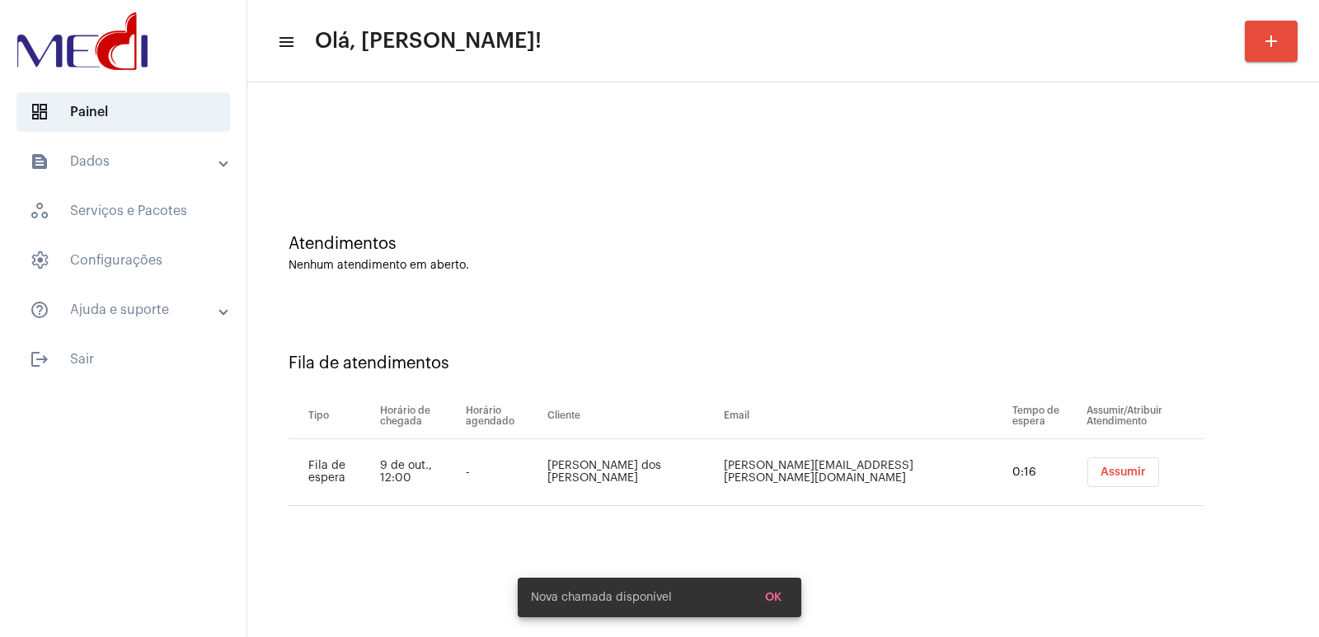
click at [1097, 462] on button "Assumir" at bounding box center [1123, 473] width 72 height 30
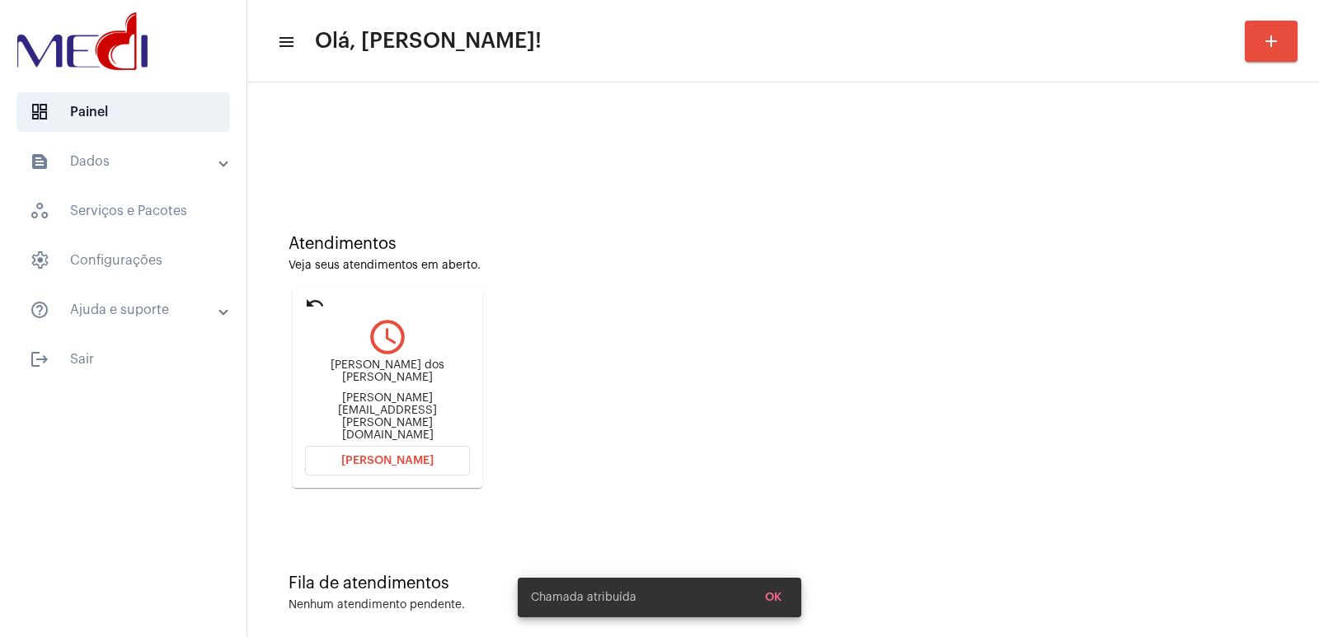
click at [394, 384] on div "Melissa Mariano dos Santos" at bounding box center [387, 371] width 165 height 25
copy div "Melissa Mariano dos Santos"
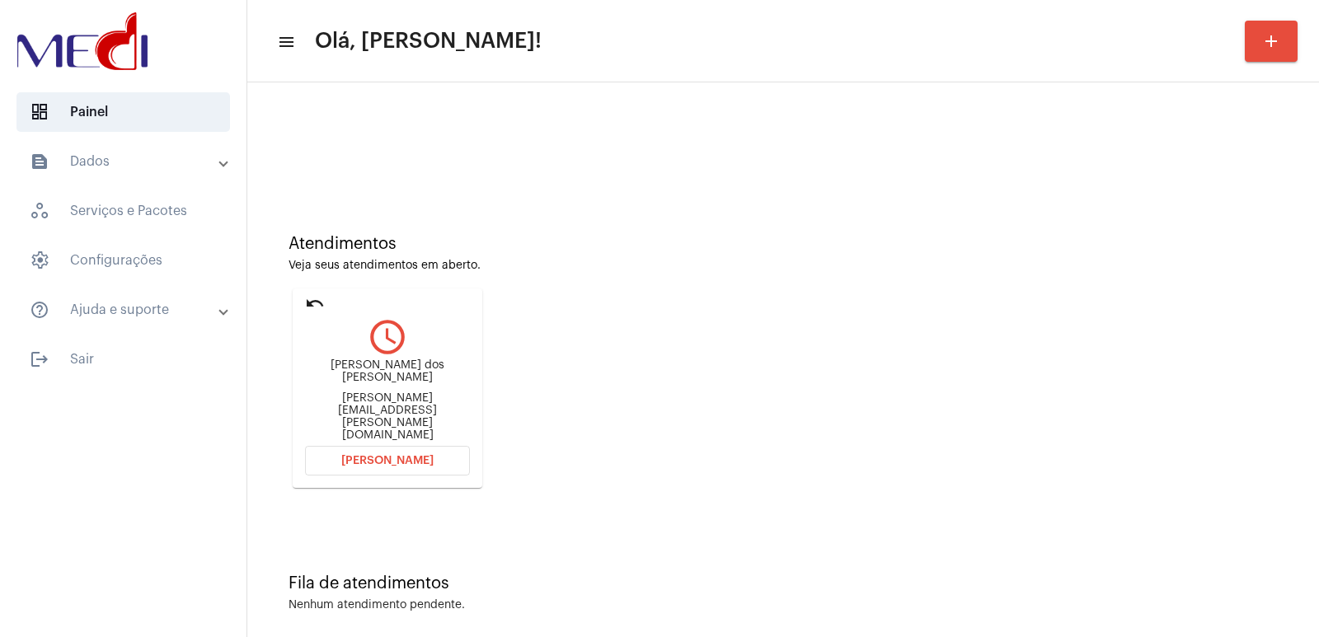
click at [399, 446] on button "Abrir Chamada" at bounding box center [387, 461] width 165 height 30
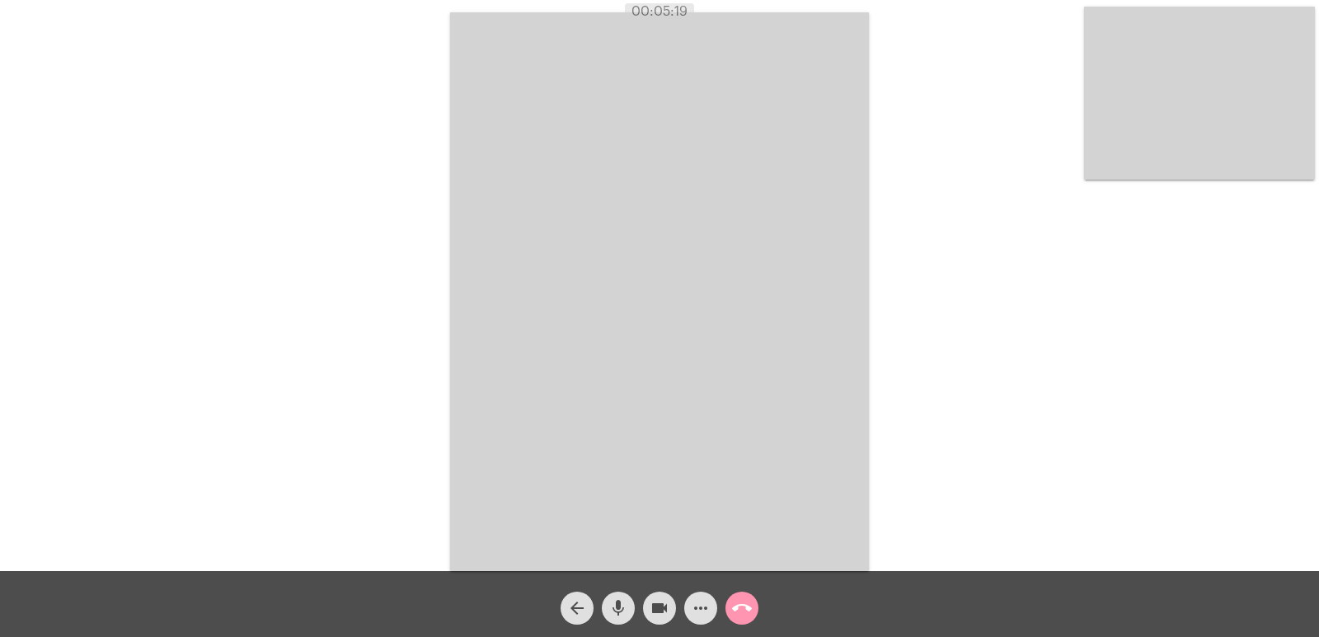
click at [573, 363] on video at bounding box center [659, 291] width 419 height 559
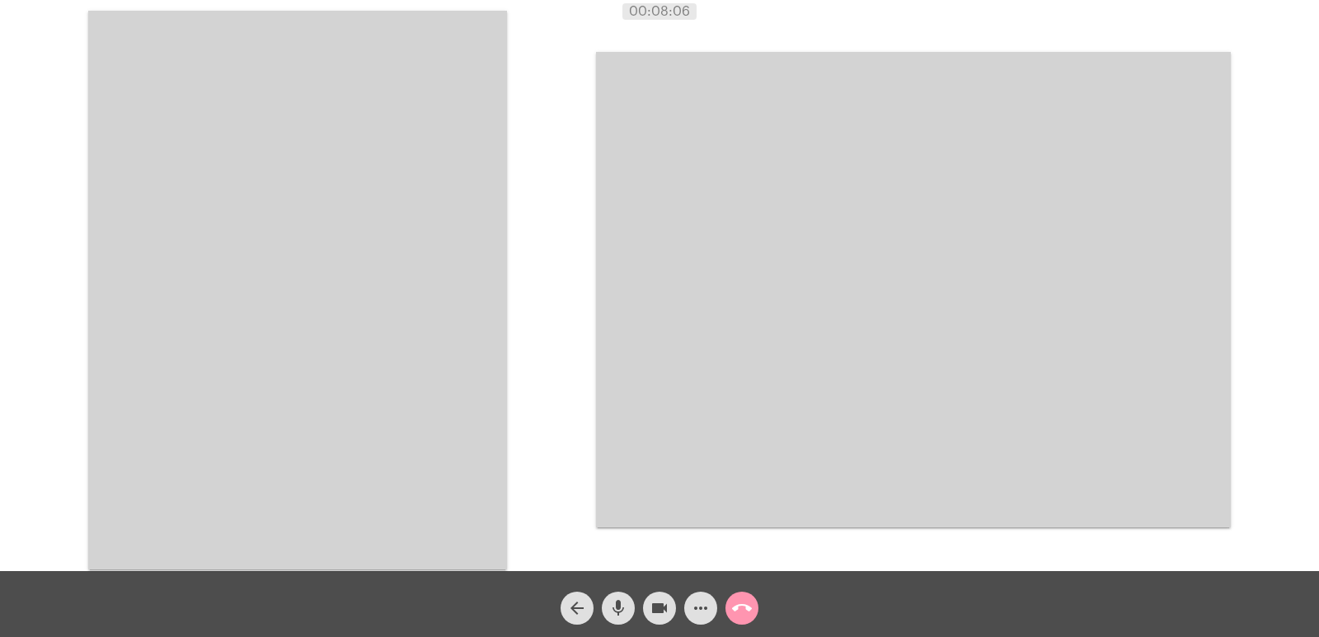
click at [757, 602] on button "call_end" at bounding box center [741, 608] width 33 height 33
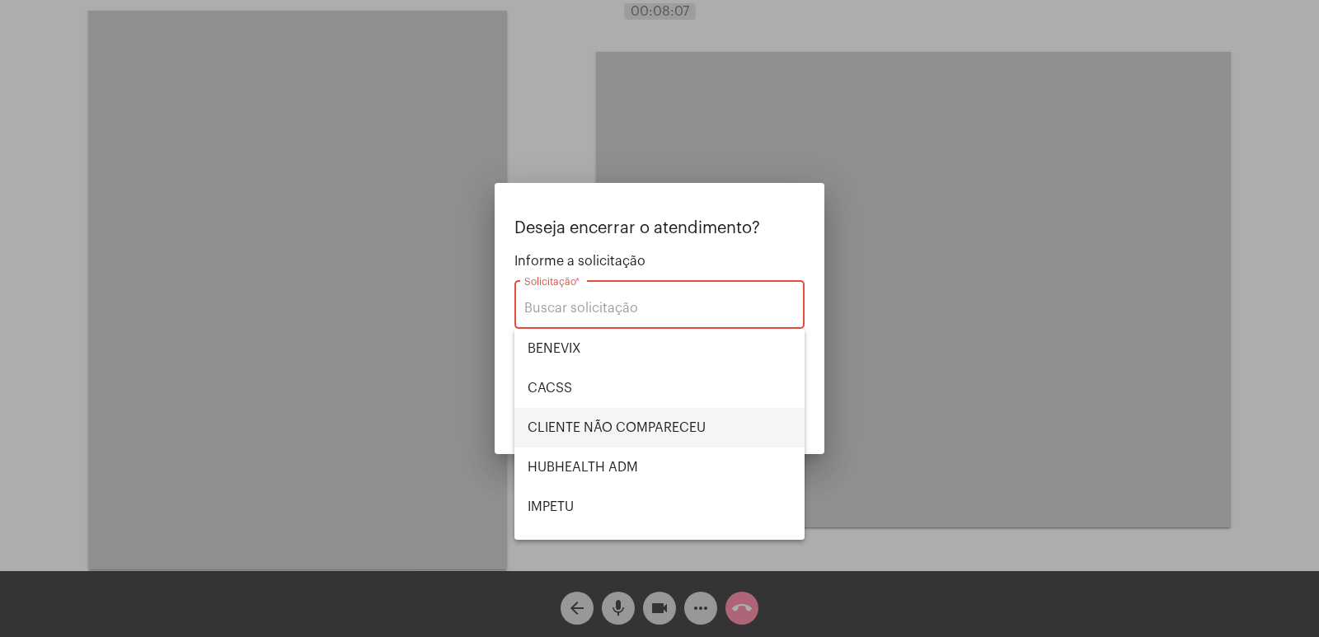
scroll to position [343, 0]
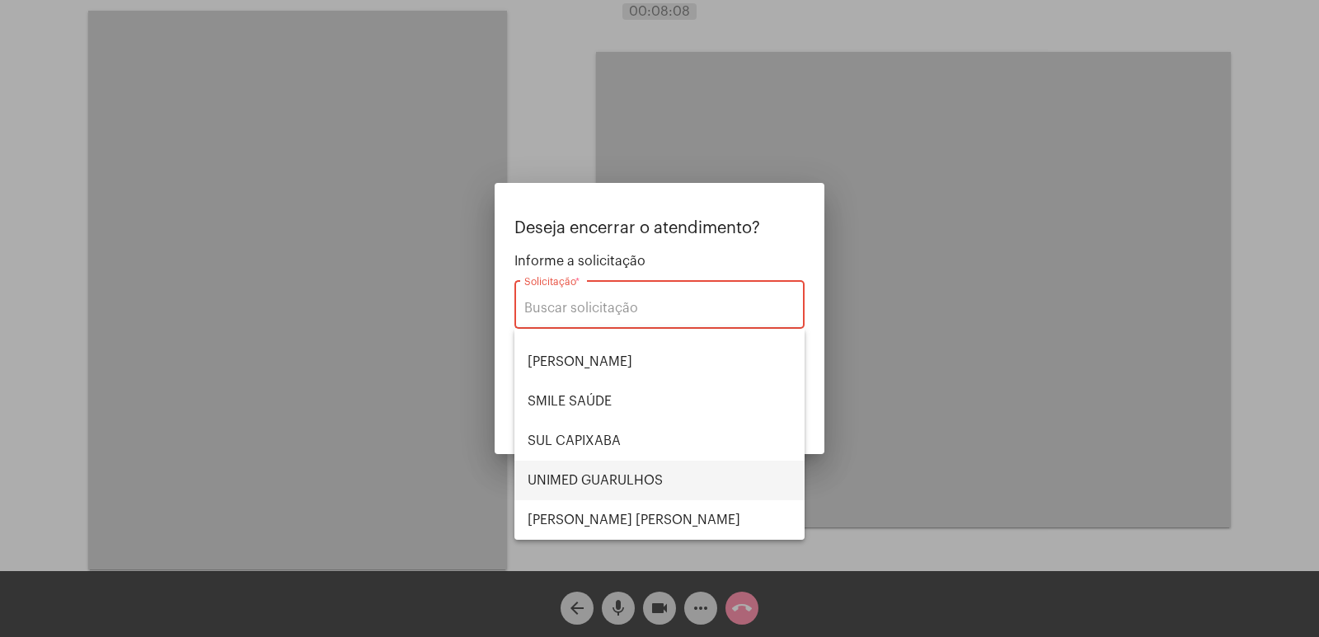
click at [586, 475] on span "UNIMED GUARULHOS" at bounding box center [660, 481] width 264 height 40
type input "UNIMED GUARULHOS"
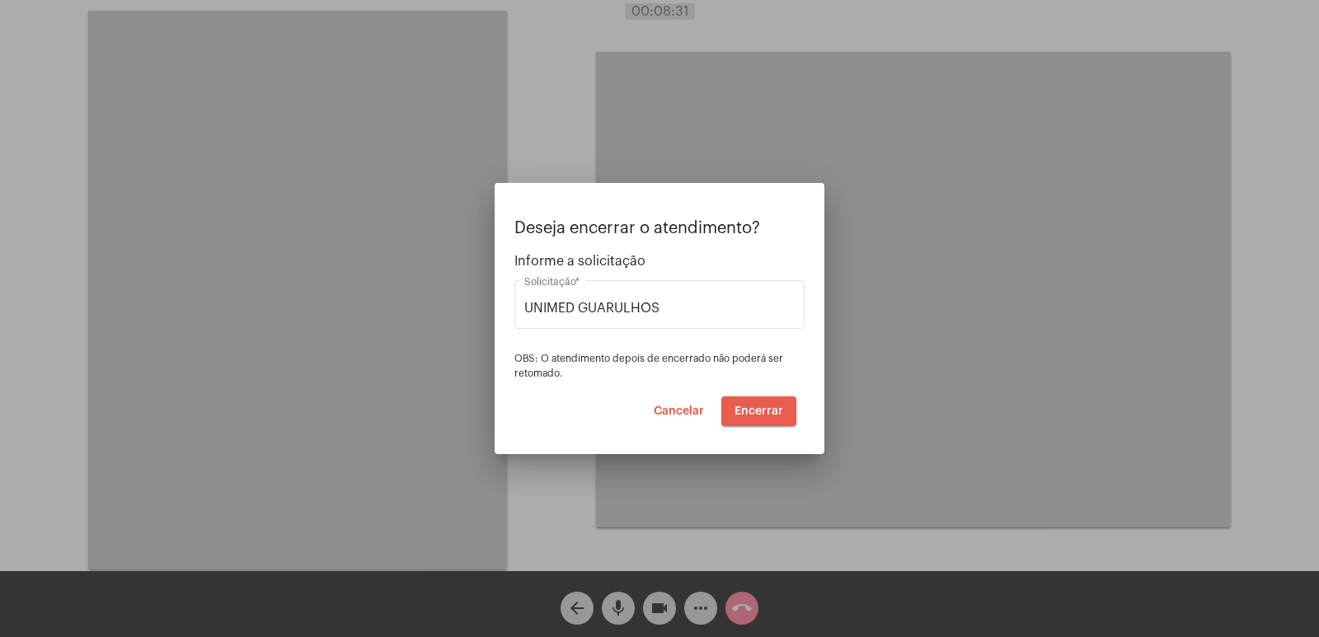
click at [752, 409] on span "Encerrar" at bounding box center [759, 412] width 49 height 12
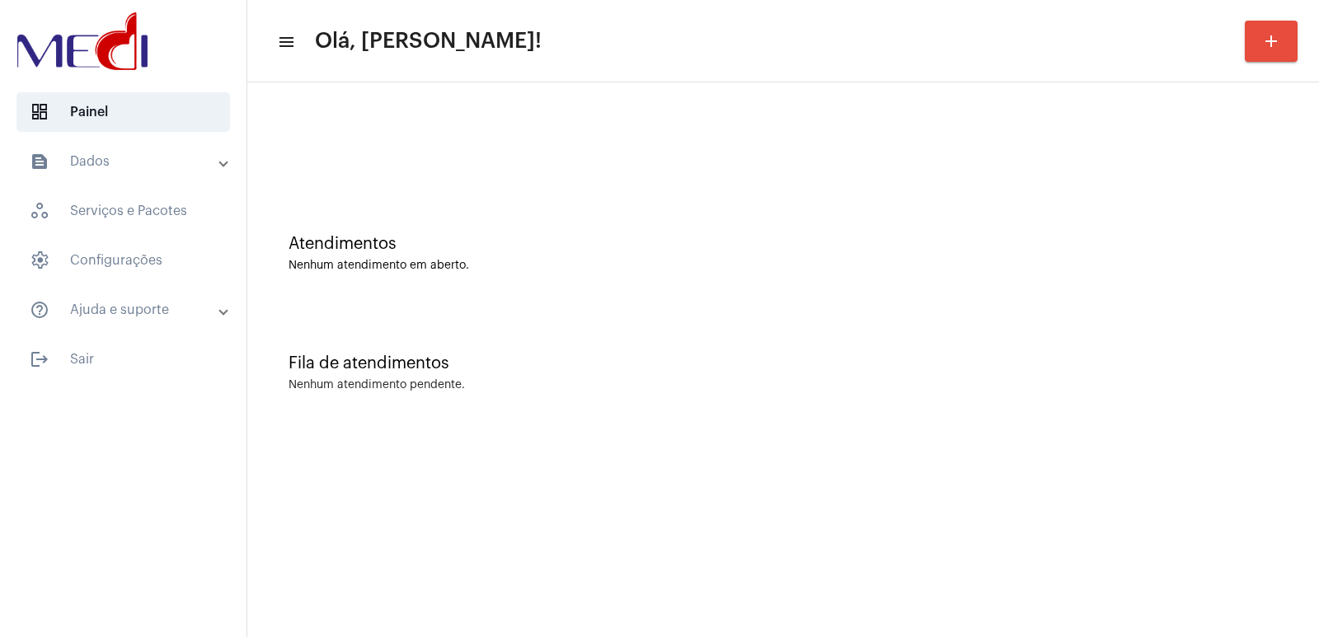
click at [963, 480] on mat-sidenav-content "menu Olá, [PERSON_NAME]! add Atendimentos Nenhum atendimento em aberto. Fila de…" at bounding box center [783, 318] width 1072 height 637
drag, startPoint x: 880, startPoint y: 187, endPoint x: 810, endPoint y: 157, distance: 76.4
click at [880, 186] on div "Atendimentos Nenhum atendimento em aberto." at bounding box center [783, 245] width 1055 height 120
click at [881, 339] on div "Fila de atendimentos Nenhum atendimento pendente." at bounding box center [783, 365] width 1055 height 120
